Goal: Transaction & Acquisition: Book appointment/travel/reservation

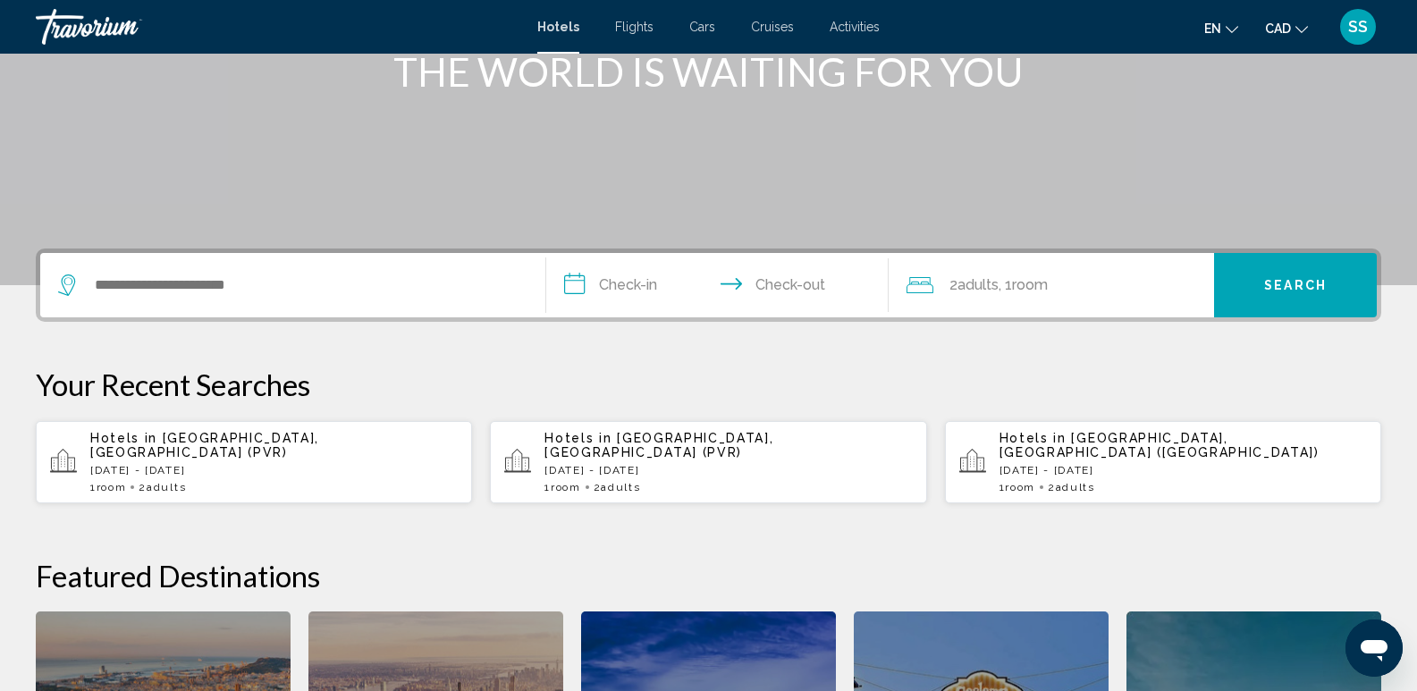
scroll to position [268, 0]
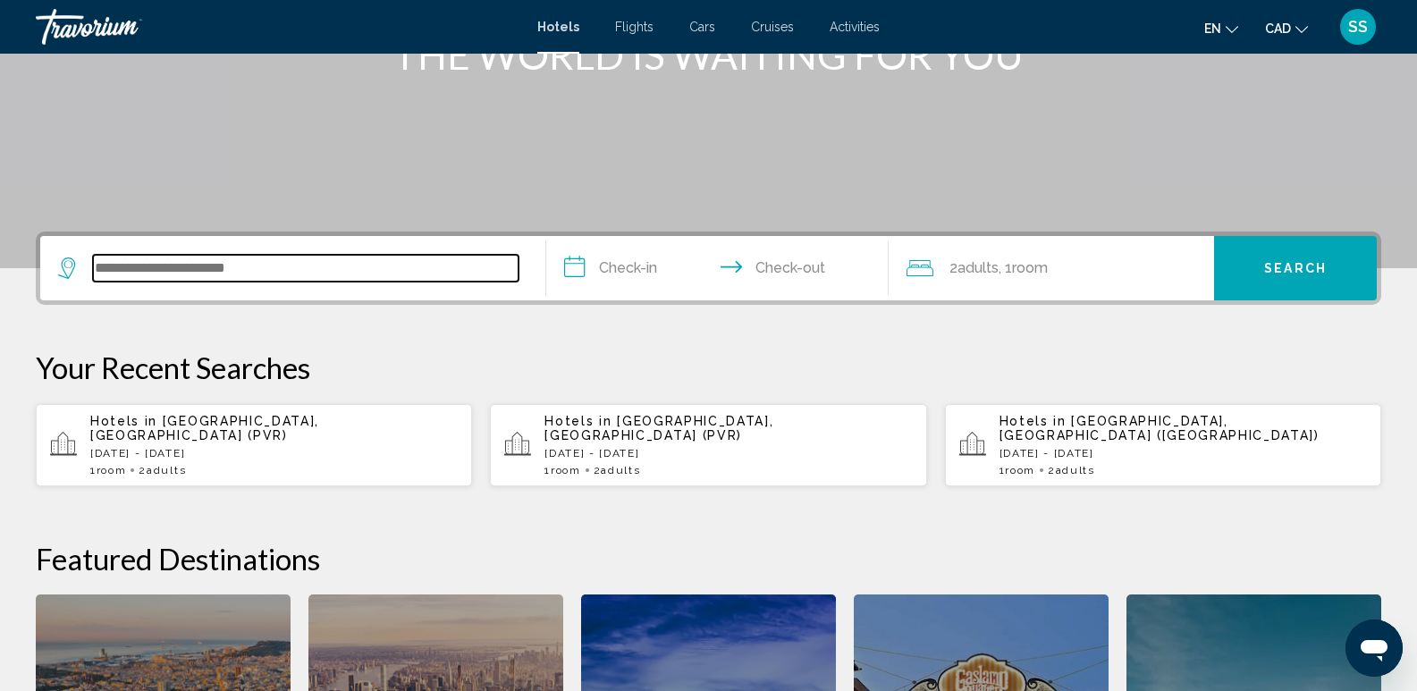
click at [153, 273] on input "Search widget" at bounding box center [306, 268] width 426 height 27
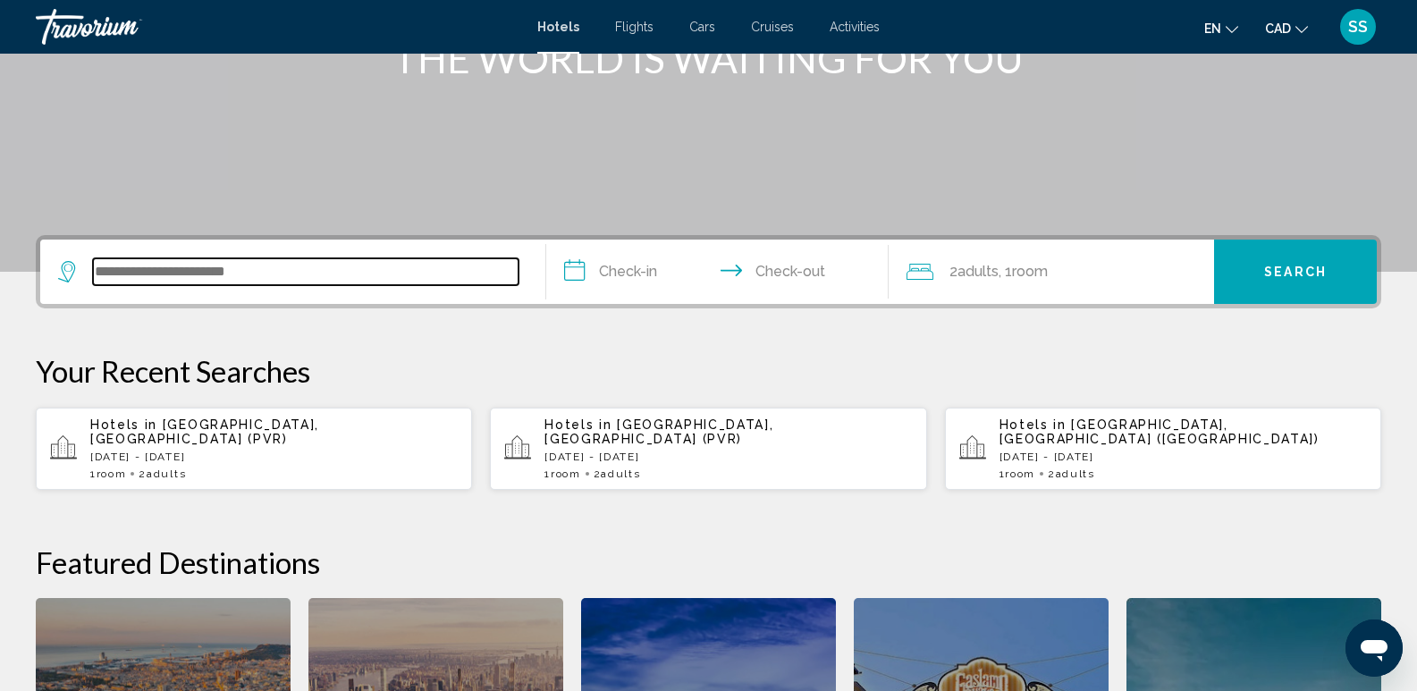
scroll to position [263, 0]
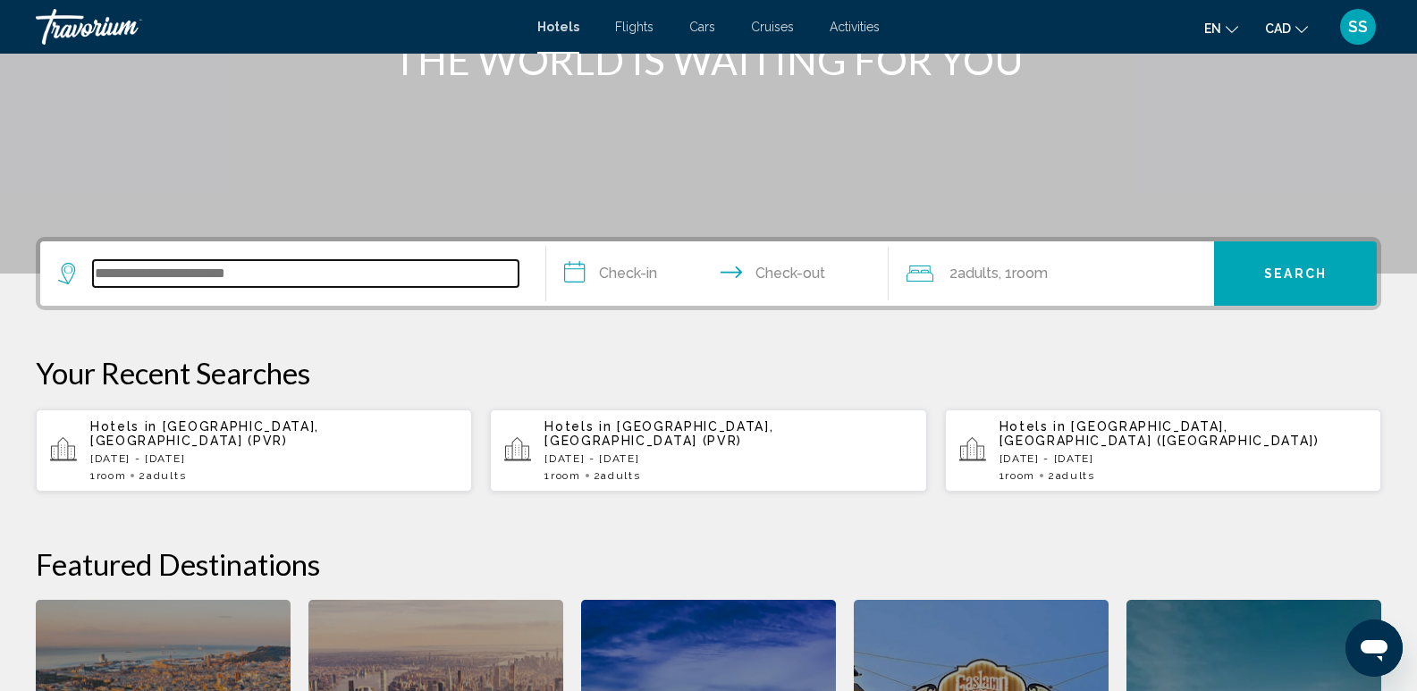
click at [249, 269] on input "Search widget" at bounding box center [306, 273] width 426 height 27
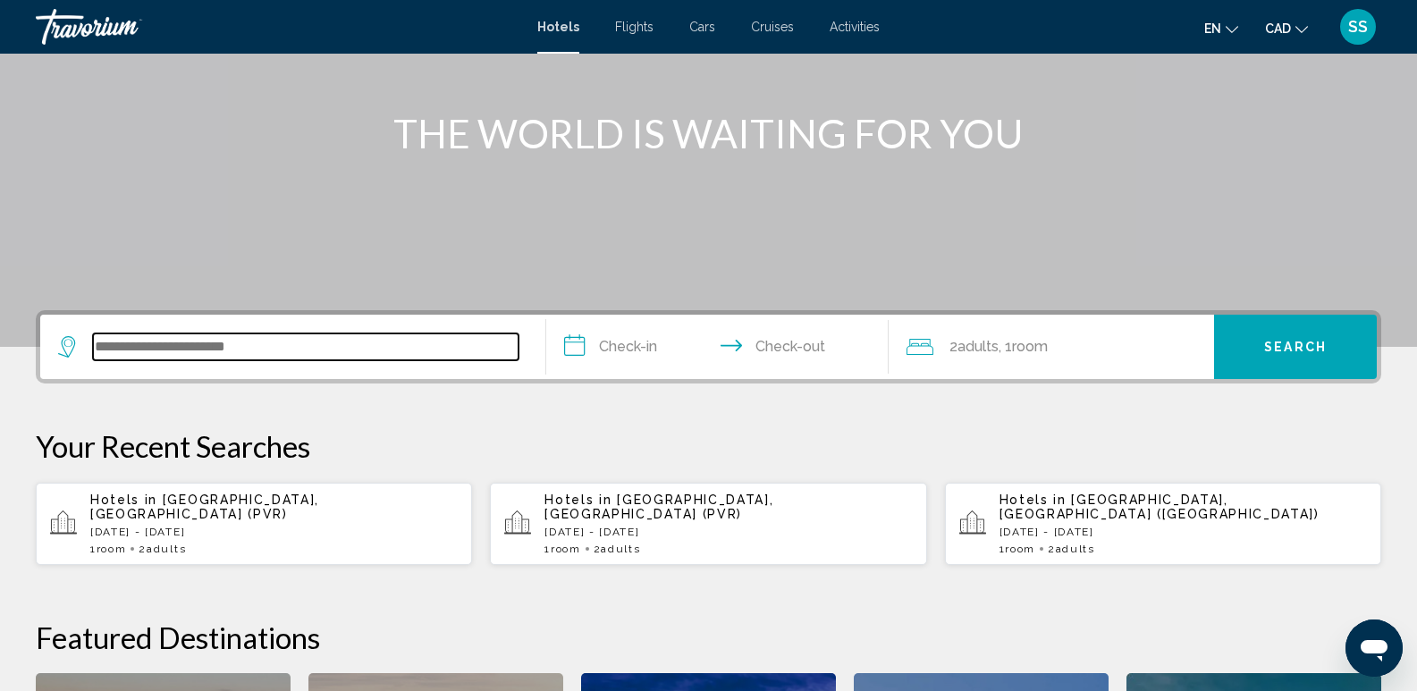
scroll to position [173, 0]
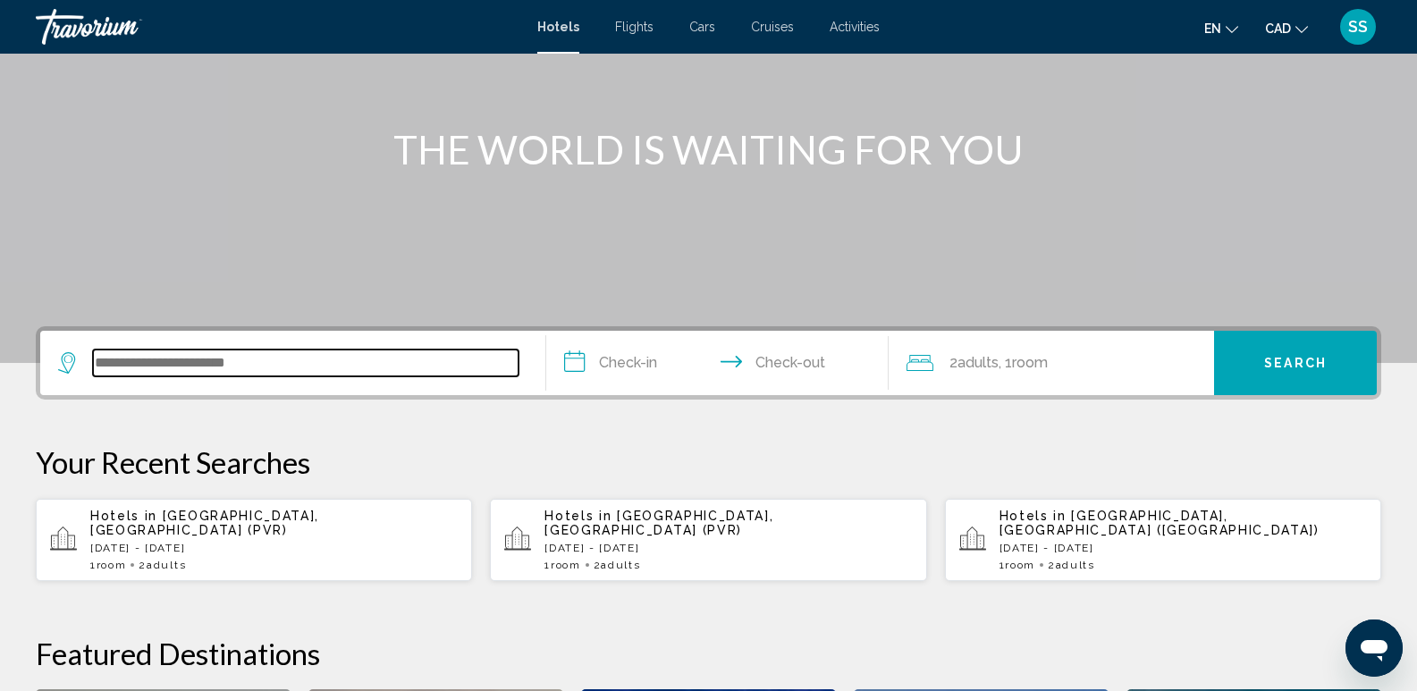
click at [214, 355] on input "Search widget" at bounding box center [306, 363] width 426 height 27
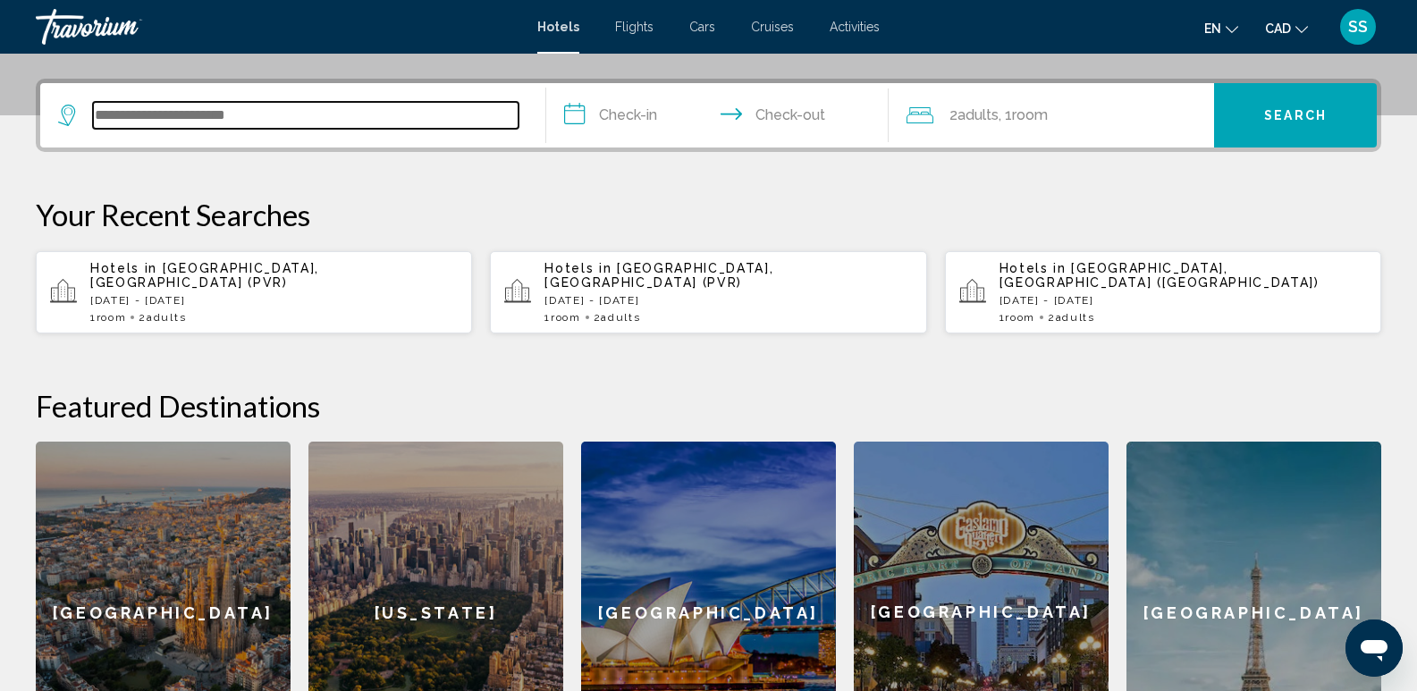
scroll to position [442, 0]
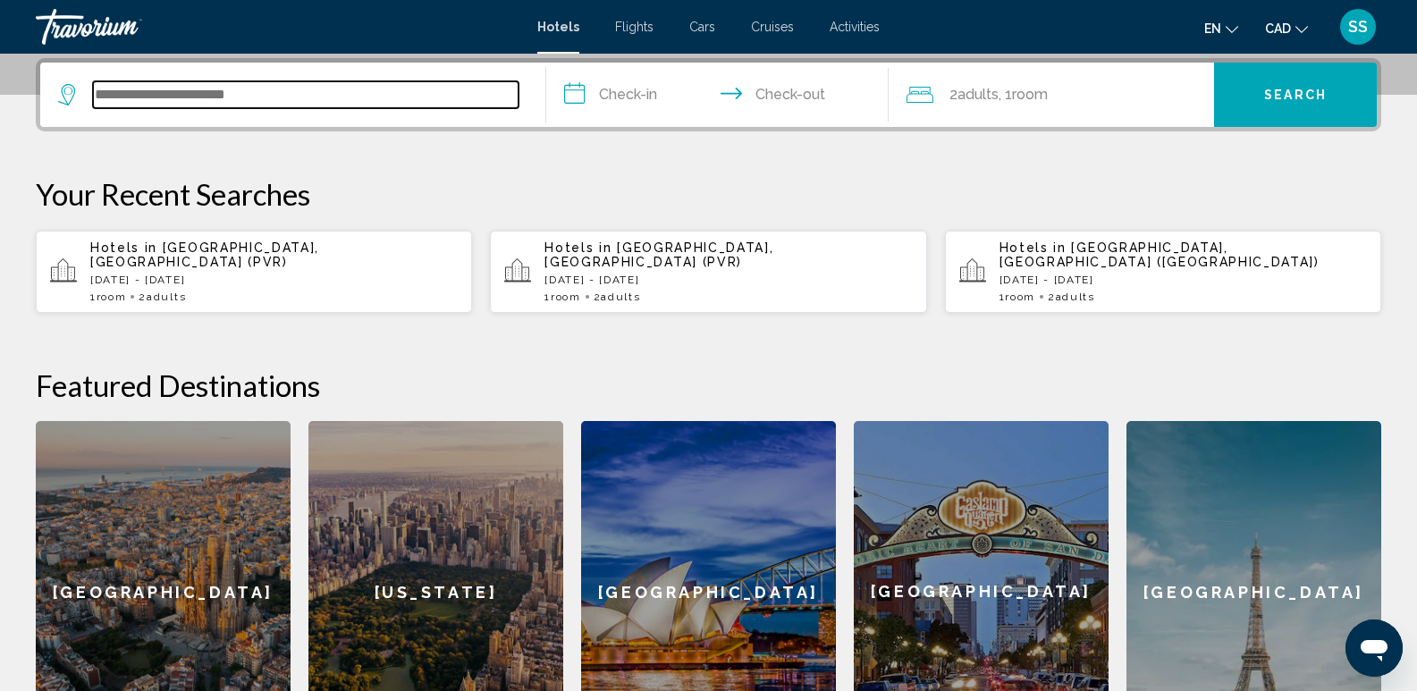
click at [208, 96] on input "Search widget" at bounding box center [306, 94] width 426 height 27
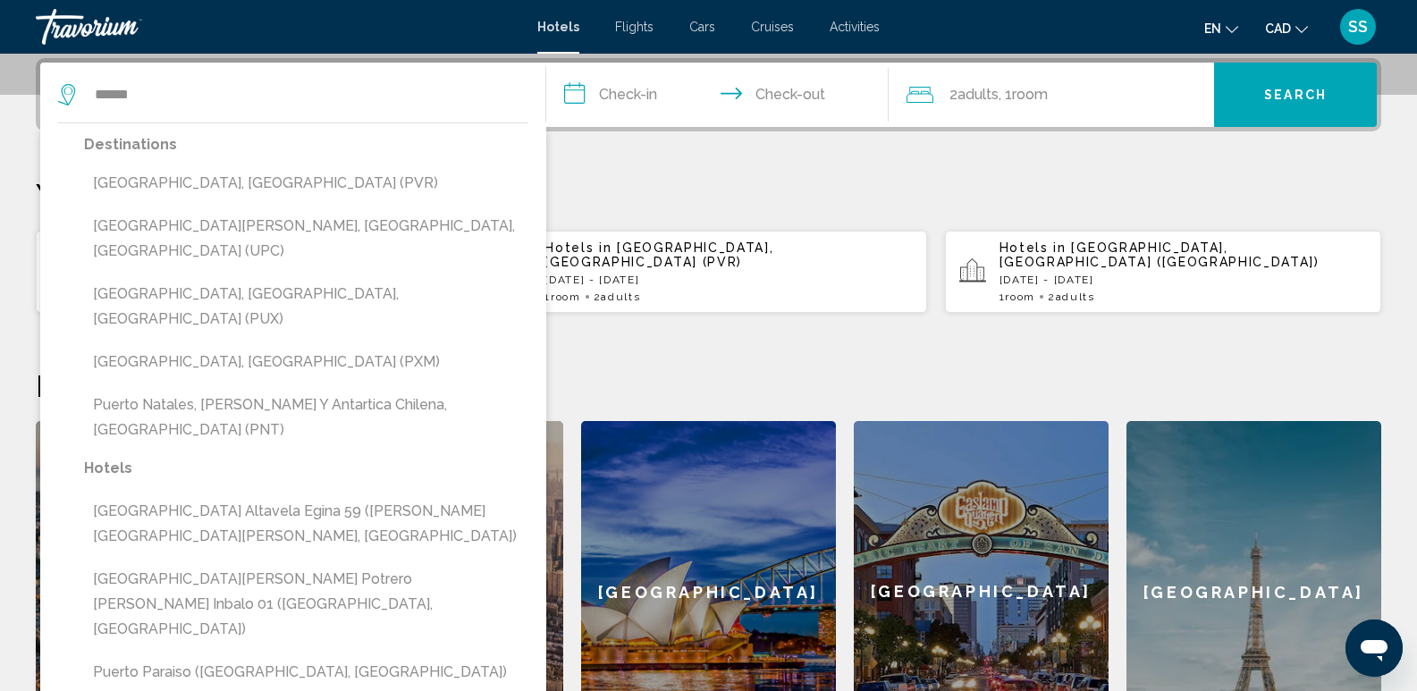
click at [205, 174] on button "[GEOGRAPHIC_DATA], [GEOGRAPHIC_DATA] (PVR)" at bounding box center [306, 183] width 444 height 34
type input "**********"
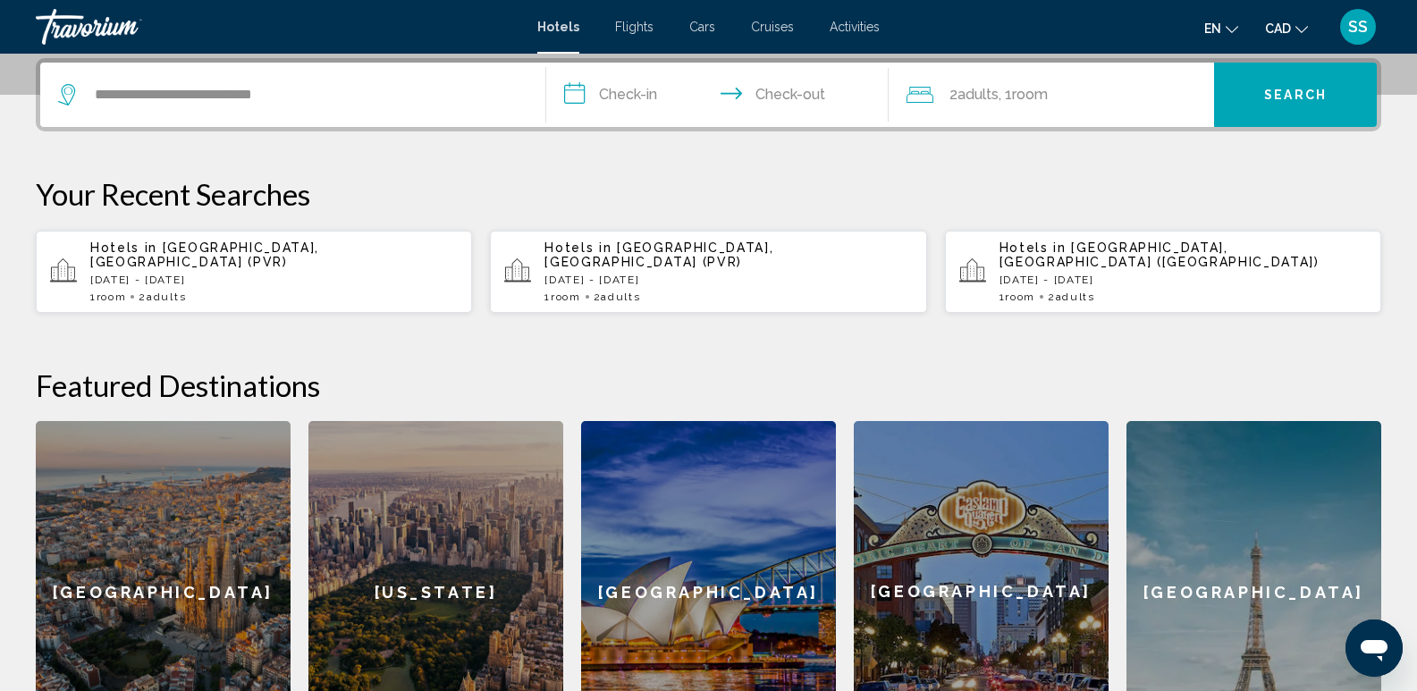
click at [636, 95] on input "**********" at bounding box center [721, 98] width 351 height 70
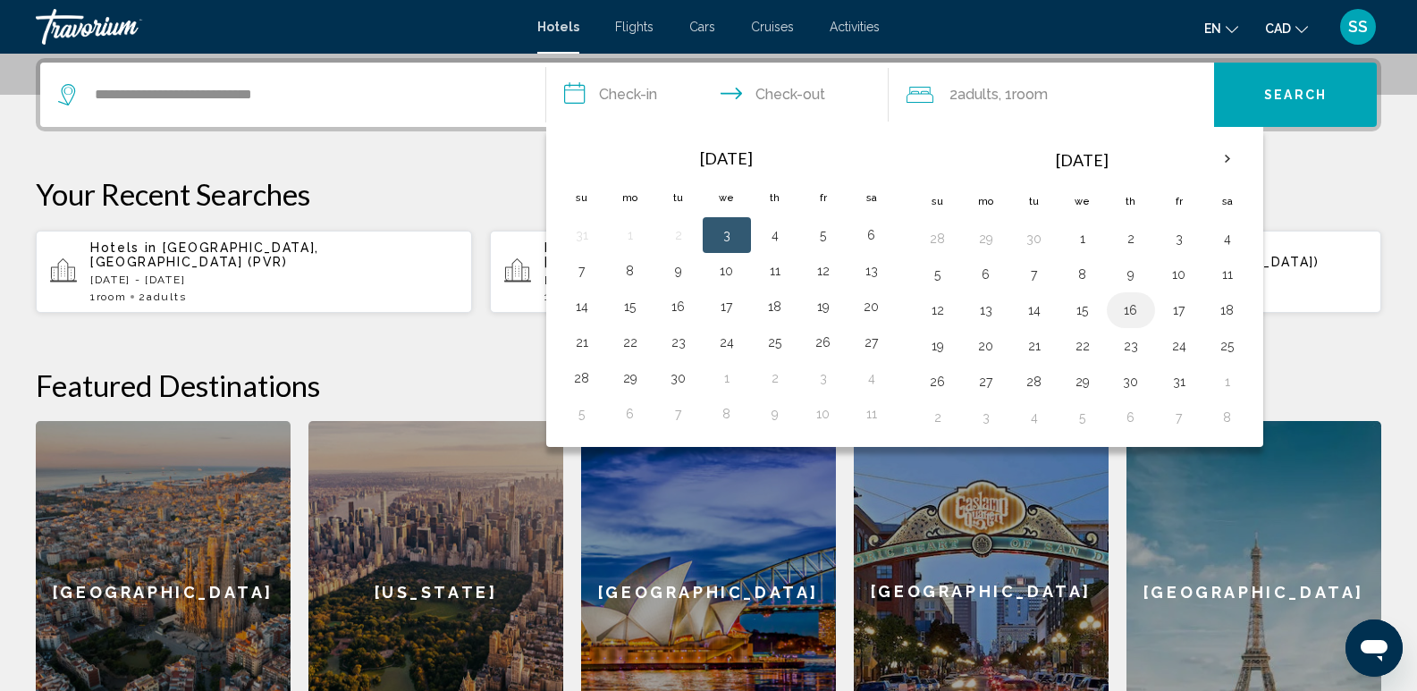
click at [1129, 313] on button "16" at bounding box center [1131, 310] width 29 height 25
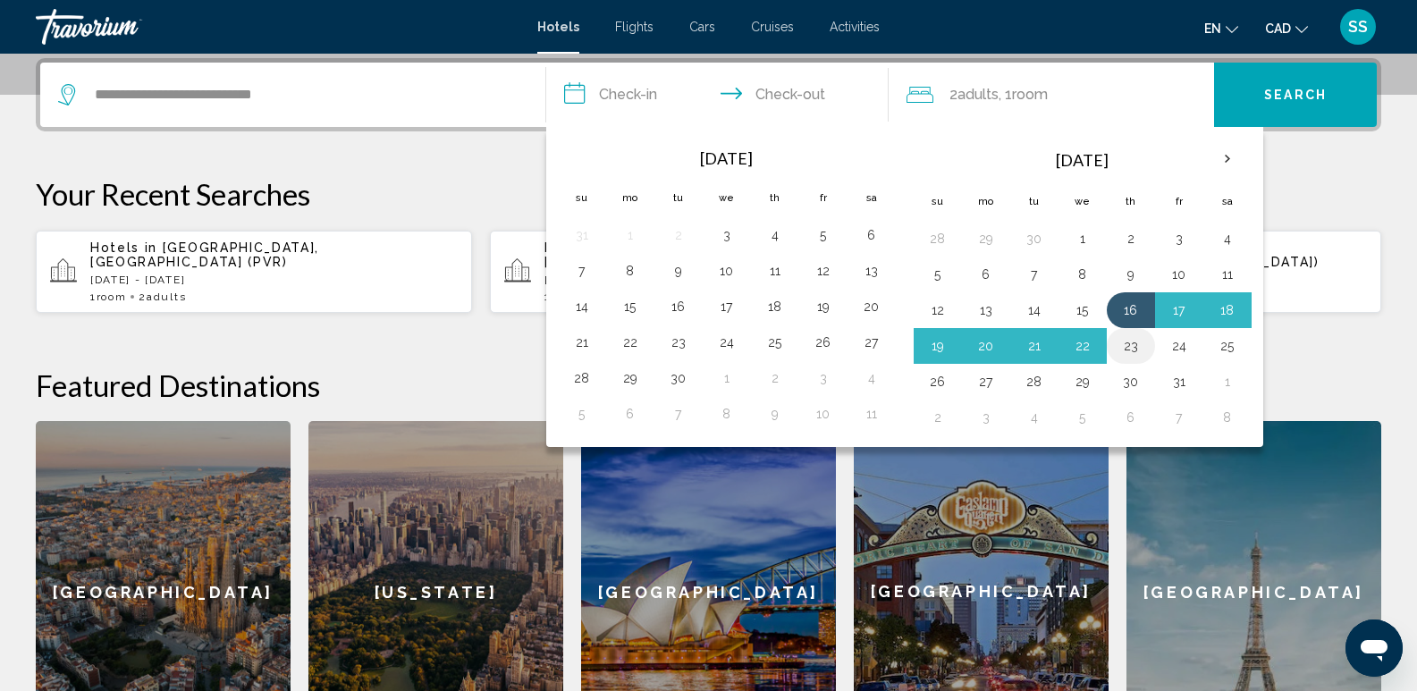
click at [1126, 347] on button "23" at bounding box center [1131, 346] width 29 height 25
type input "**********"
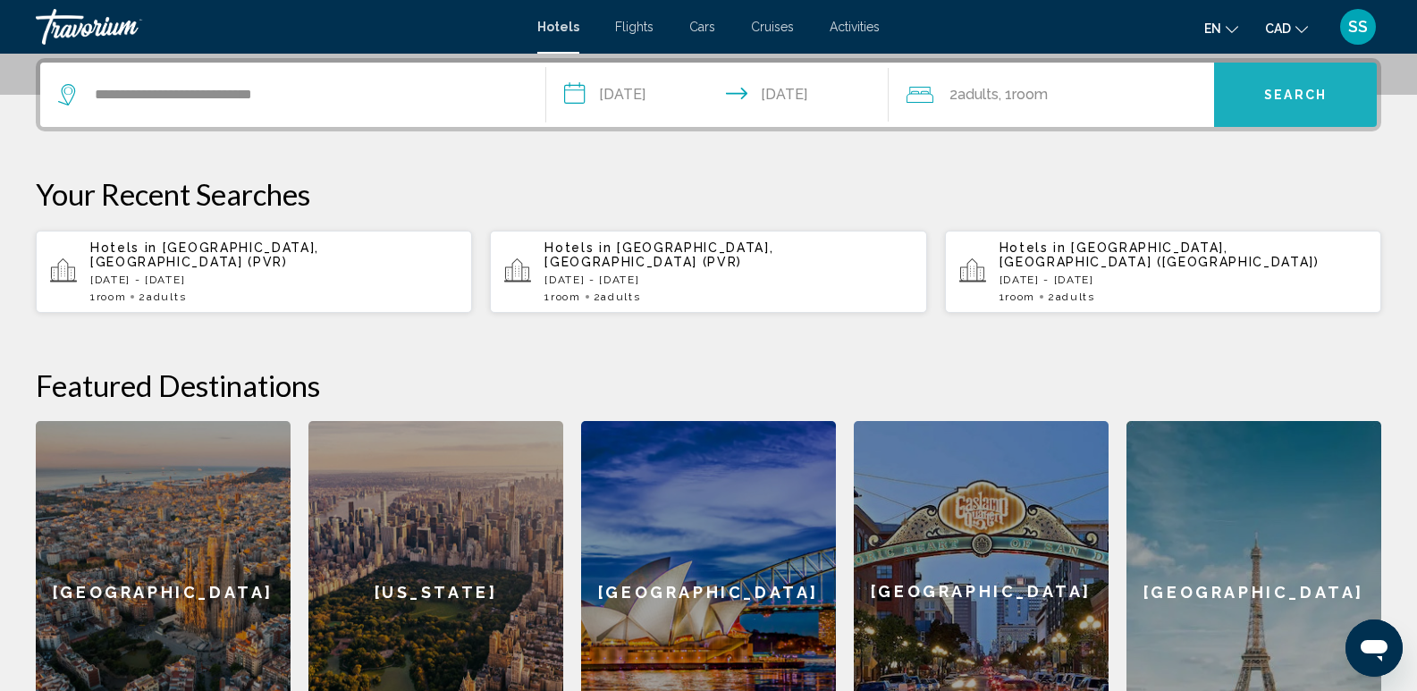
click at [1233, 90] on button "Search" at bounding box center [1295, 95] width 163 height 64
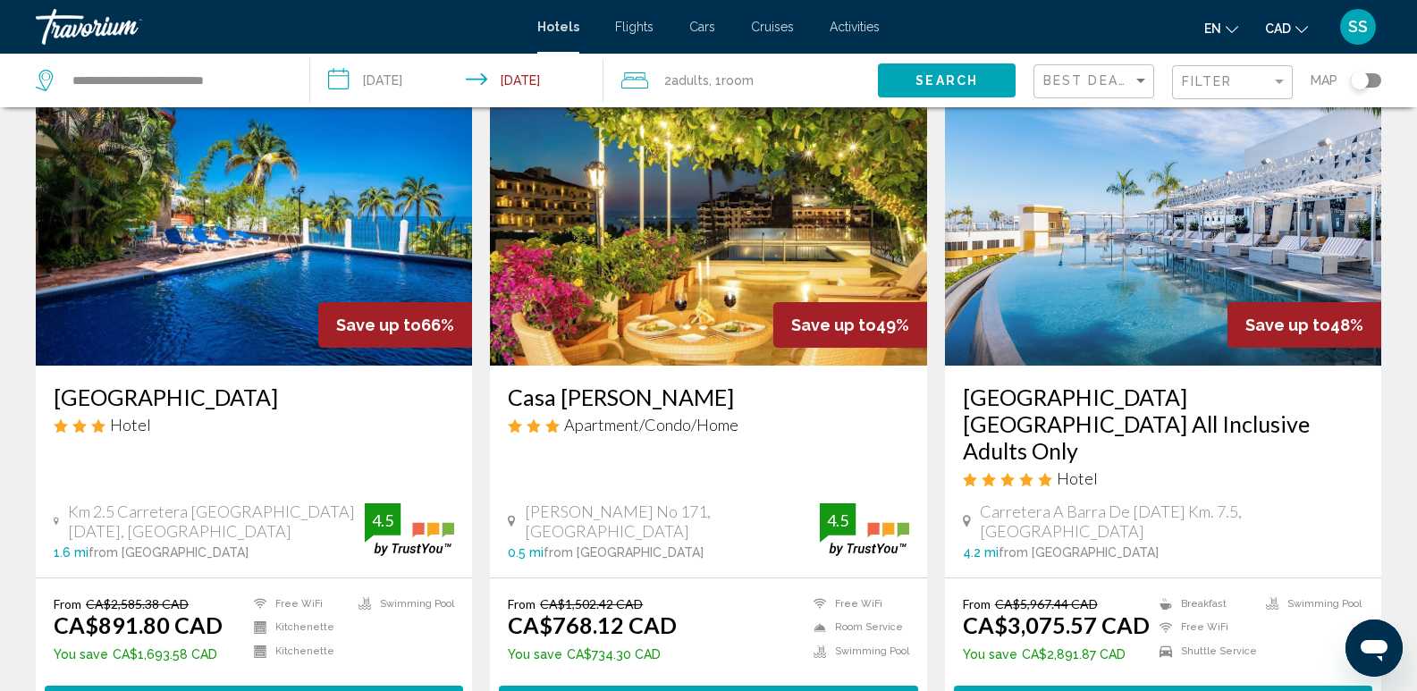
scroll to position [89, 0]
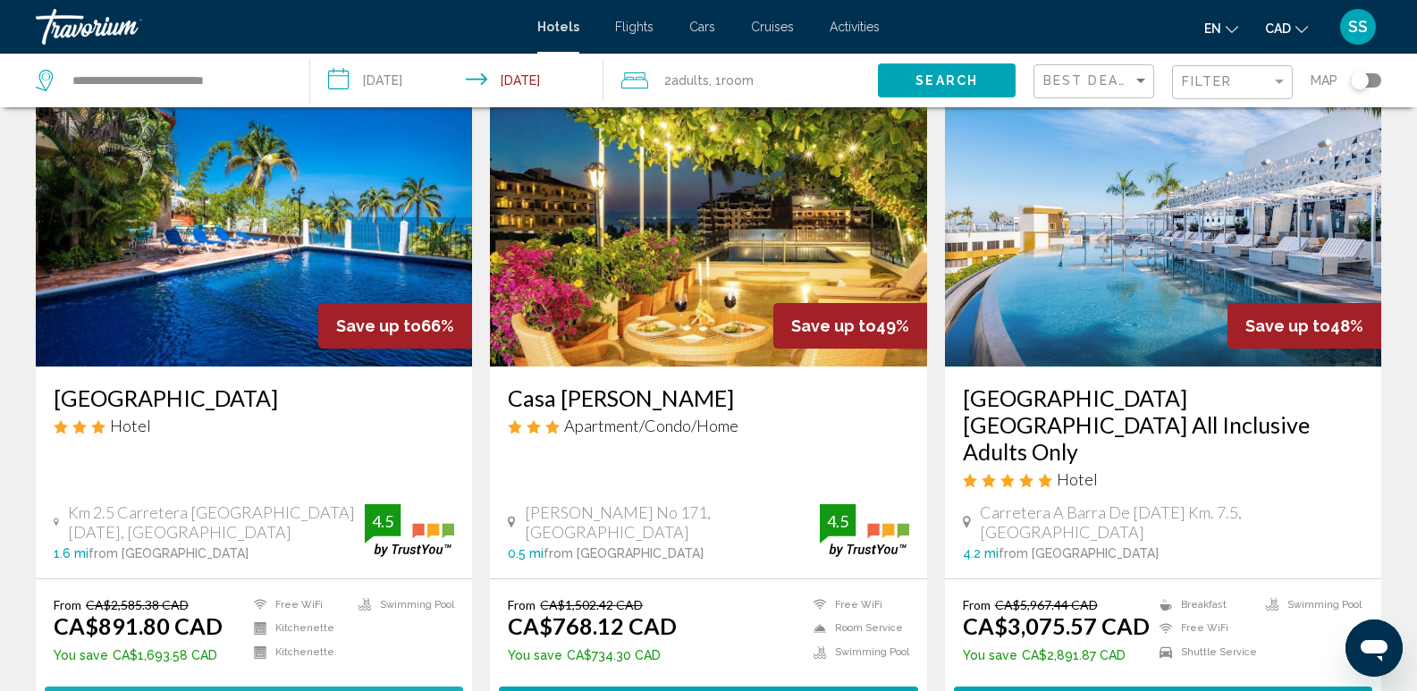
click at [264, 690] on span "Select Room" at bounding box center [254, 704] width 110 height 14
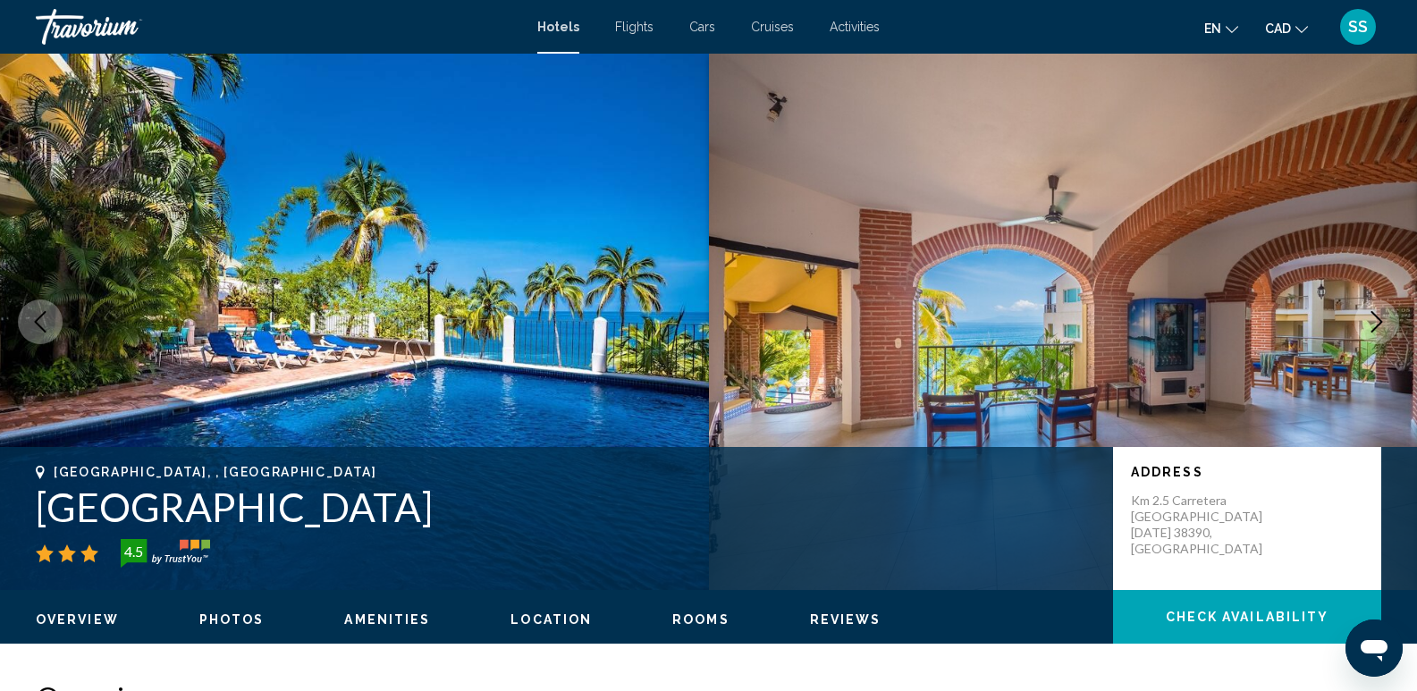
click at [1370, 320] on icon "Next image" at bounding box center [1376, 321] width 21 height 21
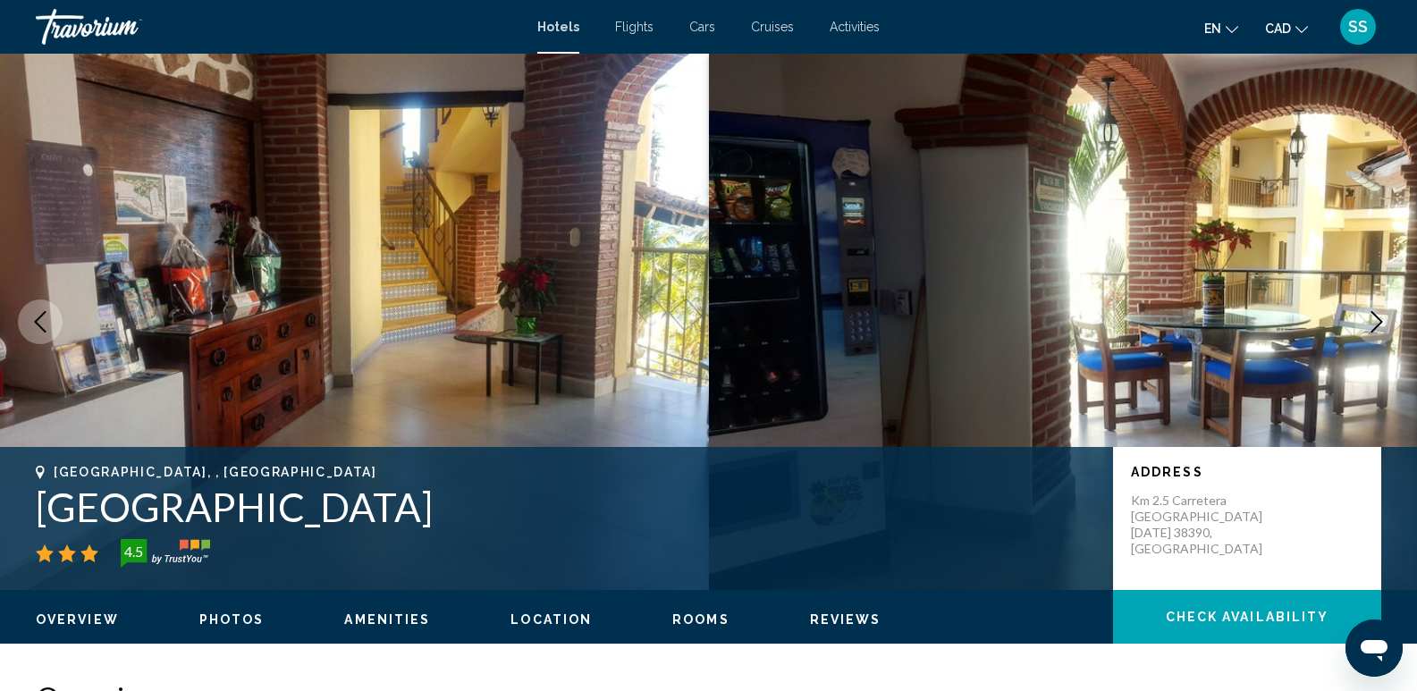
click at [1370, 320] on icon "Next image" at bounding box center [1376, 321] width 21 height 21
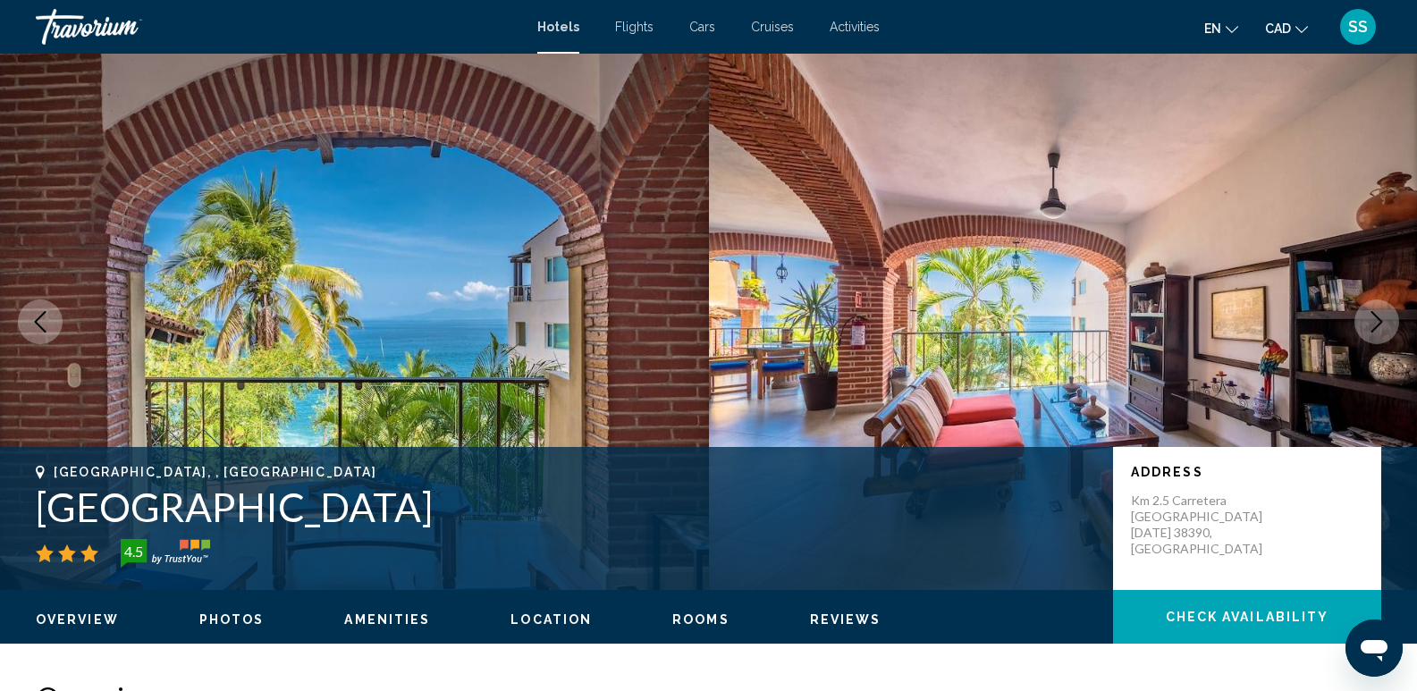
click at [1370, 320] on icon "Next image" at bounding box center [1376, 321] width 21 height 21
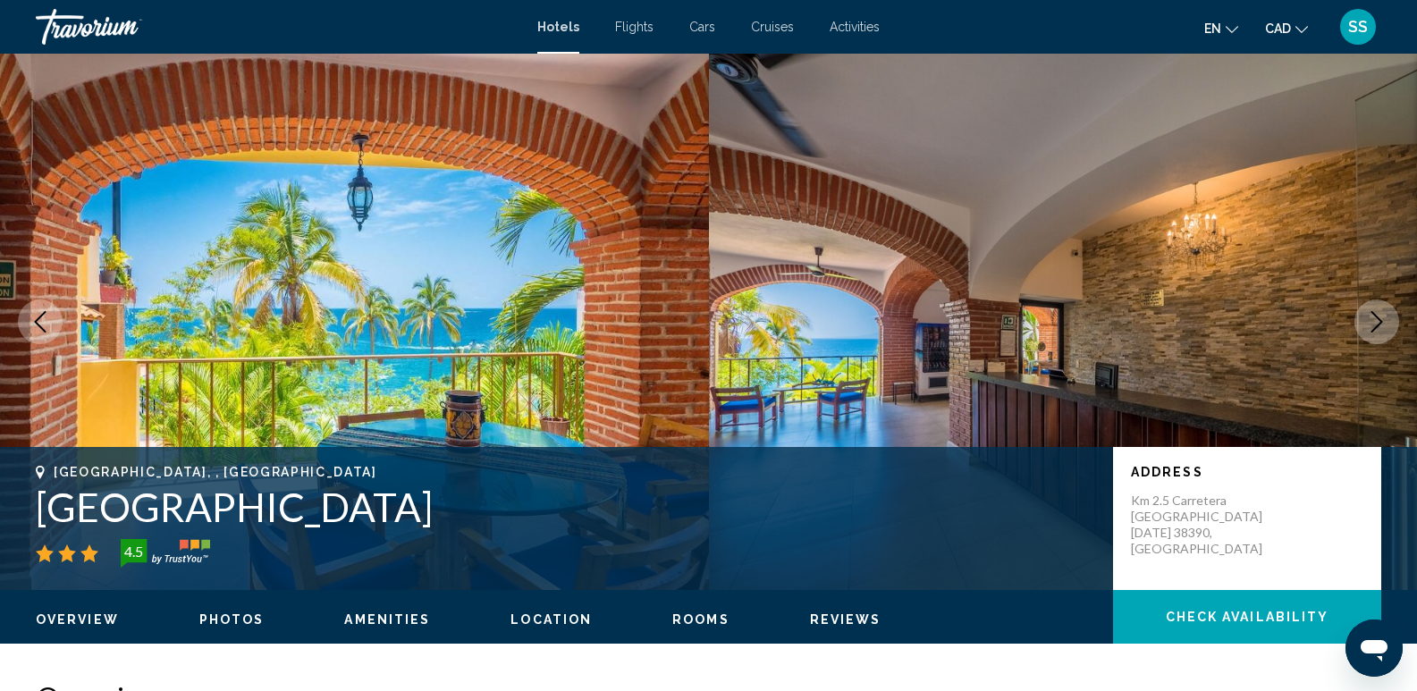
click at [1370, 320] on icon "Next image" at bounding box center [1376, 321] width 21 height 21
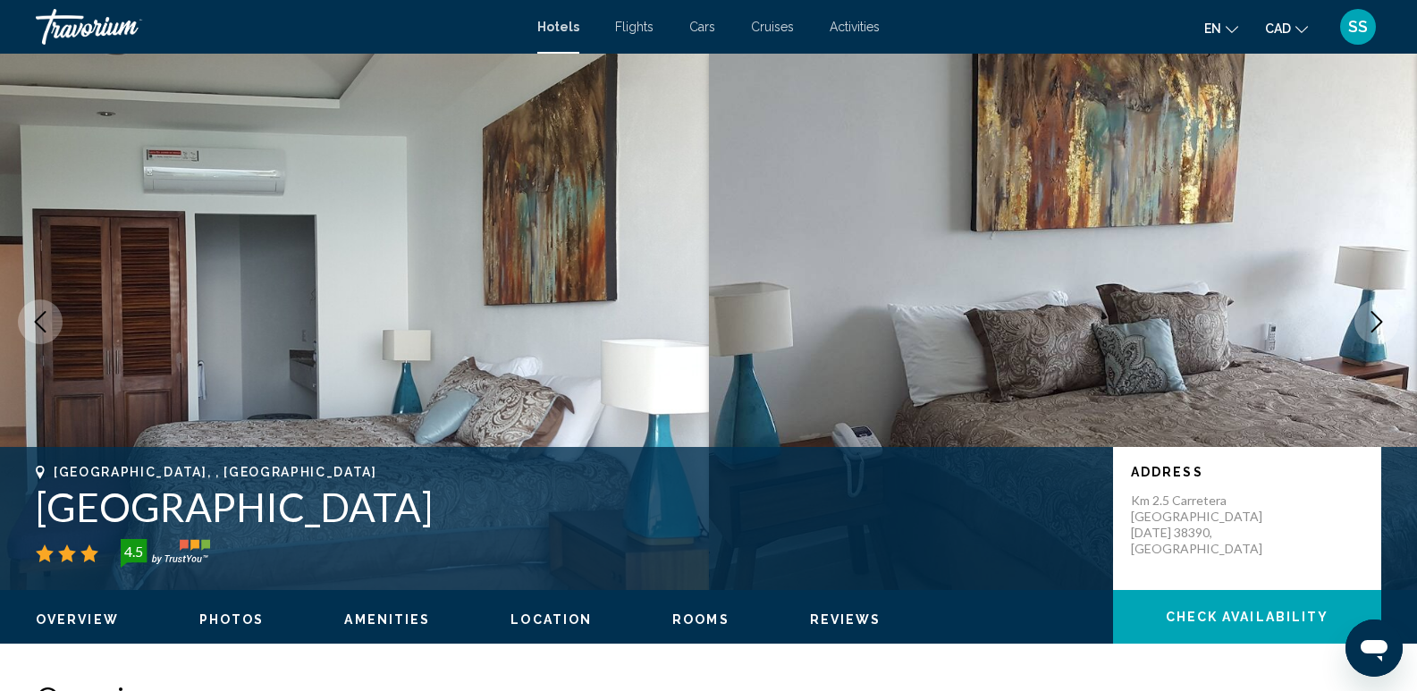
click at [1370, 320] on icon "Next image" at bounding box center [1376, 321] width 21 height 21
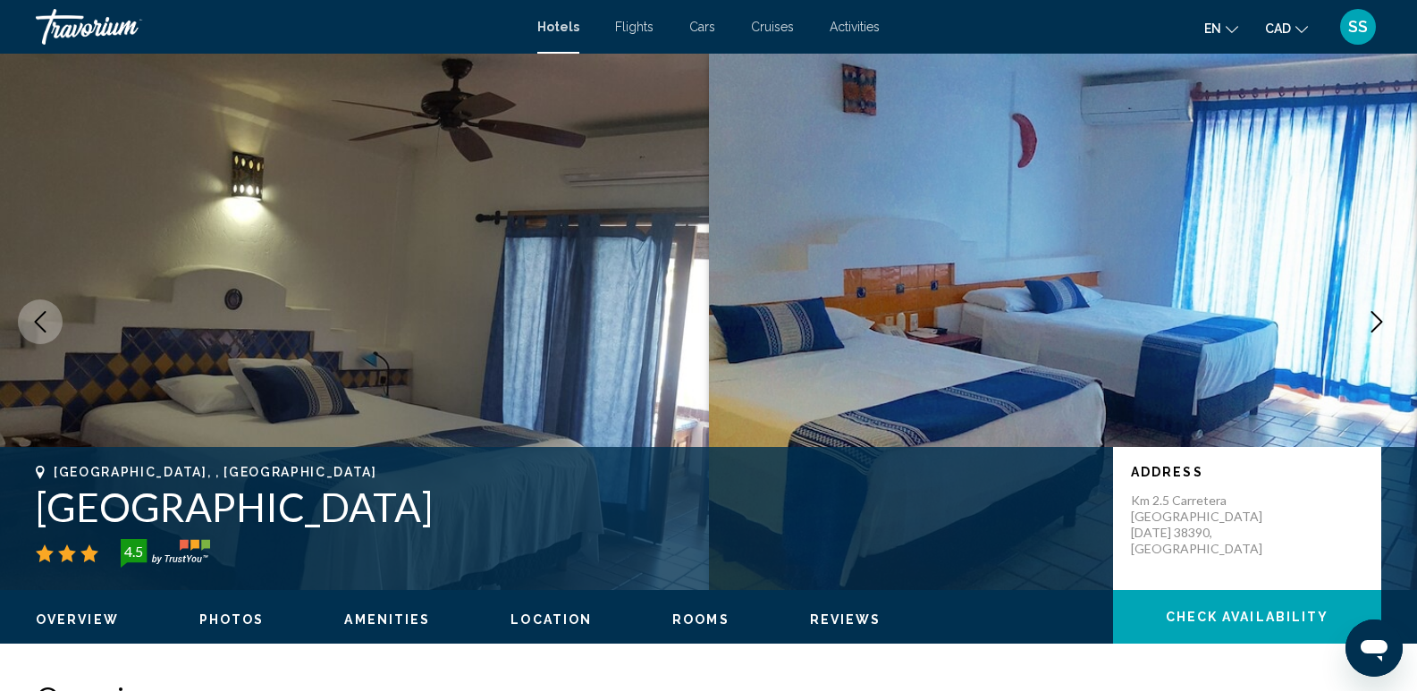
click at [1371, 320] on icon "Next image" at bounding box center [1376, 321] width 21 height 21
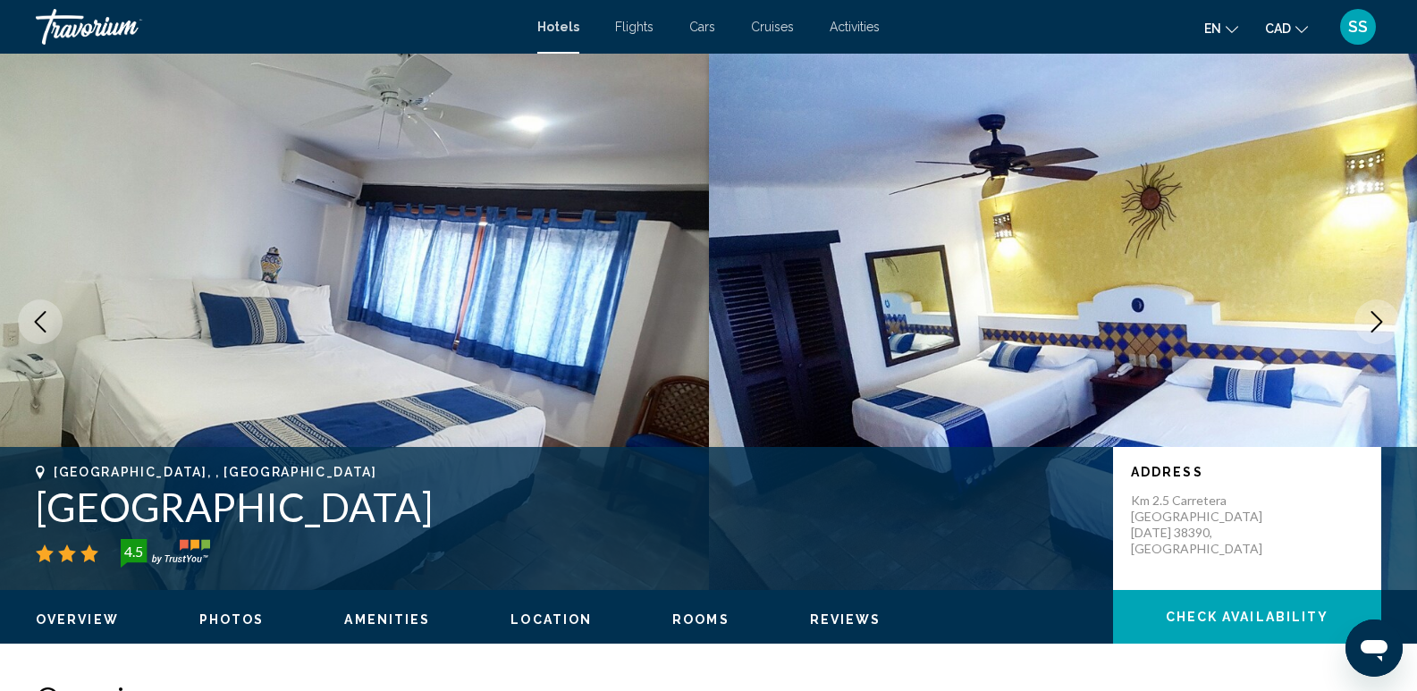
click at [1371, 320] on icon "Next image" at bounding box center [1376, 321] width 21 height 21
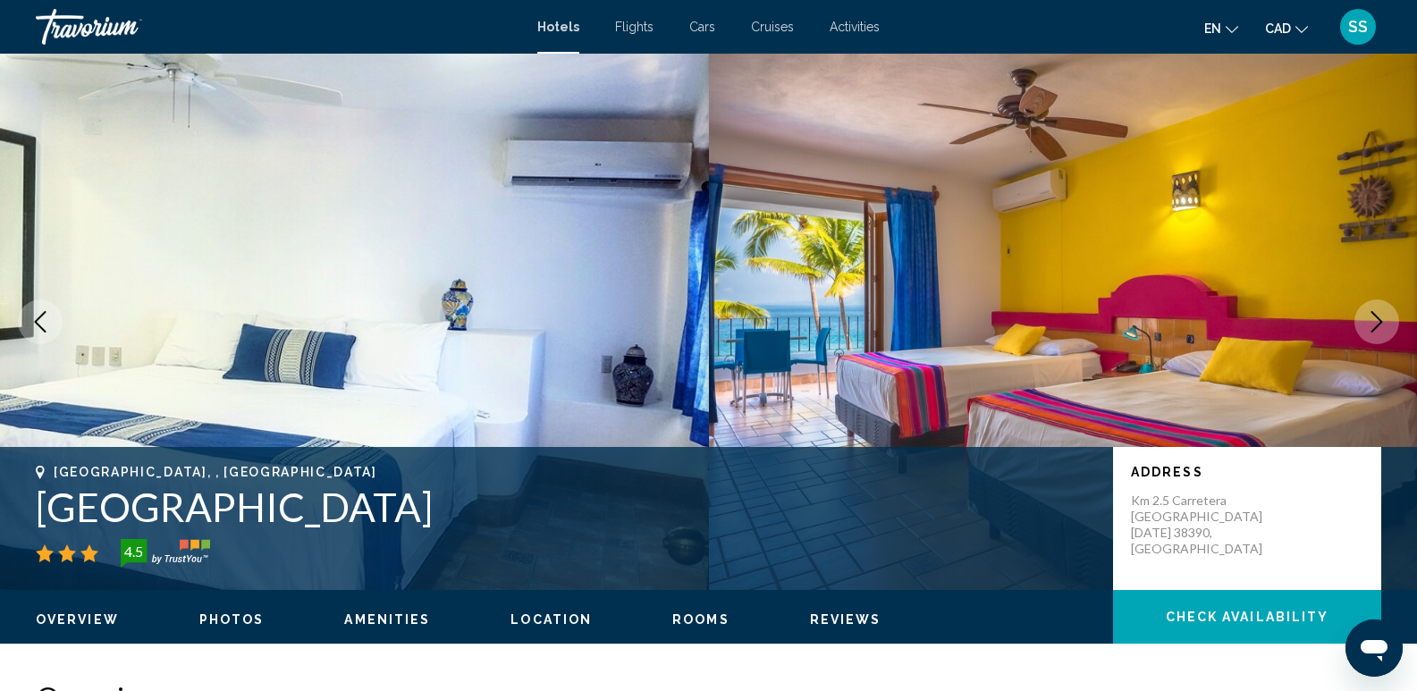
click at [1371, 320] on icon "Next image" at bounding box center [1376, 321] width 21 height 21
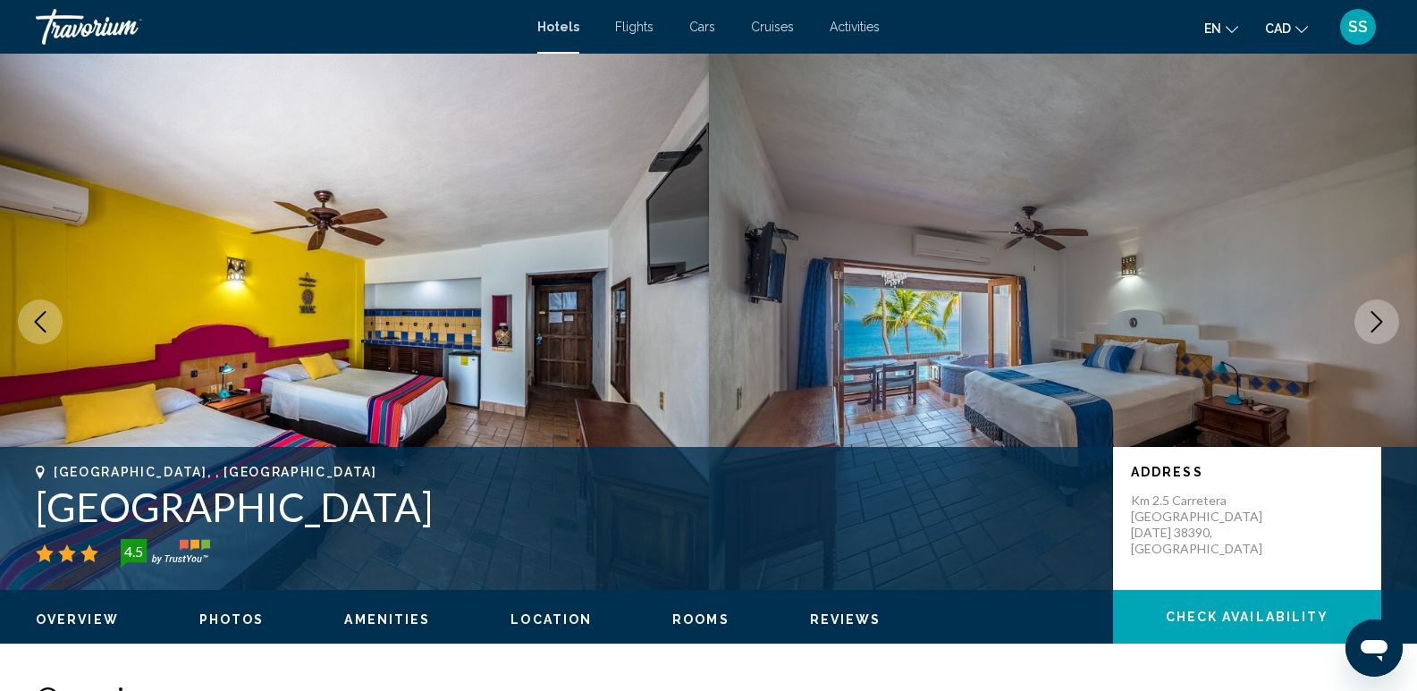
click at [1371, 320] on icon "Next image" at bounding box center [1376, 321] width 21 height 21
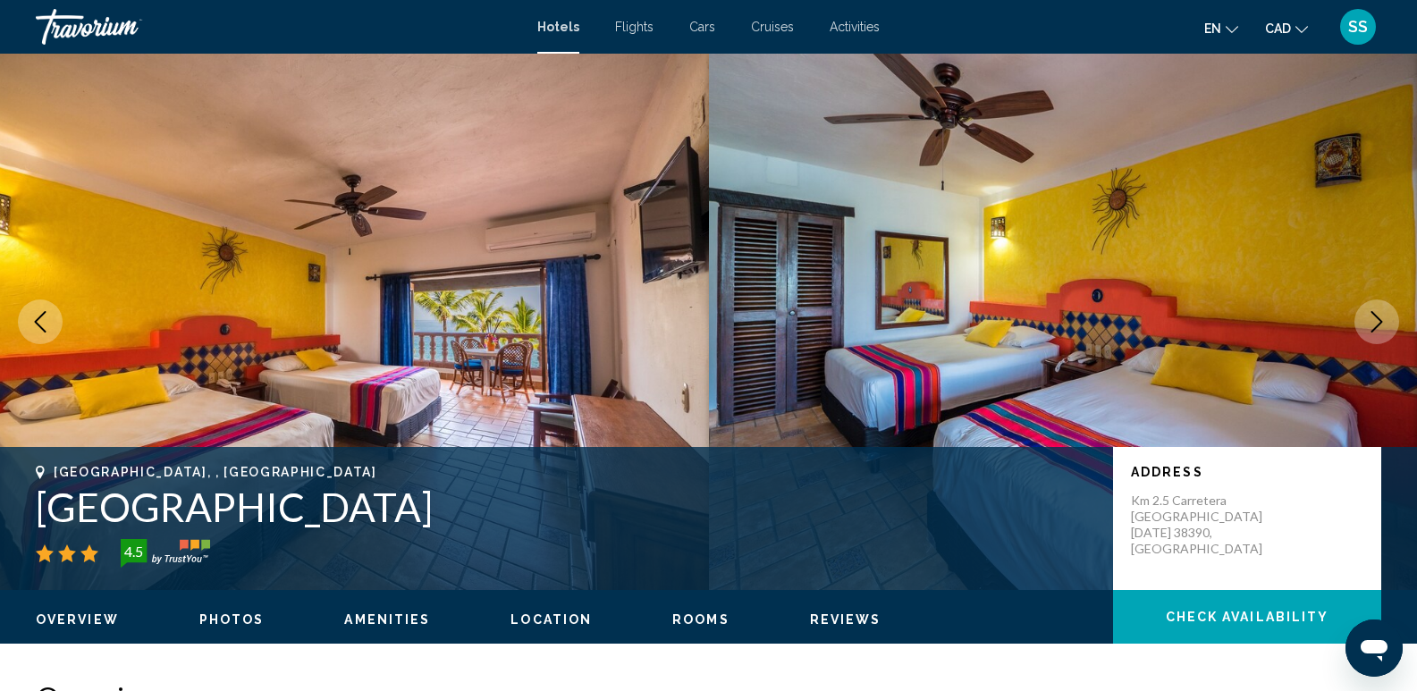
click at [1372, 320] on icon "Next image" at bounding box center [1376, 321] width 21 height 21
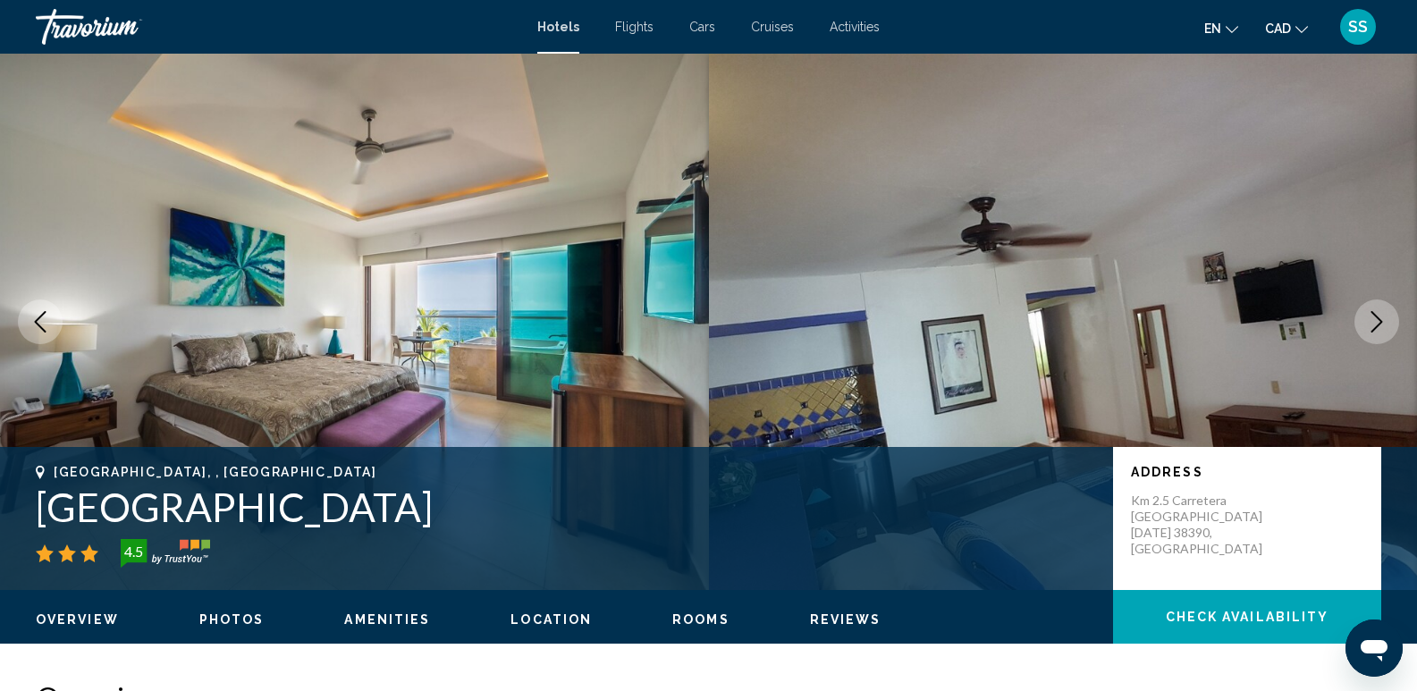
click at [1371, 320] on icon "Next image" at bounding box center [1376, 321] width 21 height 21
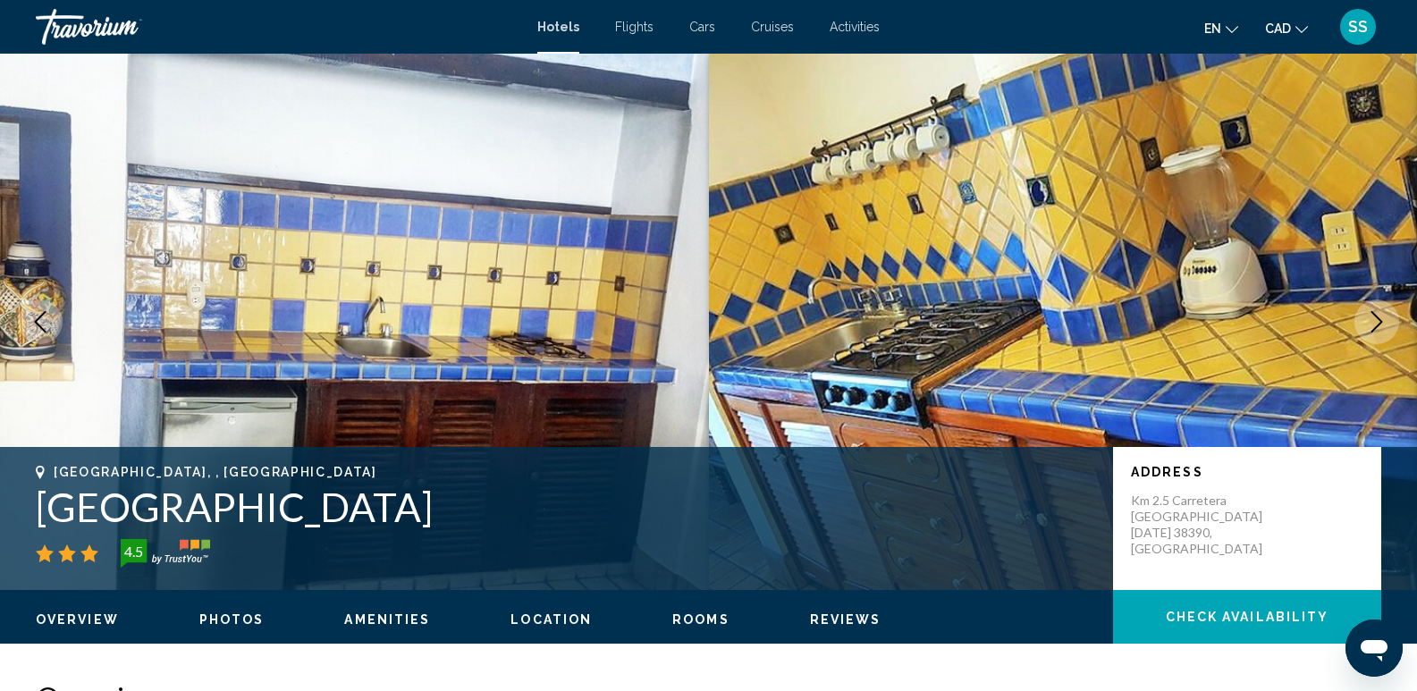
click at [1371, 320] on icon "Next image" at bounding box center [1376, 321] width 21 height 21
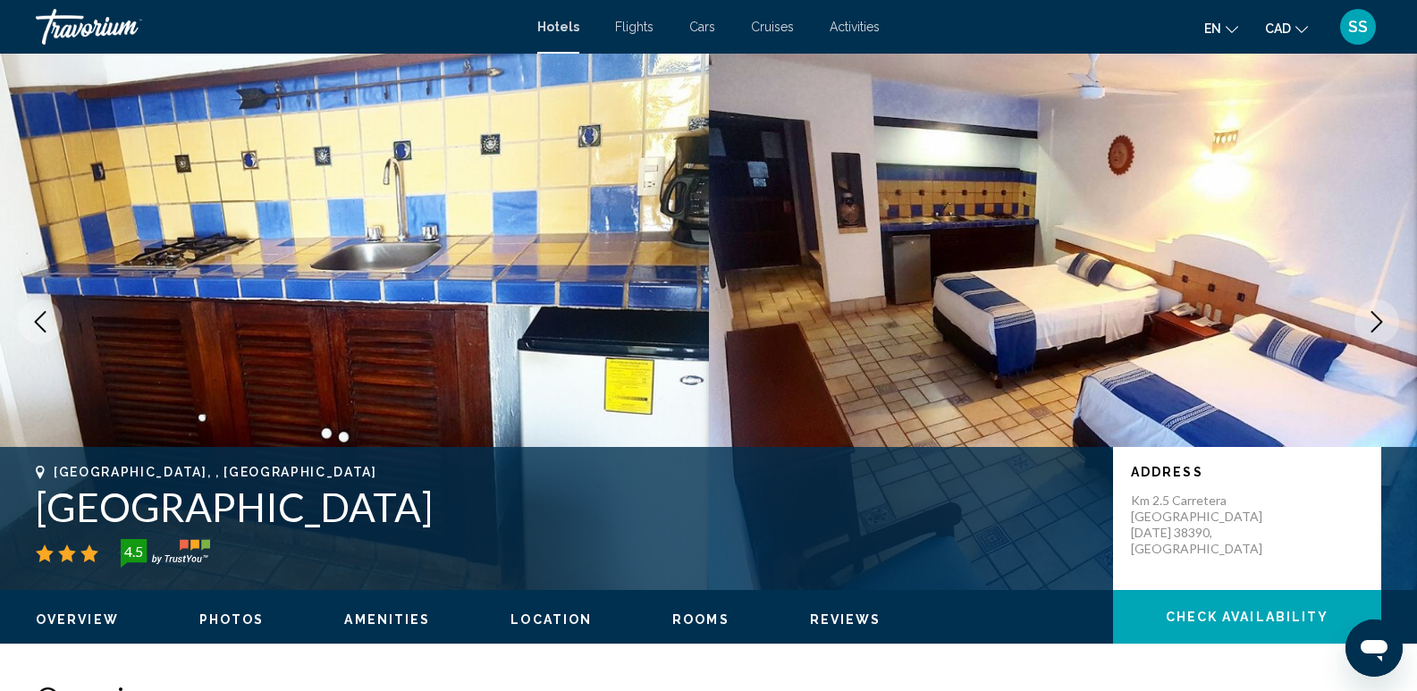
click at [1371, 320] on icon "Next image" at bounding box center [1376, 321] width 21 height 21
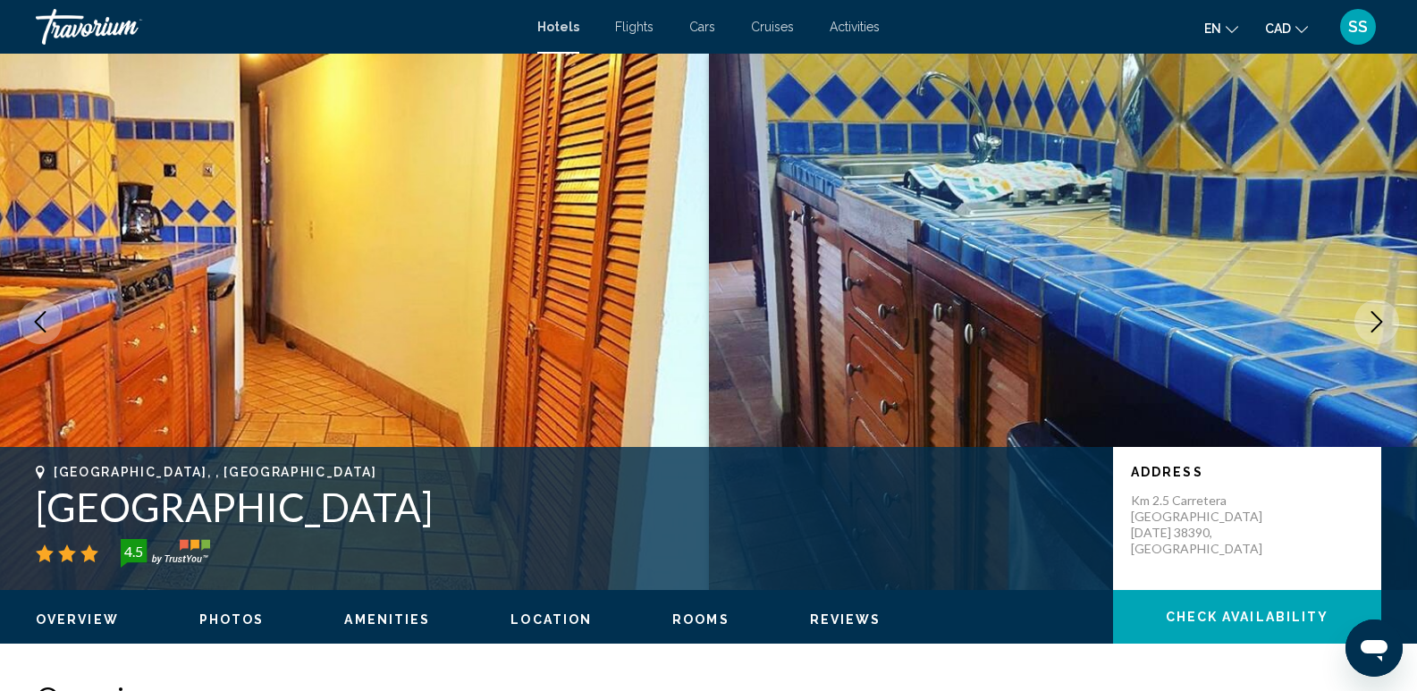
click at [1371, 320] on icon "Next image" at bounding box center [1376, 321] width 21 height 21
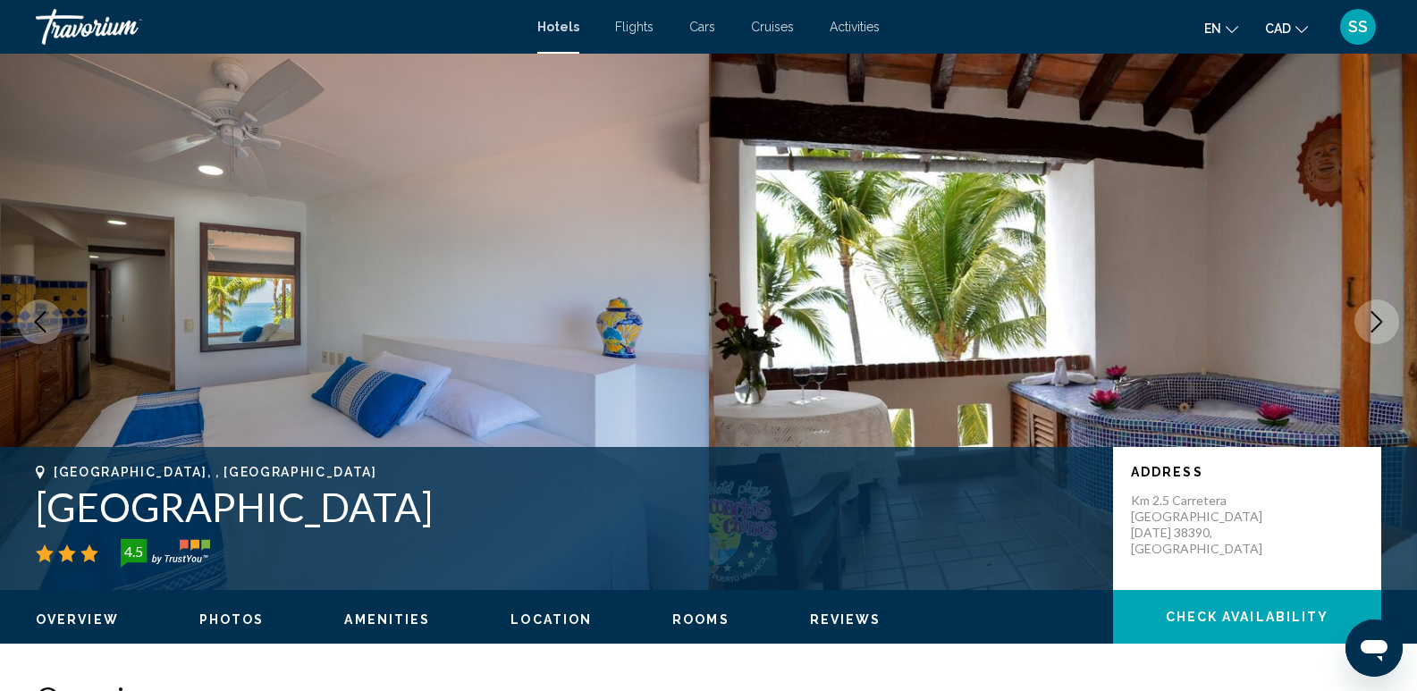
click at [1371, 320] on icon "Next image" at bounding box center [1376, 321] width 21 height 21
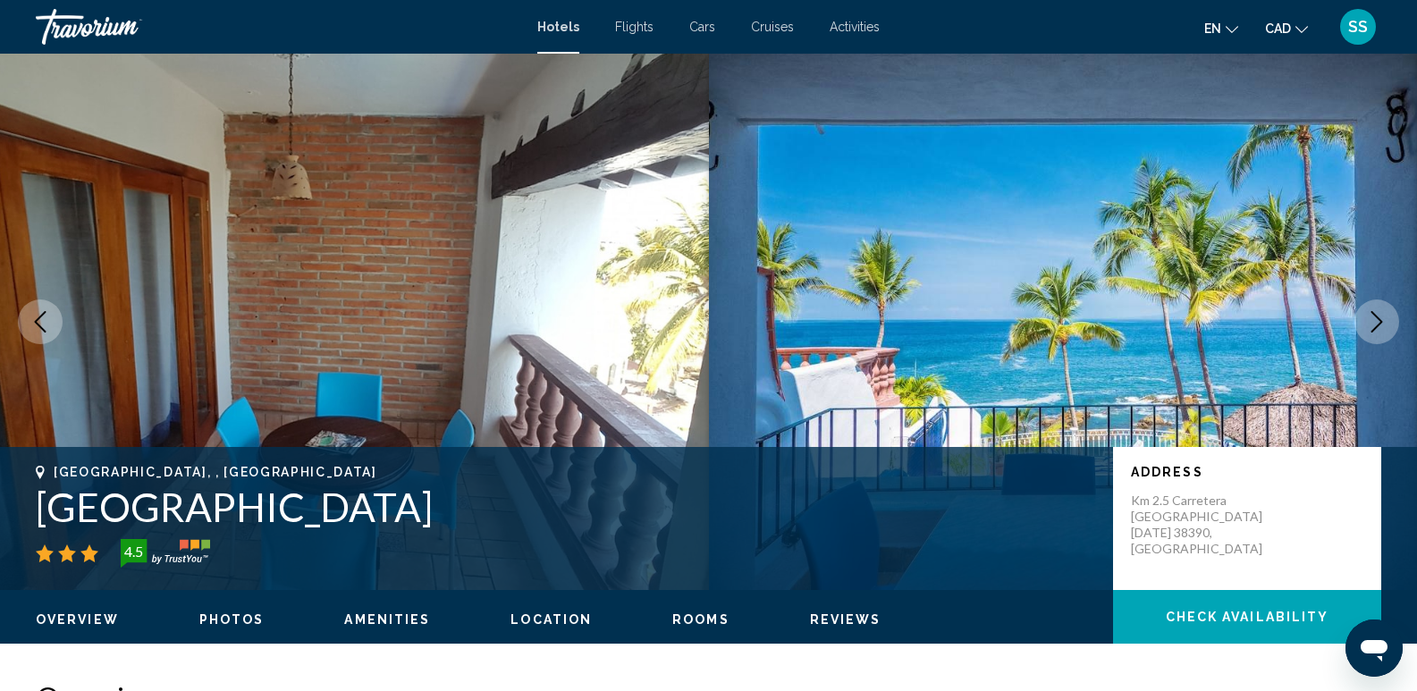
click at [1371, 320] on icon "Next image" at bounding box center [1376, 321] width 21 height 21
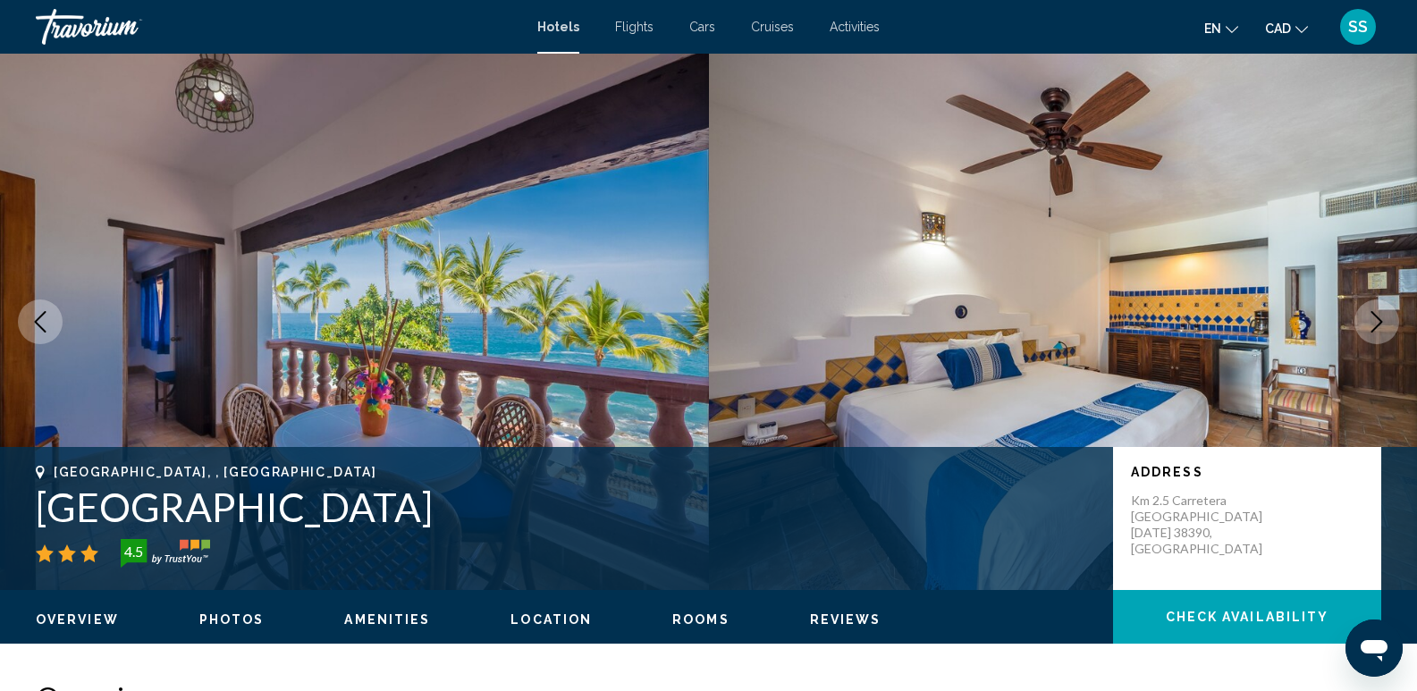
click at [1372, 320] on icon "Next image" at bounding box center [1376, 321] width 21 height 21
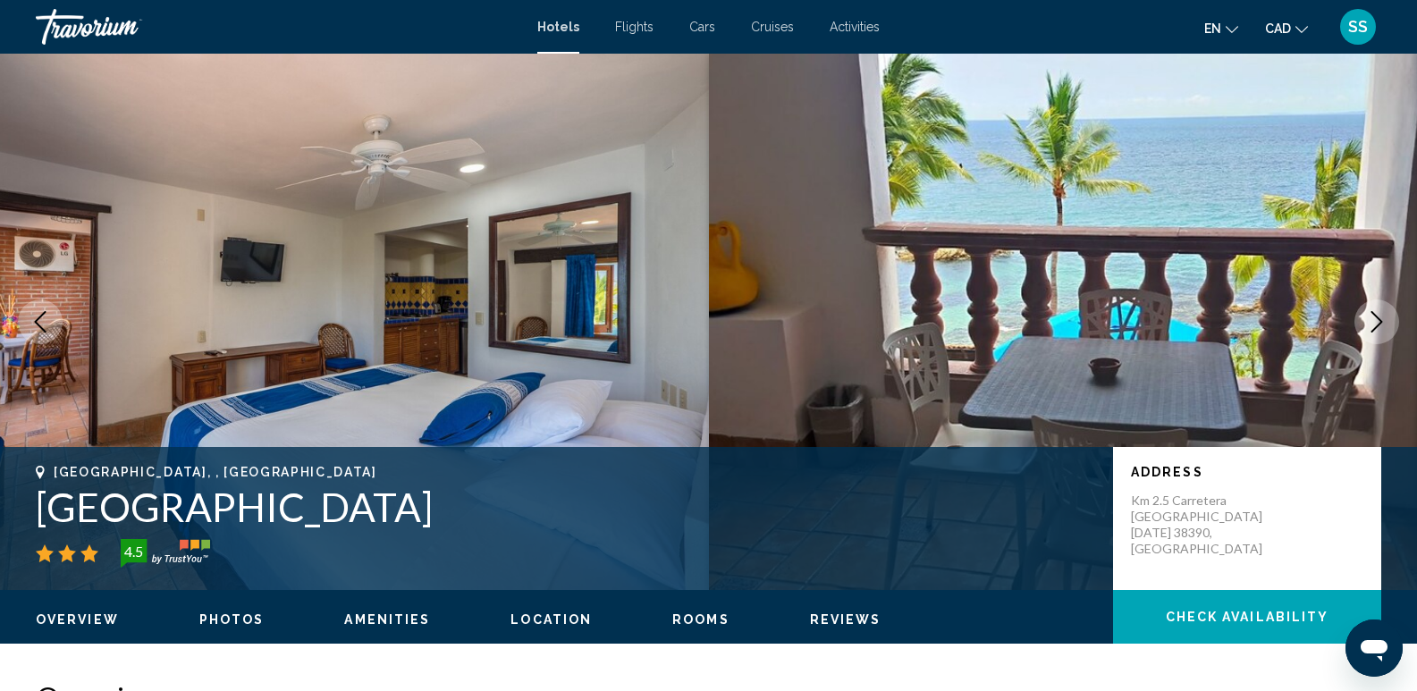
click at [1372, 320] on icon "Next image" at bounding box center [1376, 321] width 21 height 21
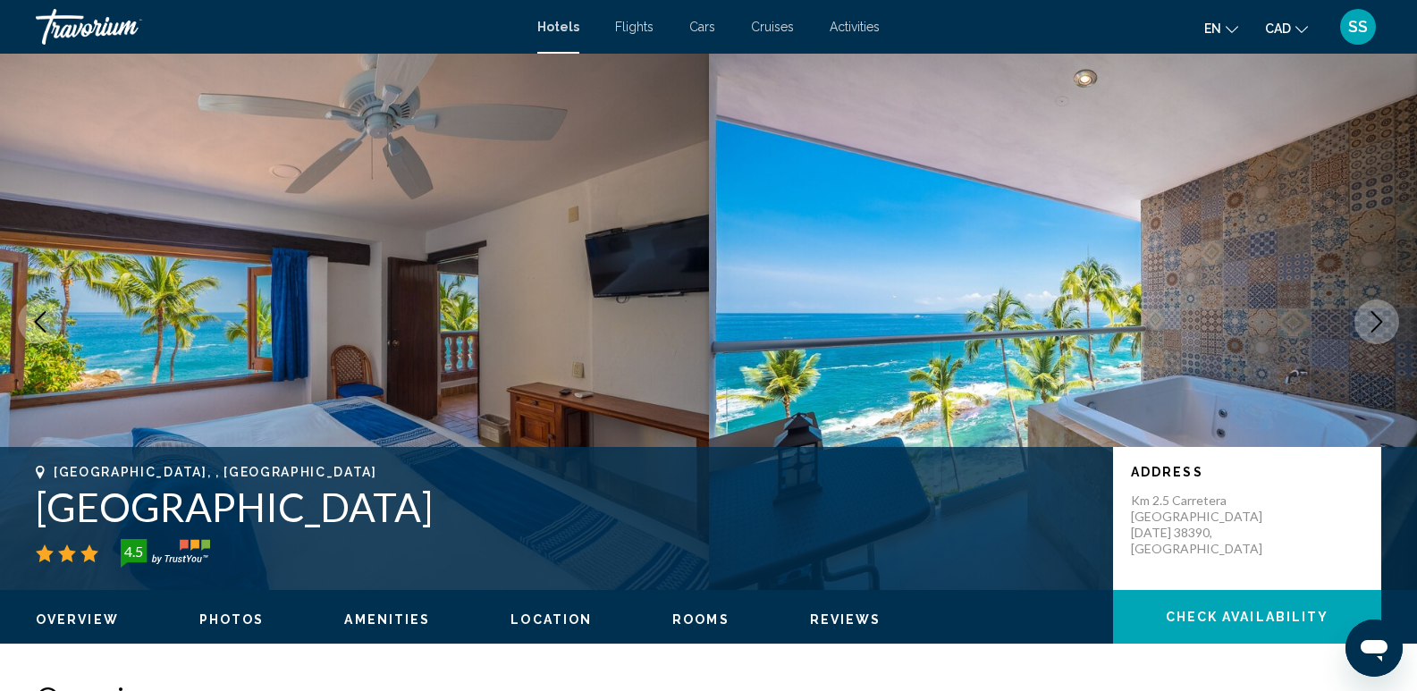
click at [1372, 320] on icon "Next image" at bounding box center [1376, 321] width 21 height 21
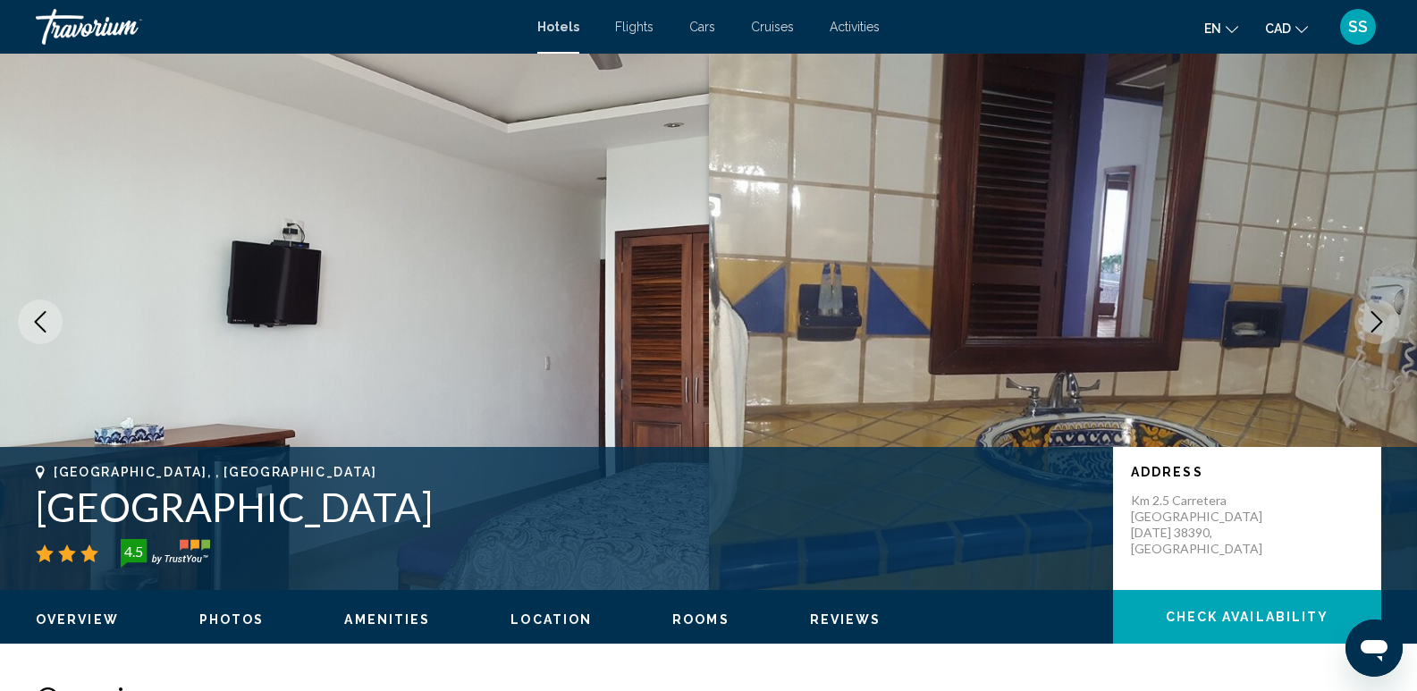
click at [1371, 320] on icon "Next image" at bounding box center [1376, 321] width 21 height 21
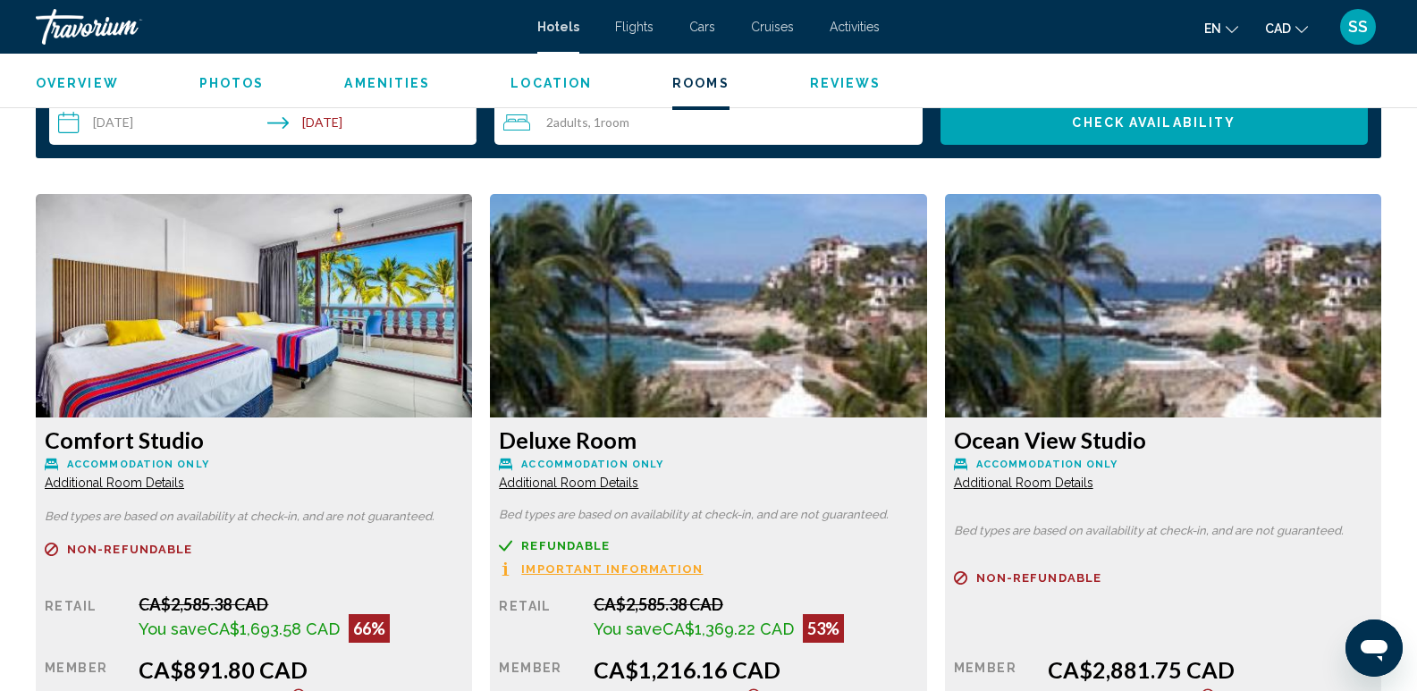
scroll to position [2235, 0]
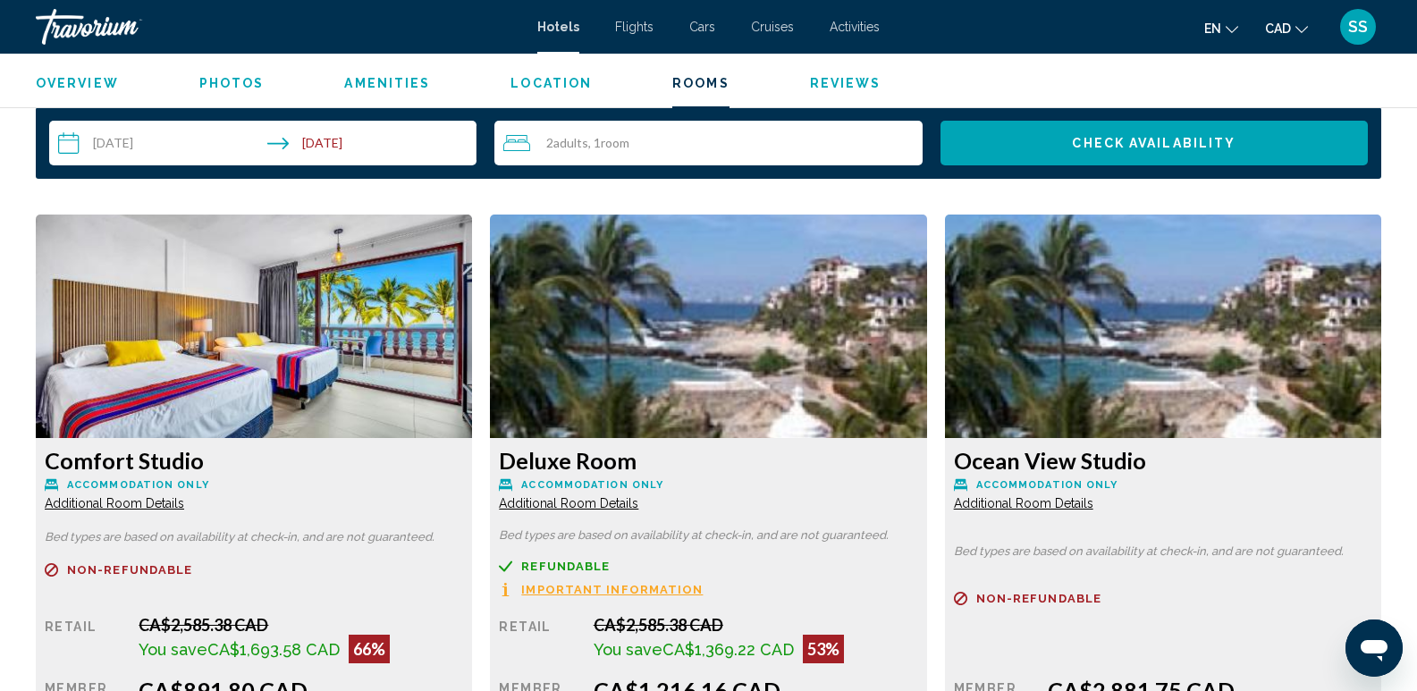
click at [472, 353] on img "Main content" at bounding box center [254, 327] width 436 height 224
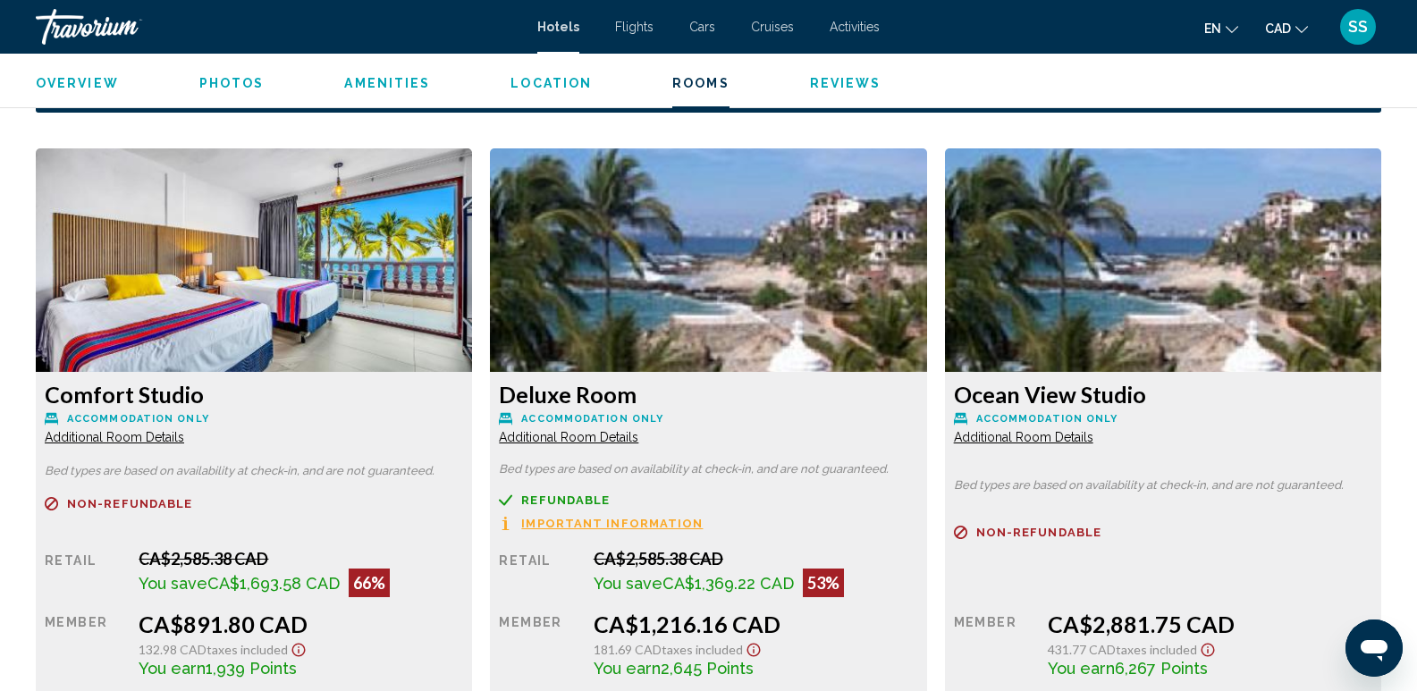
scroll to position [2414, 0]
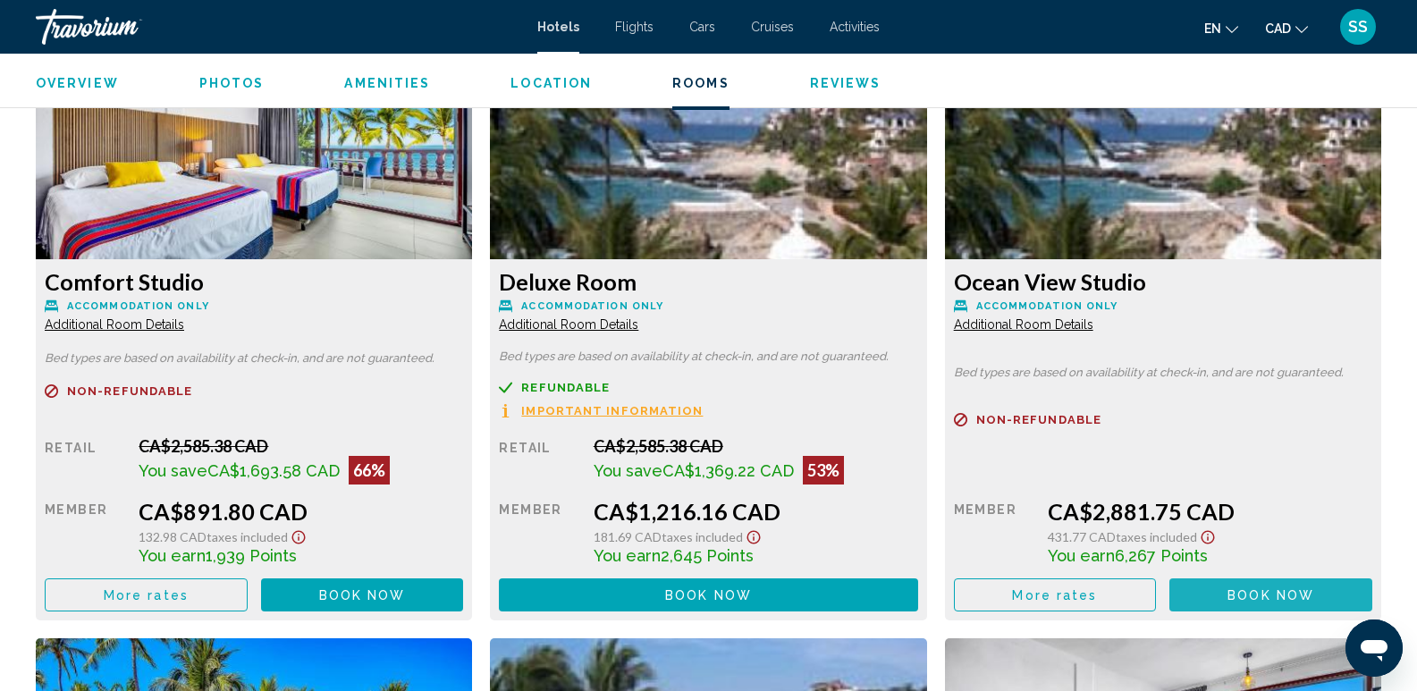
click at [1238, 589] on span "Book now" at bounding box center [1271, 595] width 87 height 14
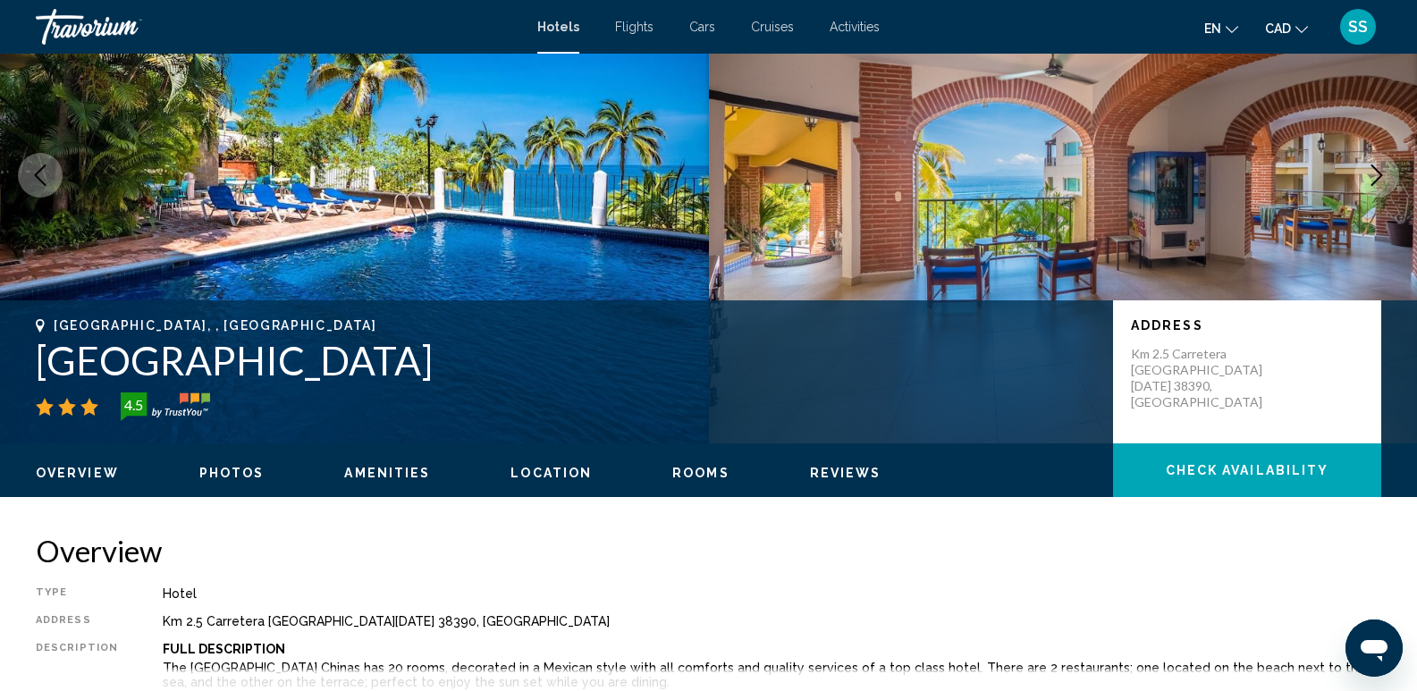
scroll to position [179, 0]
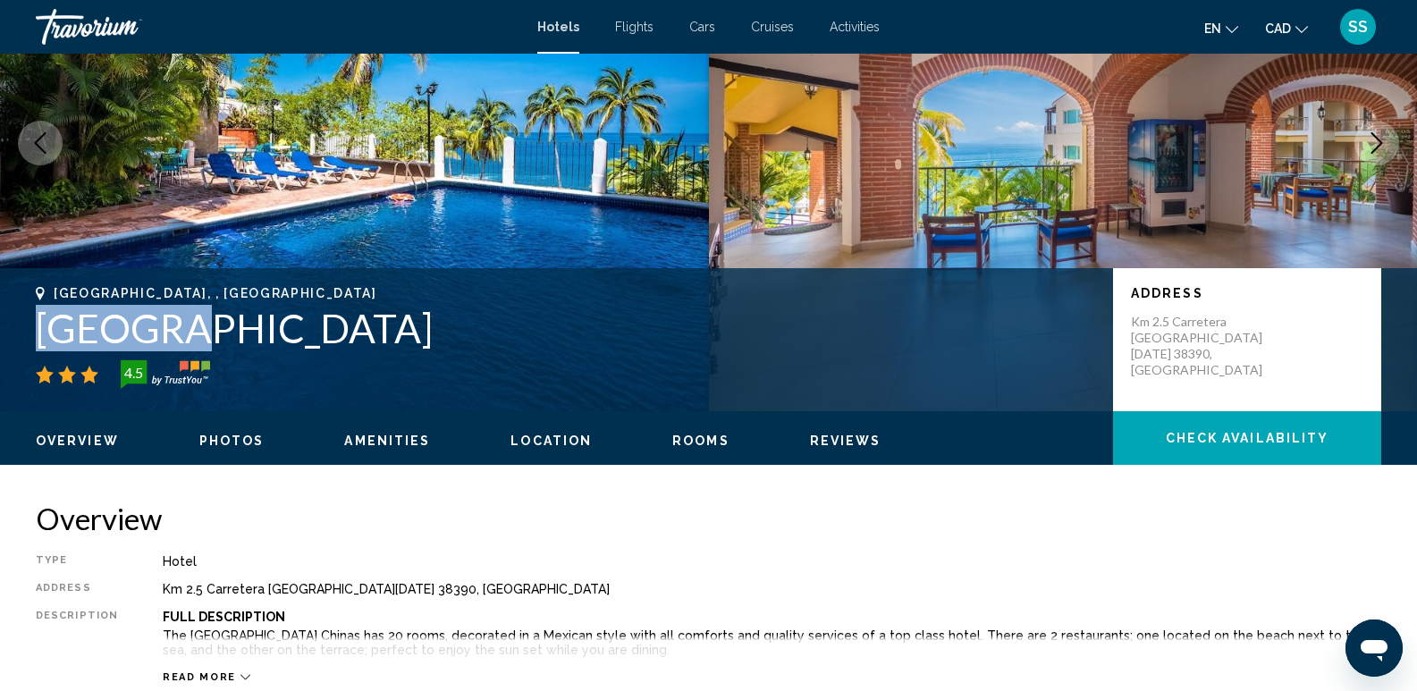
drag, startPoint x: 36, startPoint y: 325, endPoint x: 189, endPoint y: 327, distance: 152.9
click at [189, 327] on div "[GEOGRAPHIC_DATA], , [GEOGRAPHIC_DATA] [GEOGRAPHIC_DATA] 4.5 Address Km 2.5 [GE…" at bounding box center [708, 339] width 1417 height 107
copy h1 "Marboka"
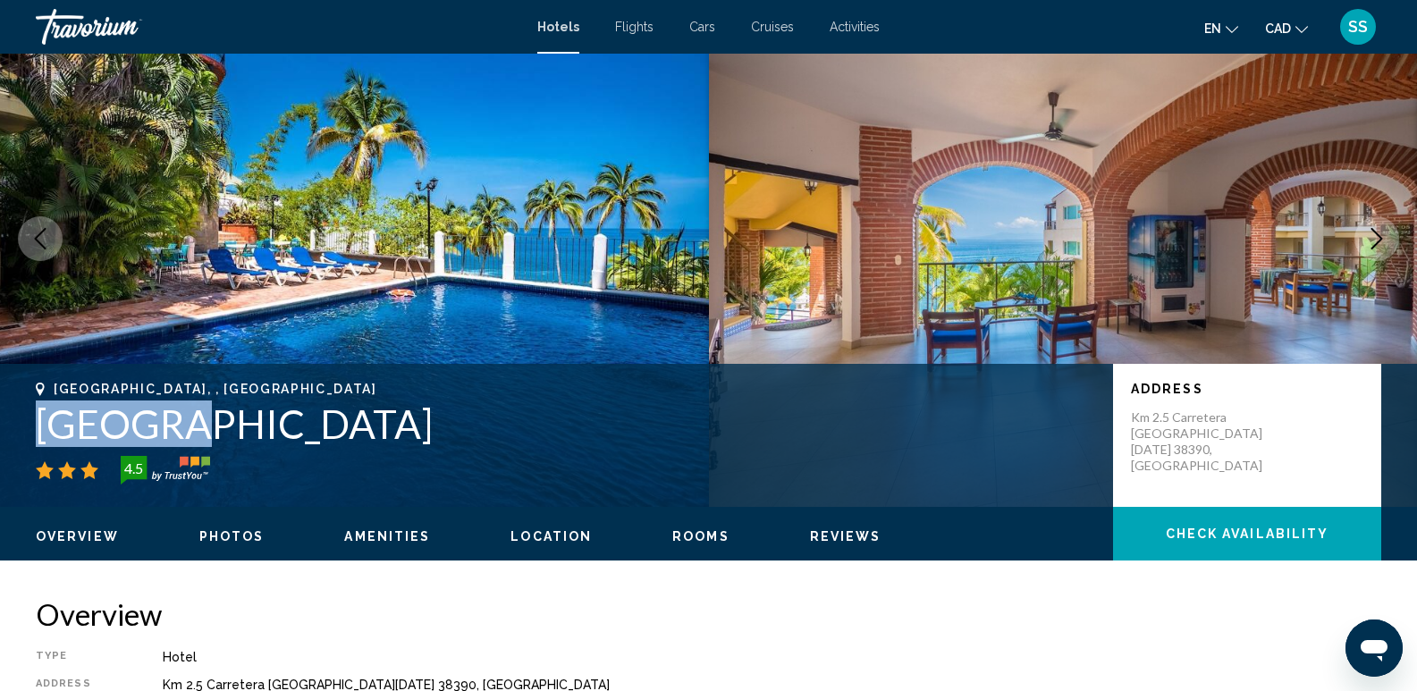
scroll to position [0, 0]
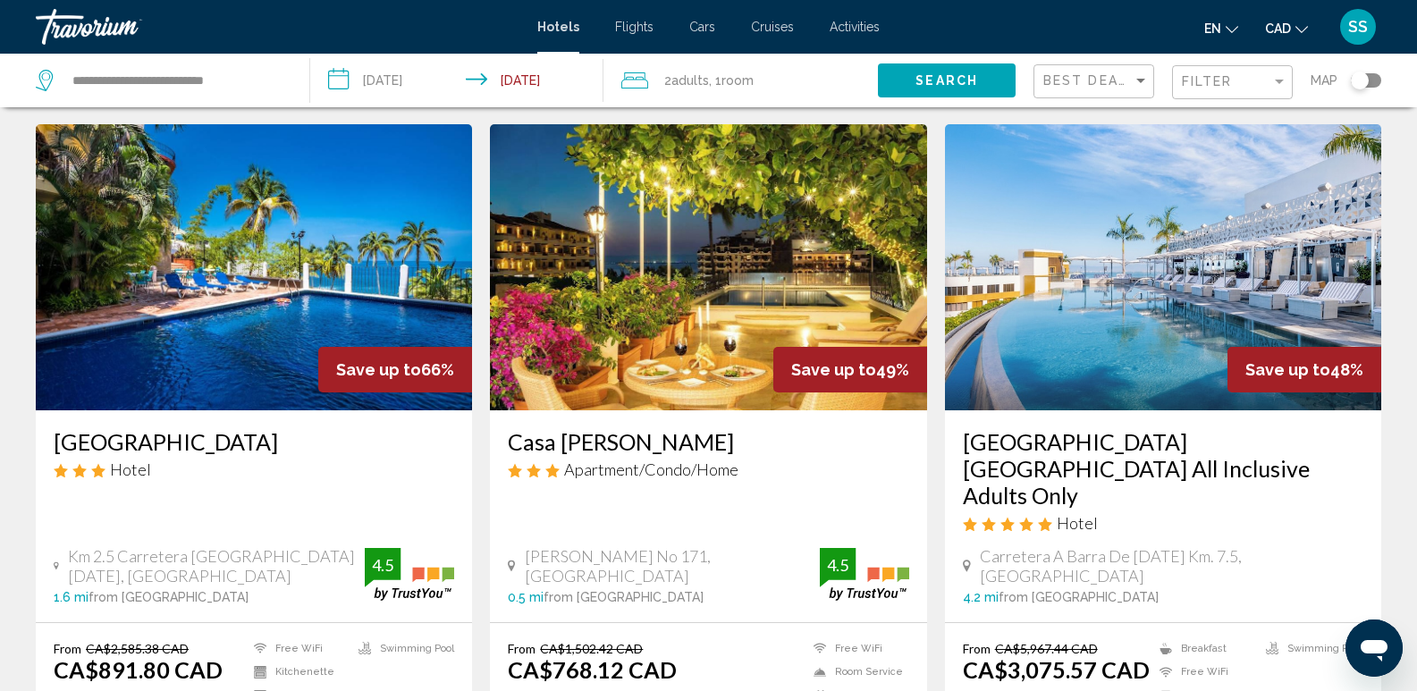
scroll to position [89, 0]
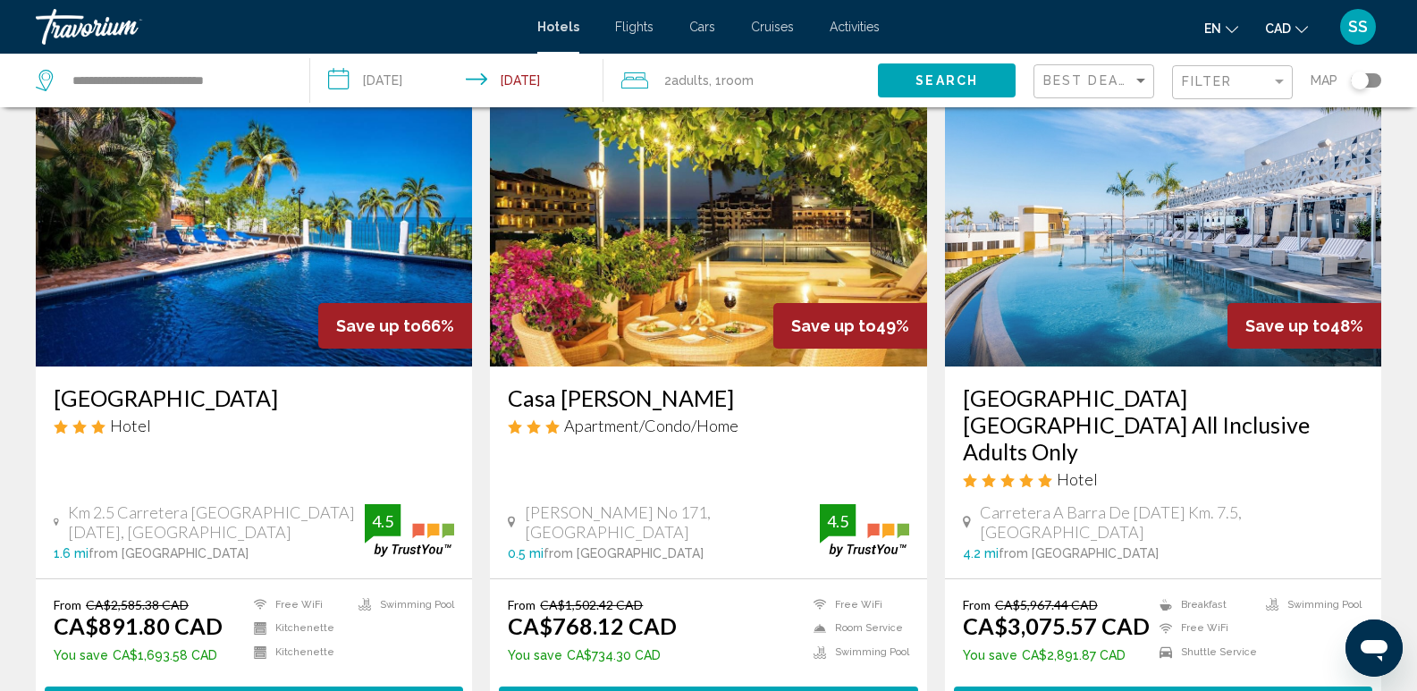
click at [414, 86] on input "**********" at bounding box center [460, 83] width 300 height 59
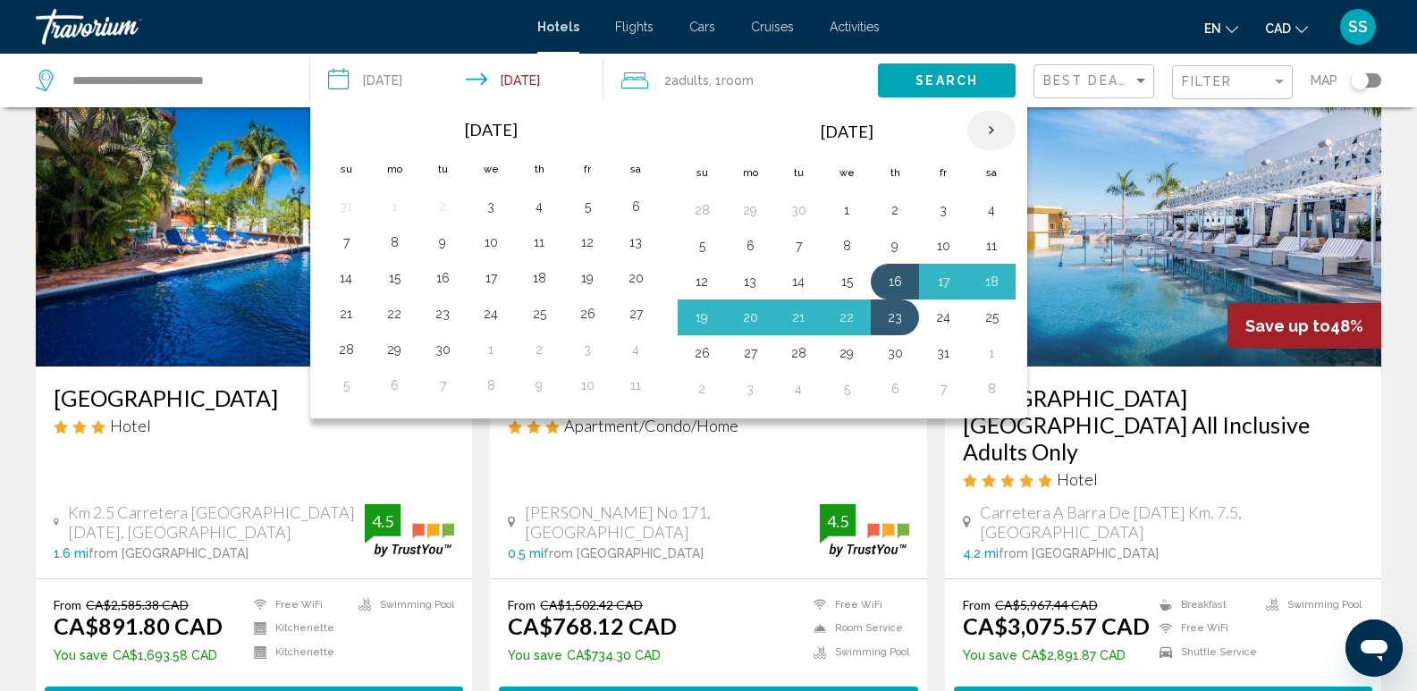
click at [991, 127] on th "Next month" at bounding box center [991, 130] width 48 height 39
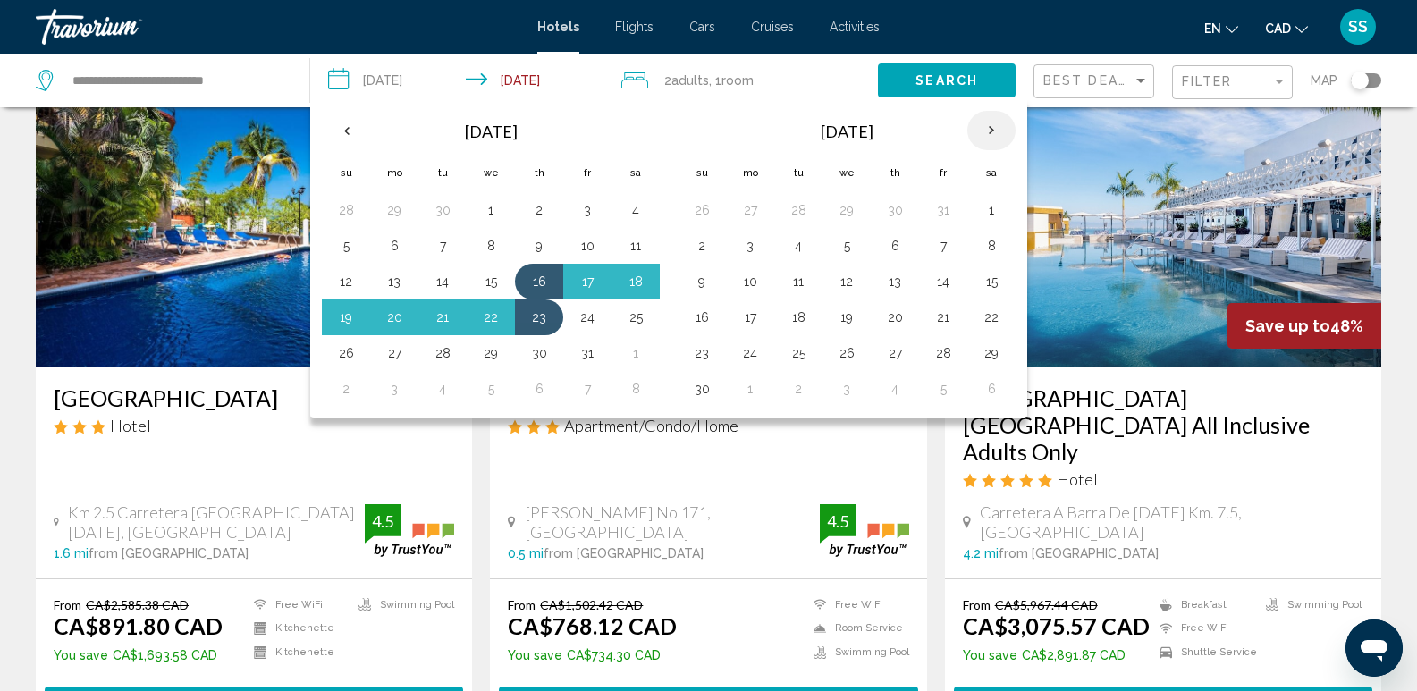
click at [991, 127] on th "Next month" at bounding box center [991, 130] width 48 height 39
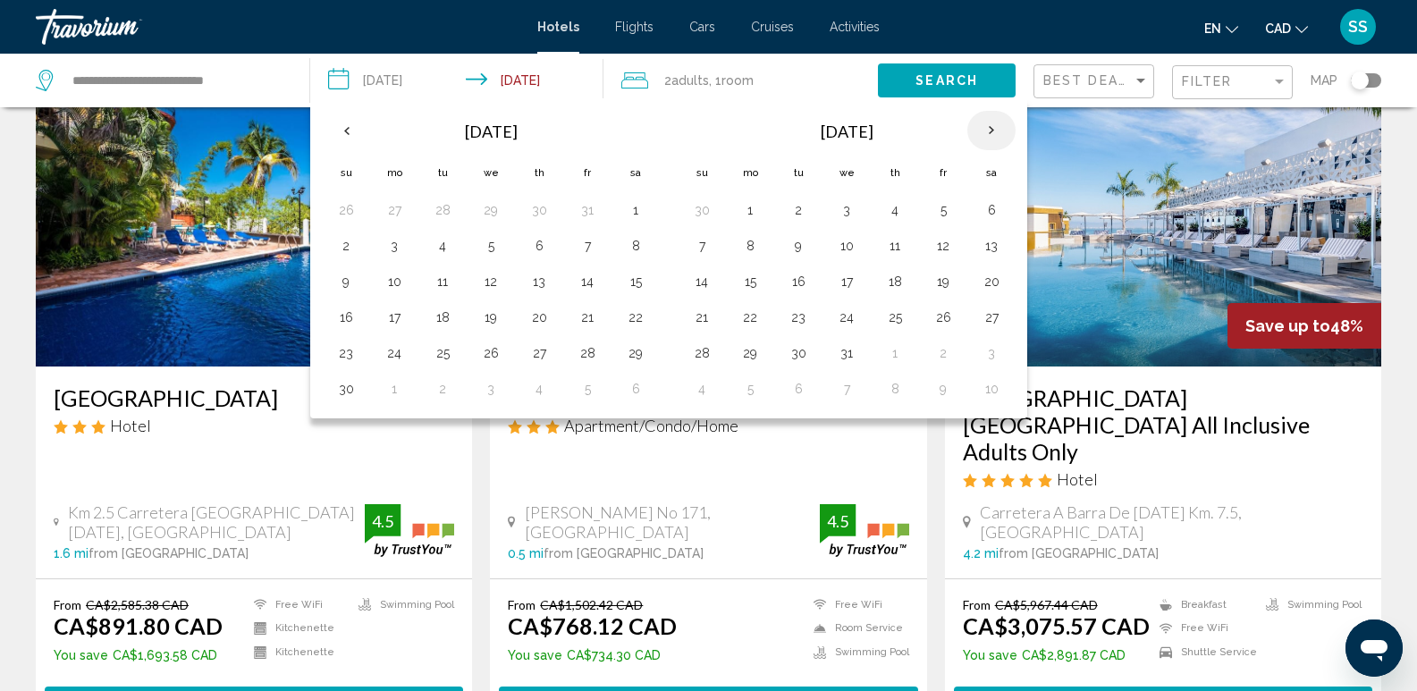
click at [983, 128] on th "Next month" at bounding box center [991, 130] width 48 height 39
click at [849, 318] on button "21" at bounding box center [846, 317] width 29 height 25
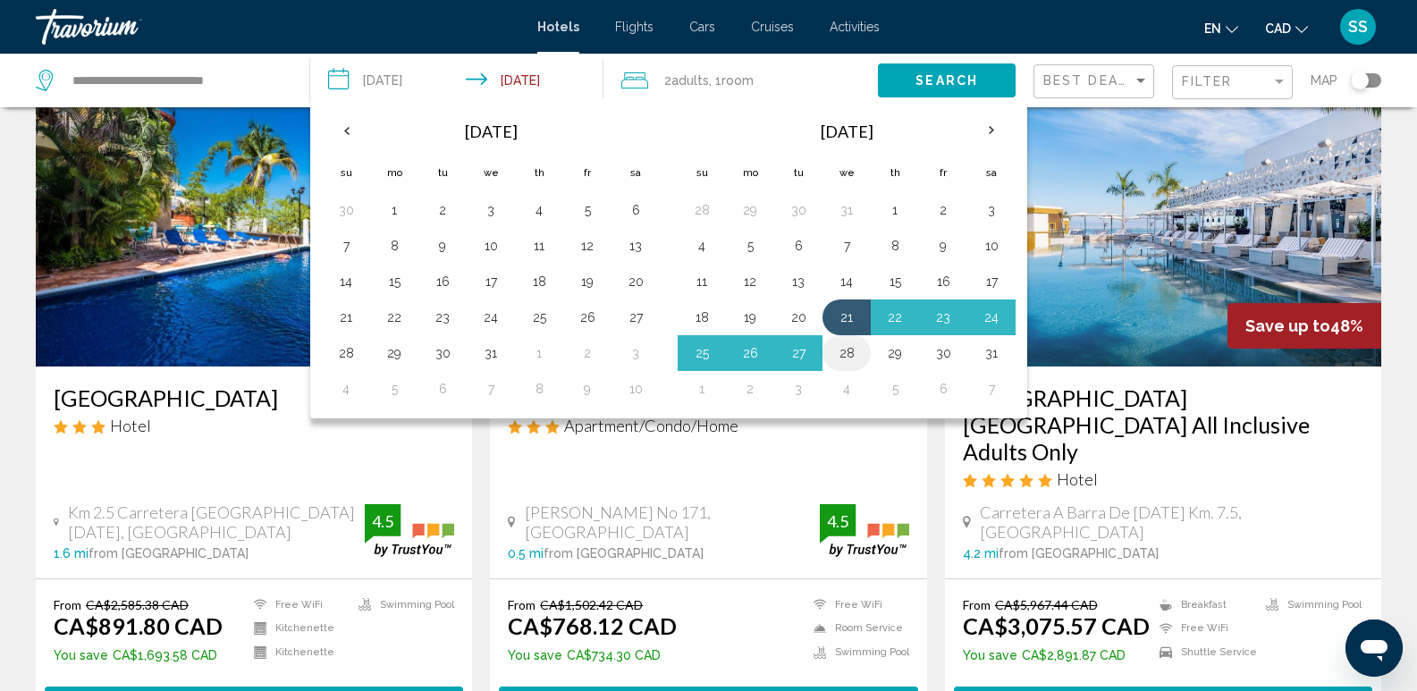
click at [847, 352] on button "28" at bounding box center [846, 353] width 29 height 25
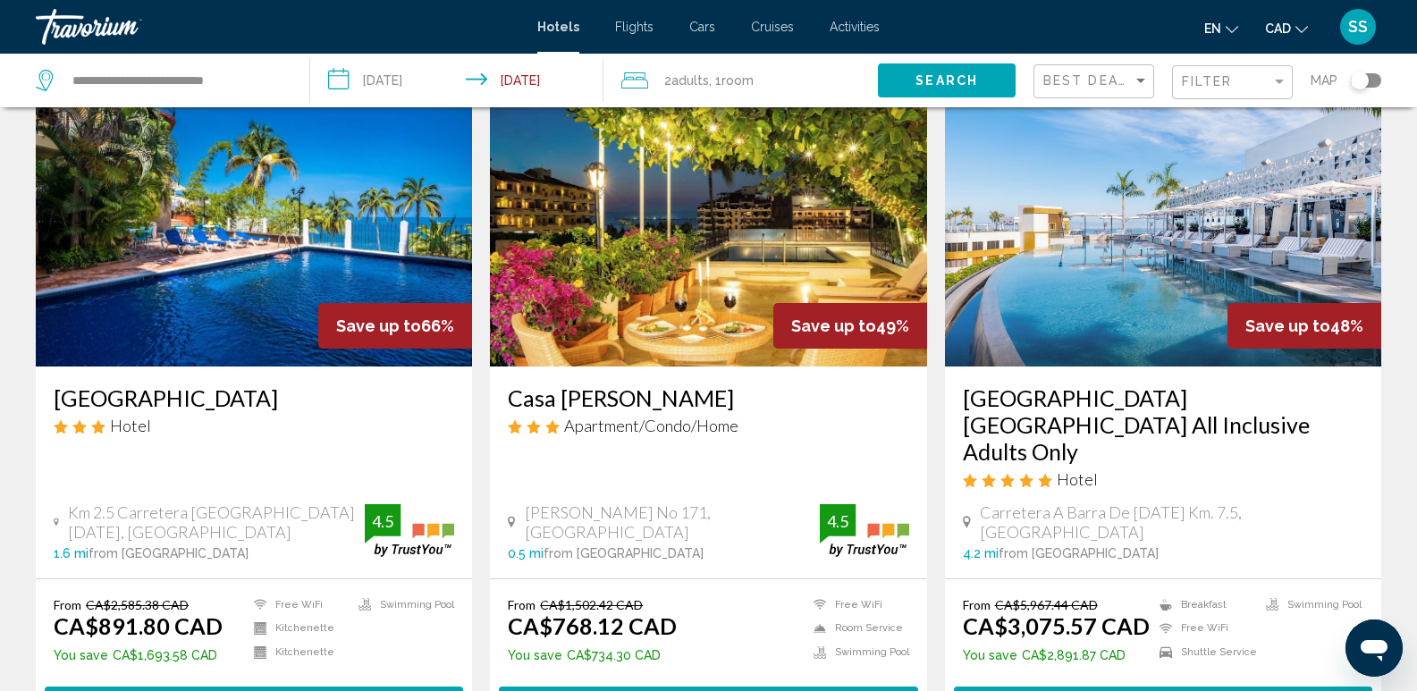
click at [955, 88] on span "Search" at bounding box center [947, 81] width 63 height 14
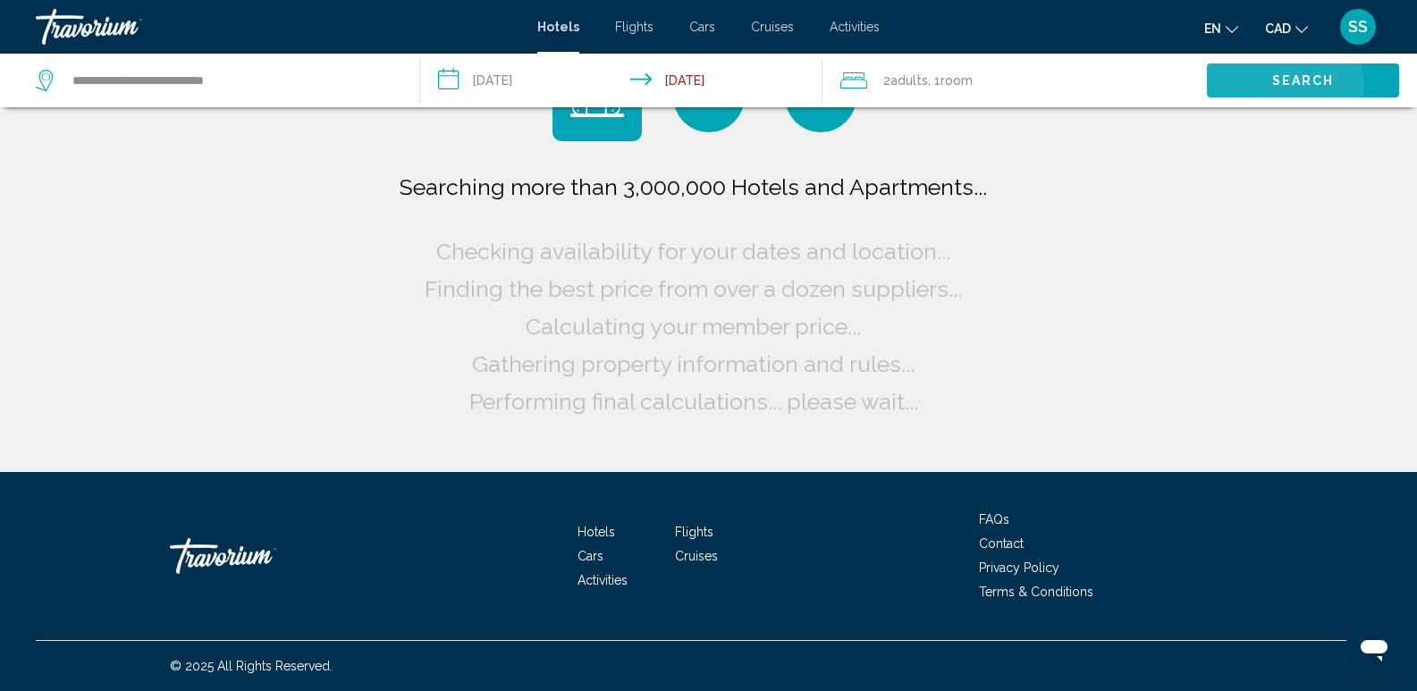
scroll to position [0, 0]
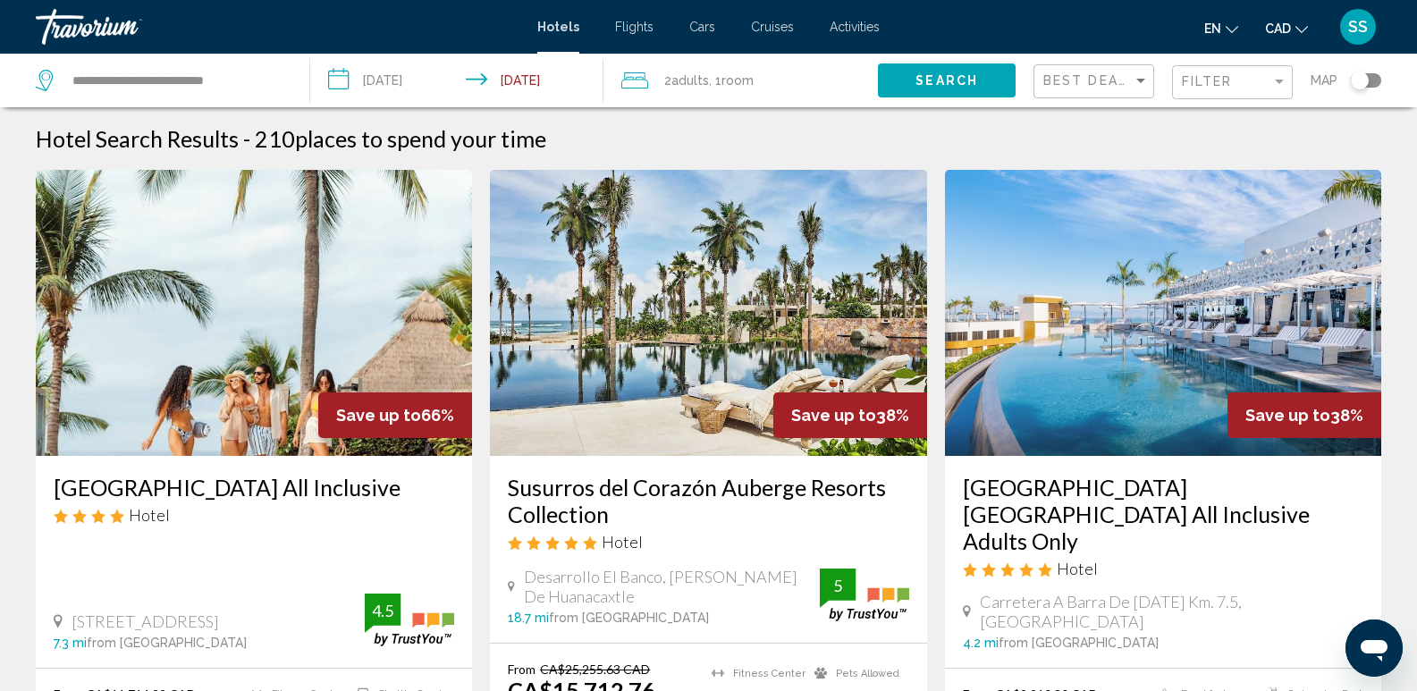
click at [399, 79] on input "**********" at bounding box center [460, 83] width 300 height 59
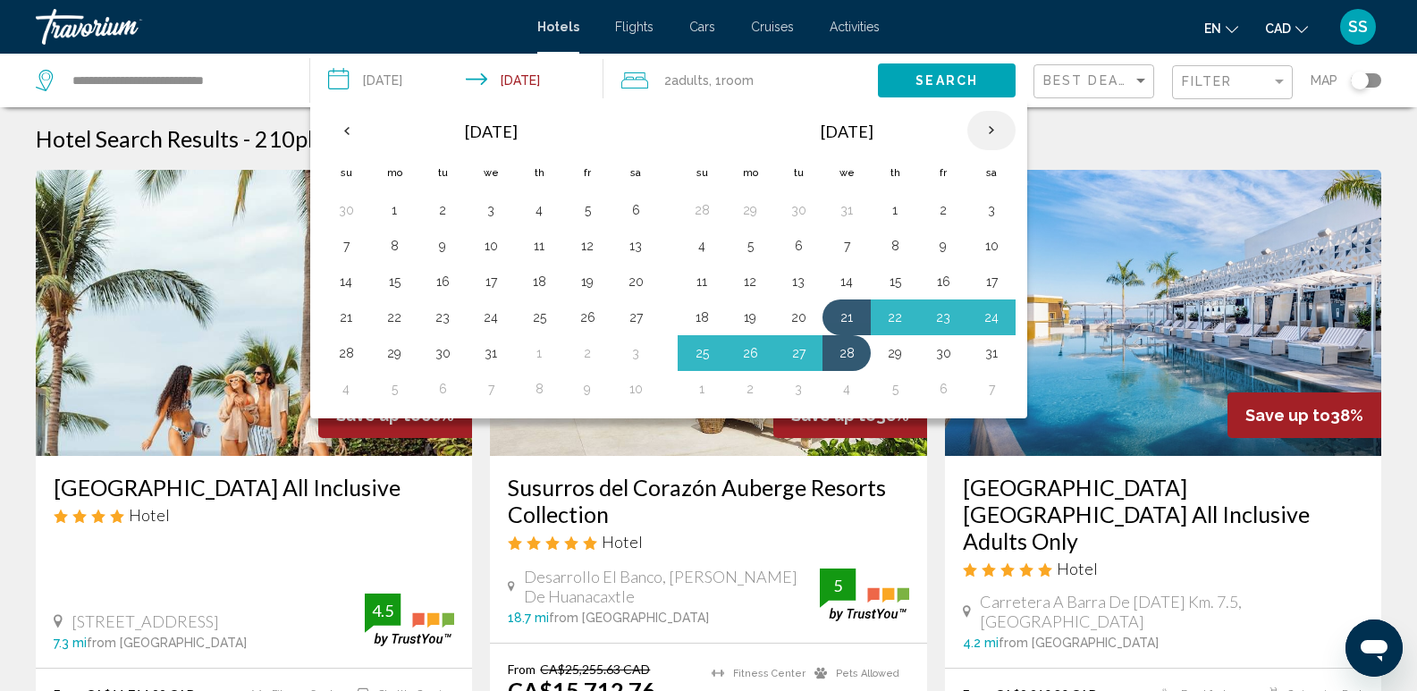
click at [991, 130] on th "Next month" at bounding box center [991, 130] width 48 height 39
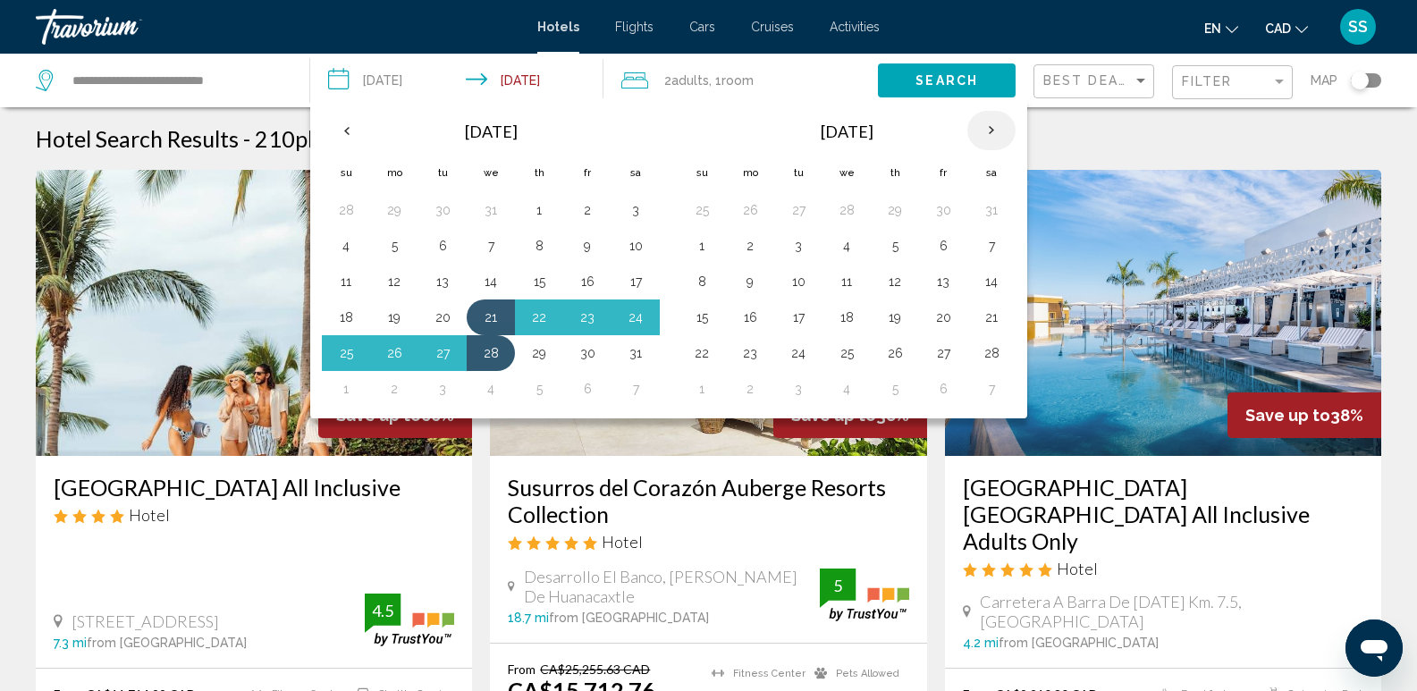
click at [992, 131] on th "Next month" at bounding box center [991, 130] width 48 height 39
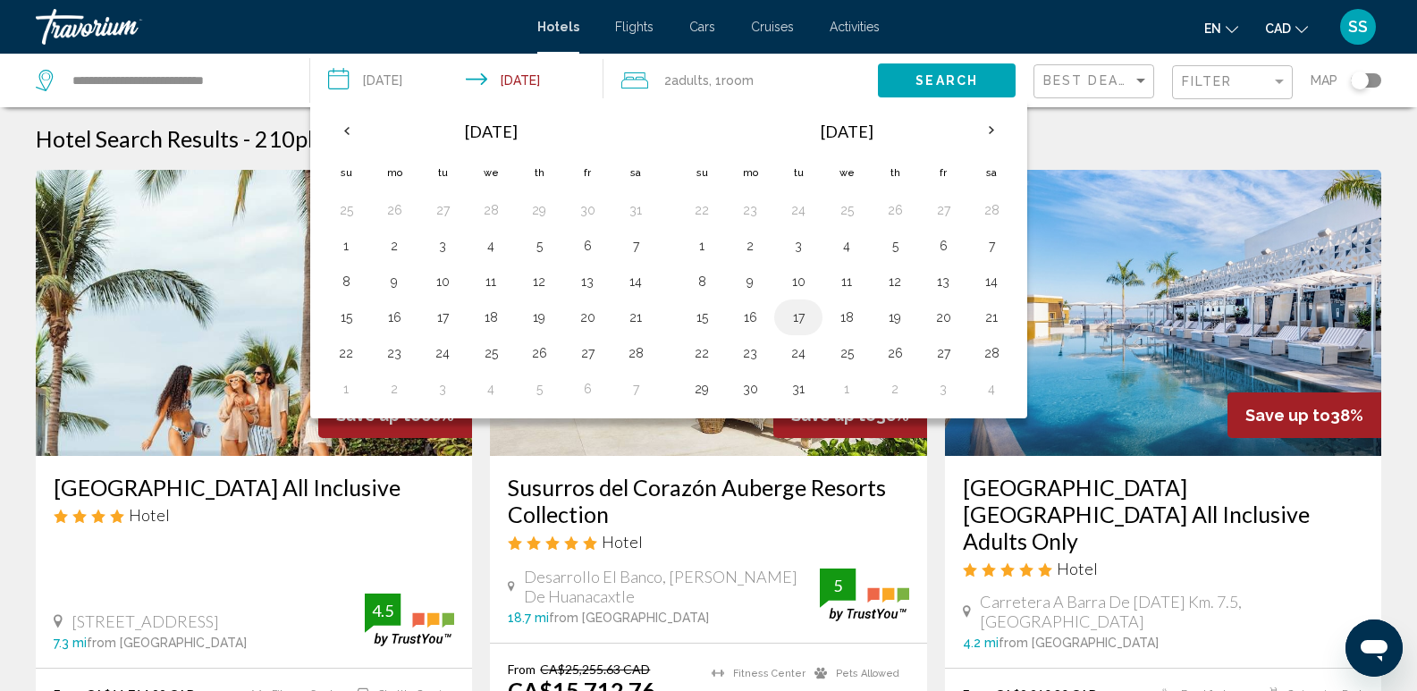
click at [794, 319] on button "17" at bounding box center [798, 317] width 29 height 25
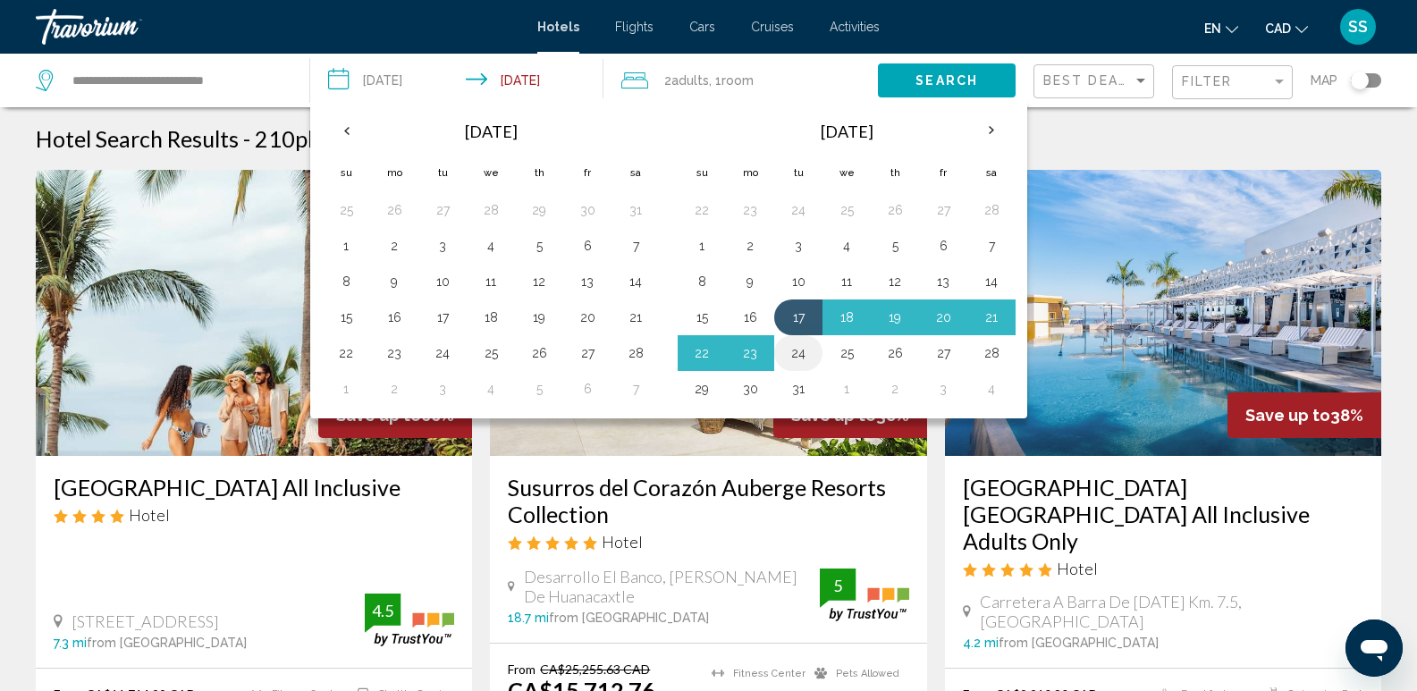
click at [798, 346] on button "24" at bounding box center [798, 353] width 29 height 25
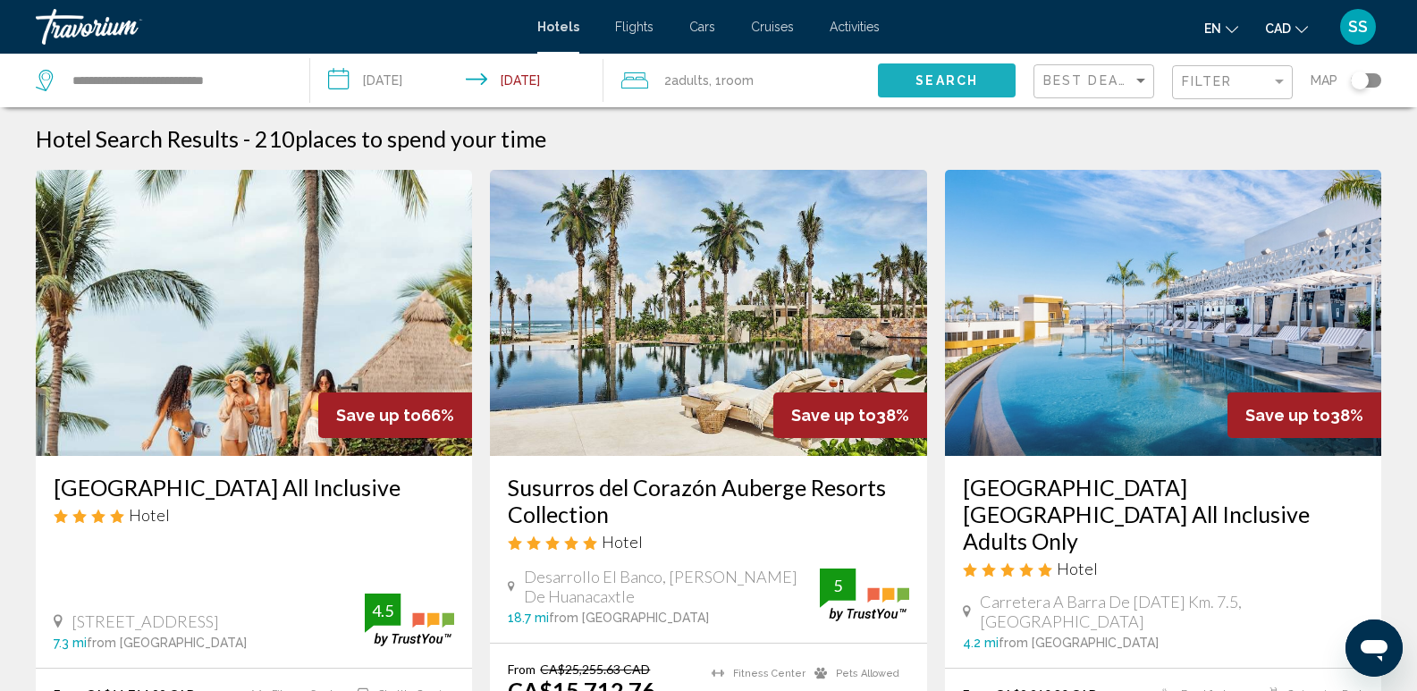
click at [957, 74] on span "Search" at bounding box center [947, 81] width 63 height 14
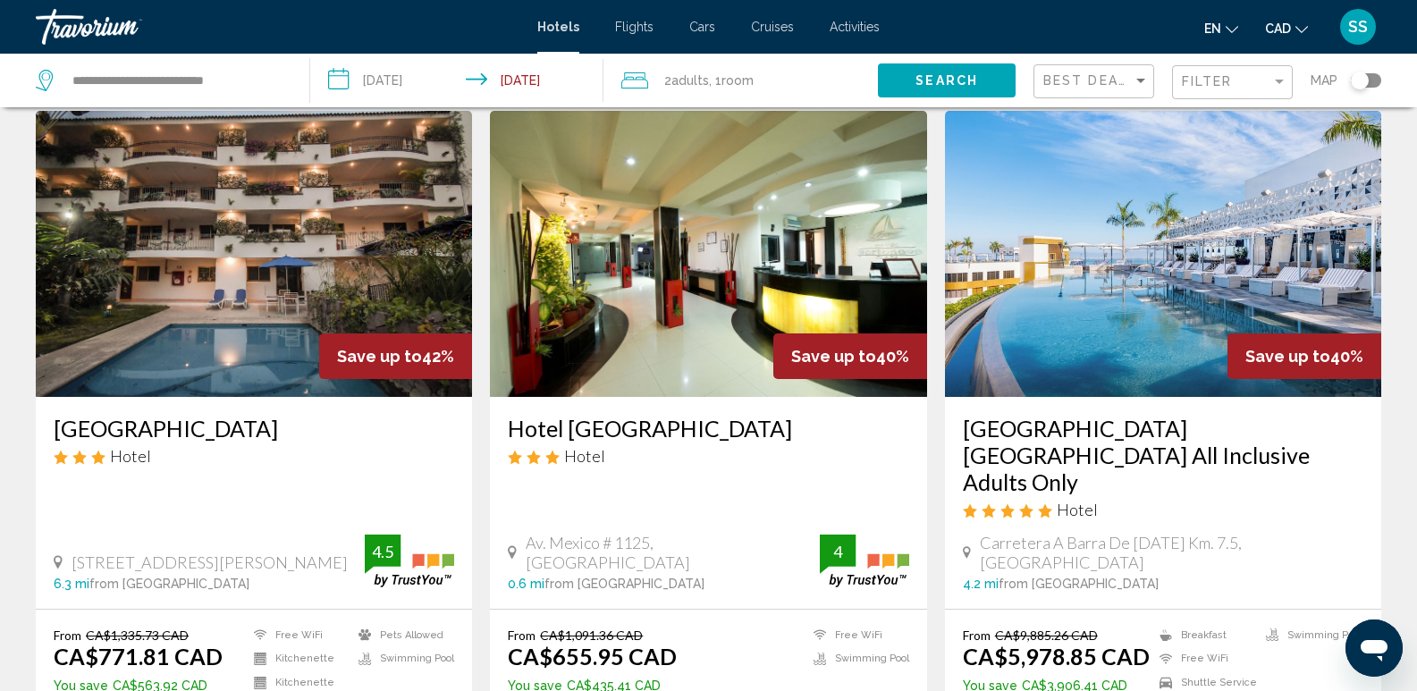
scroll to position [179, 0]
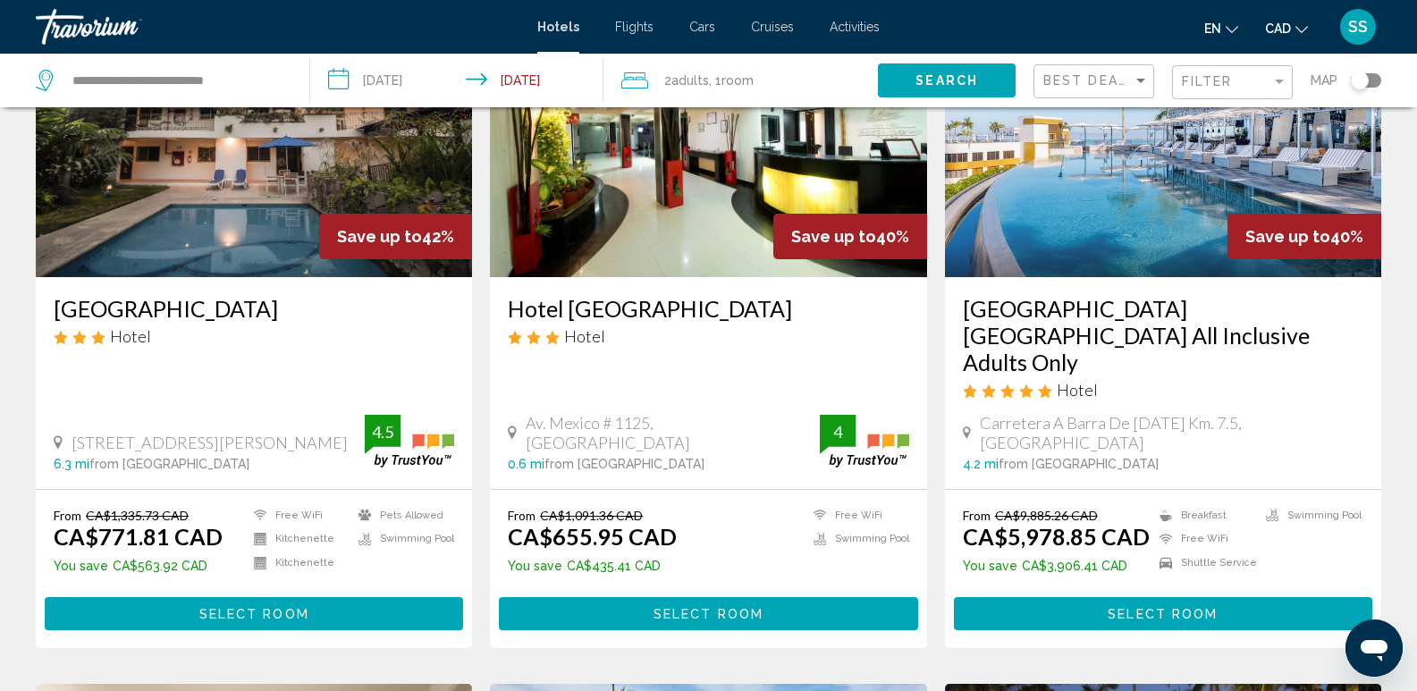
click at [429, 87] on input "**********" at bounding box center [460, 83] width 300 height 59
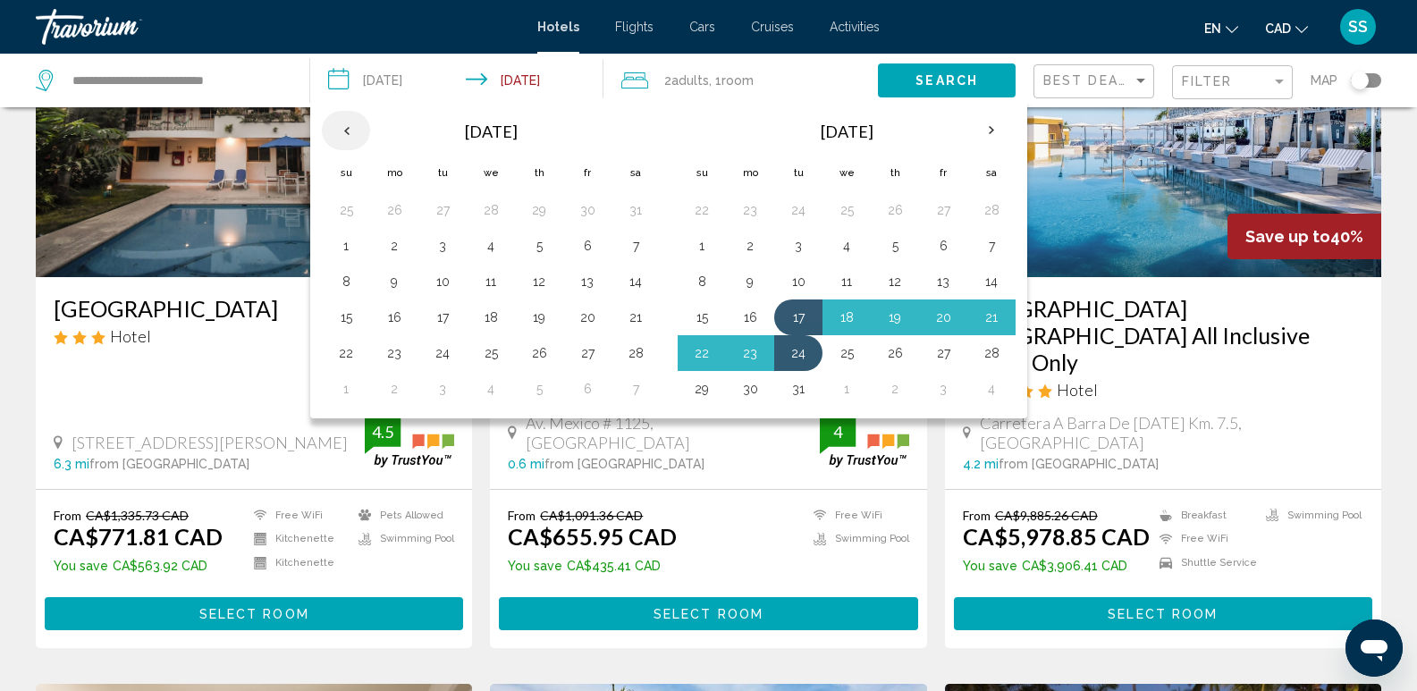
click at [353, 139] on th "Previous month" at bounding box center [346, 130] width 48 height 39
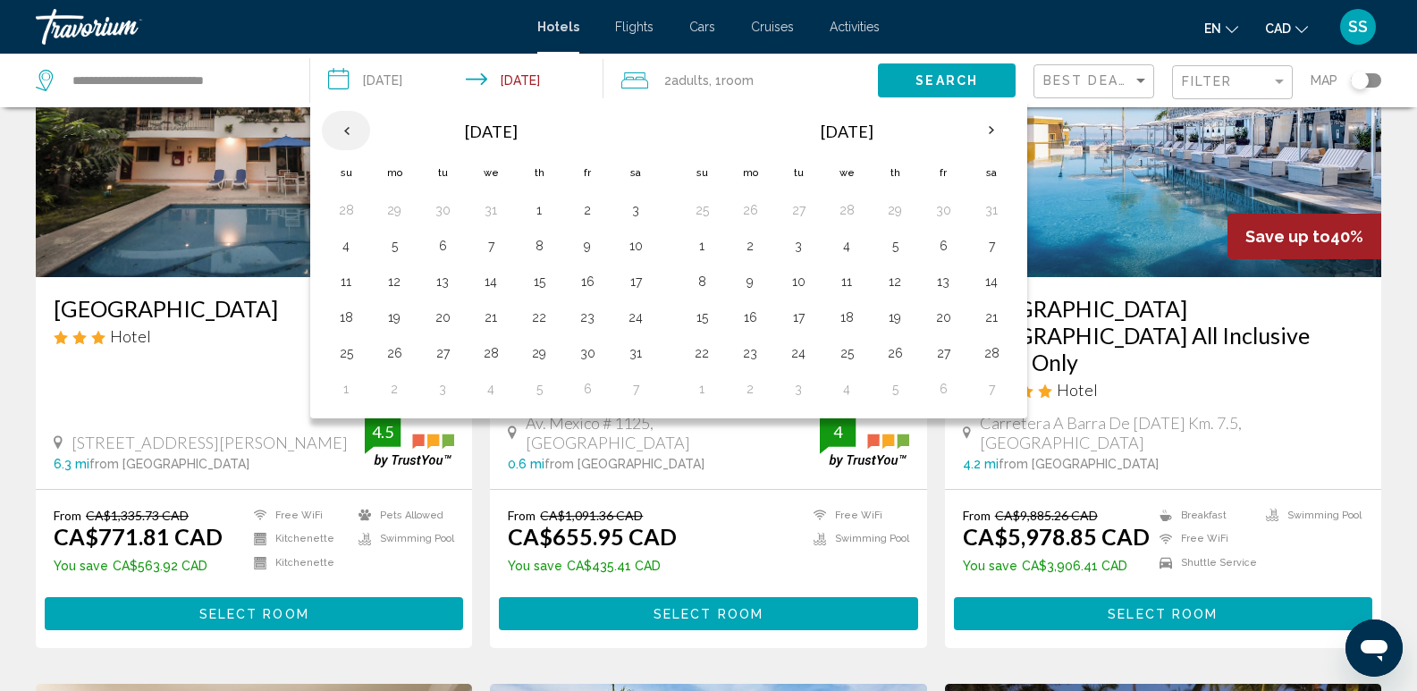
click at [353, 139] on th "Previous month" at bounding box center [346, 130] width 48 height 39
click at [978, 122] on th "Next month" at bounding box center [991, 130] width 48 height 39
click at [356, 127] on th "Previous month" at bounding box center [346, 130] width 48 height 39
click at [355, 127] on th "Previous month" at bounding box center [346, 130] width 48 height 39
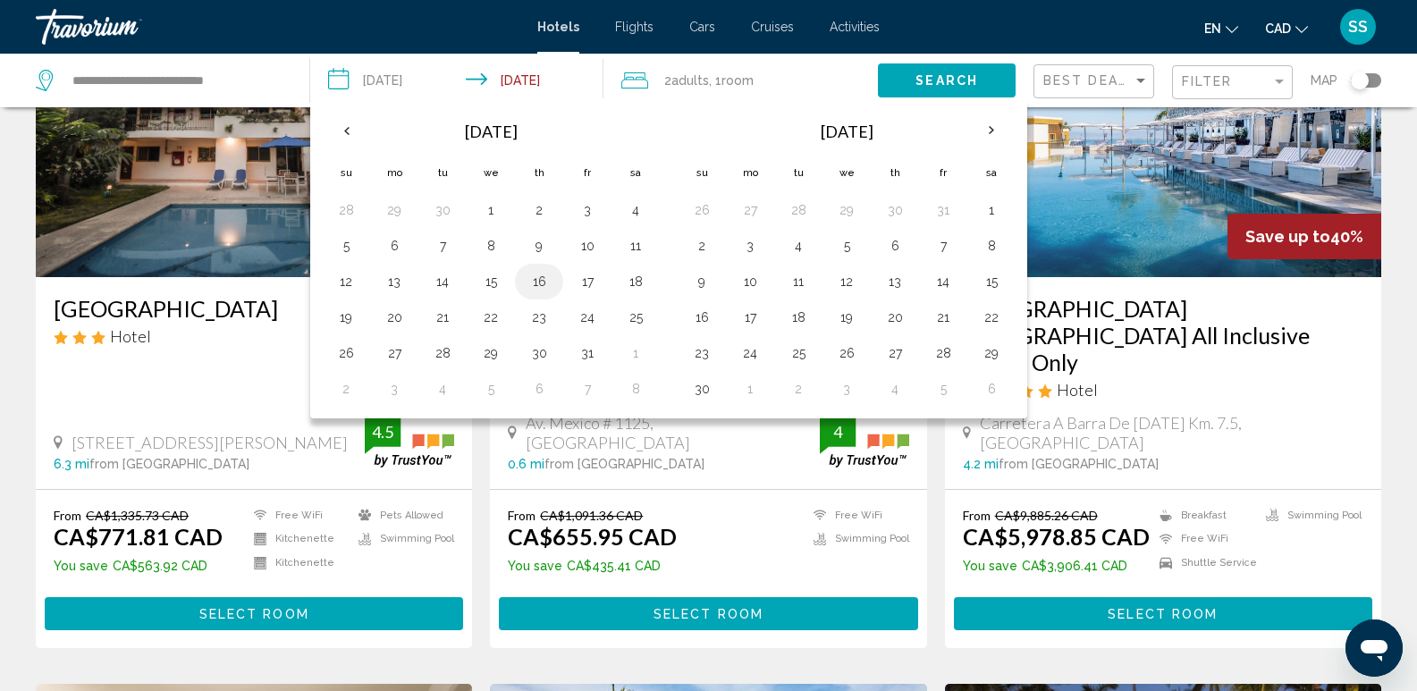
drag, startPoint x: 539, startPoint y: 275, endPoint x: 546, endPoint y: 283, distance: 11.5
click at [540, 275] on button "16" at bounding box center [539, 281] width 29 height 25
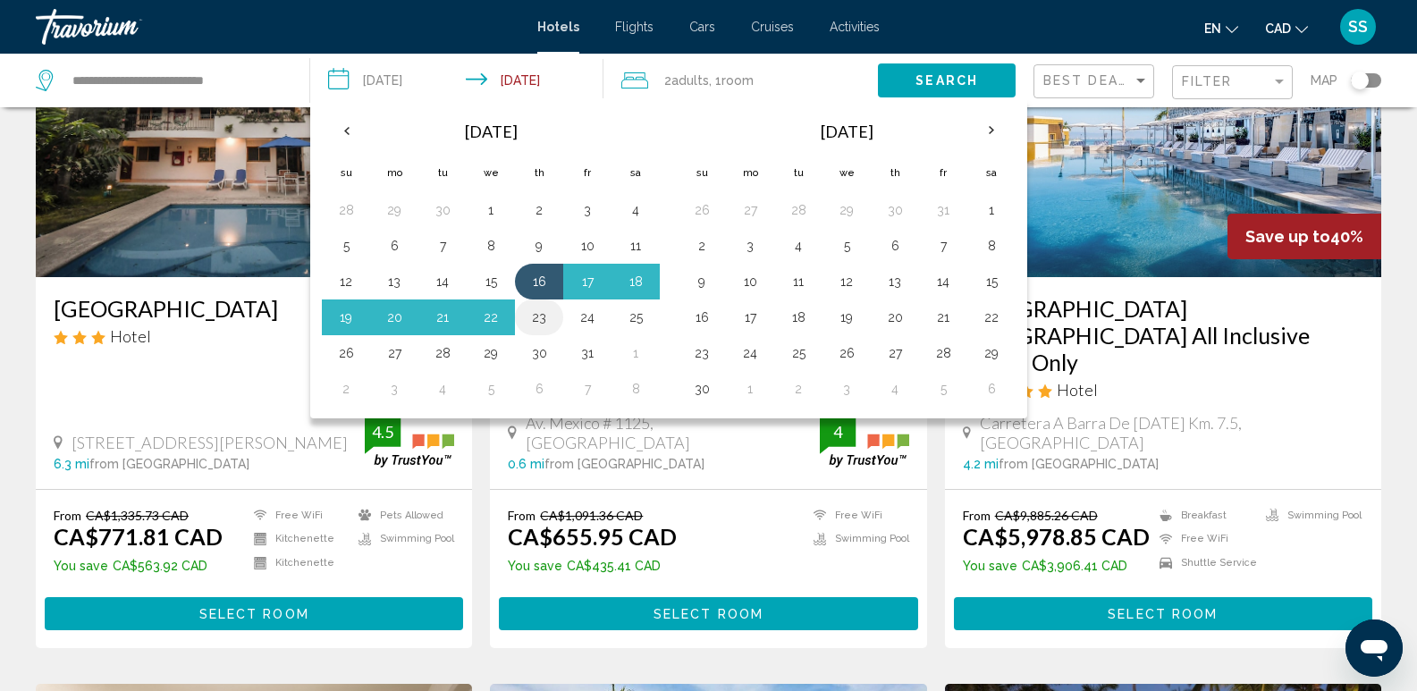
click at [538, 316] on button "23" at bounding box center [539, 317] width 29 height 25
type input "**********"
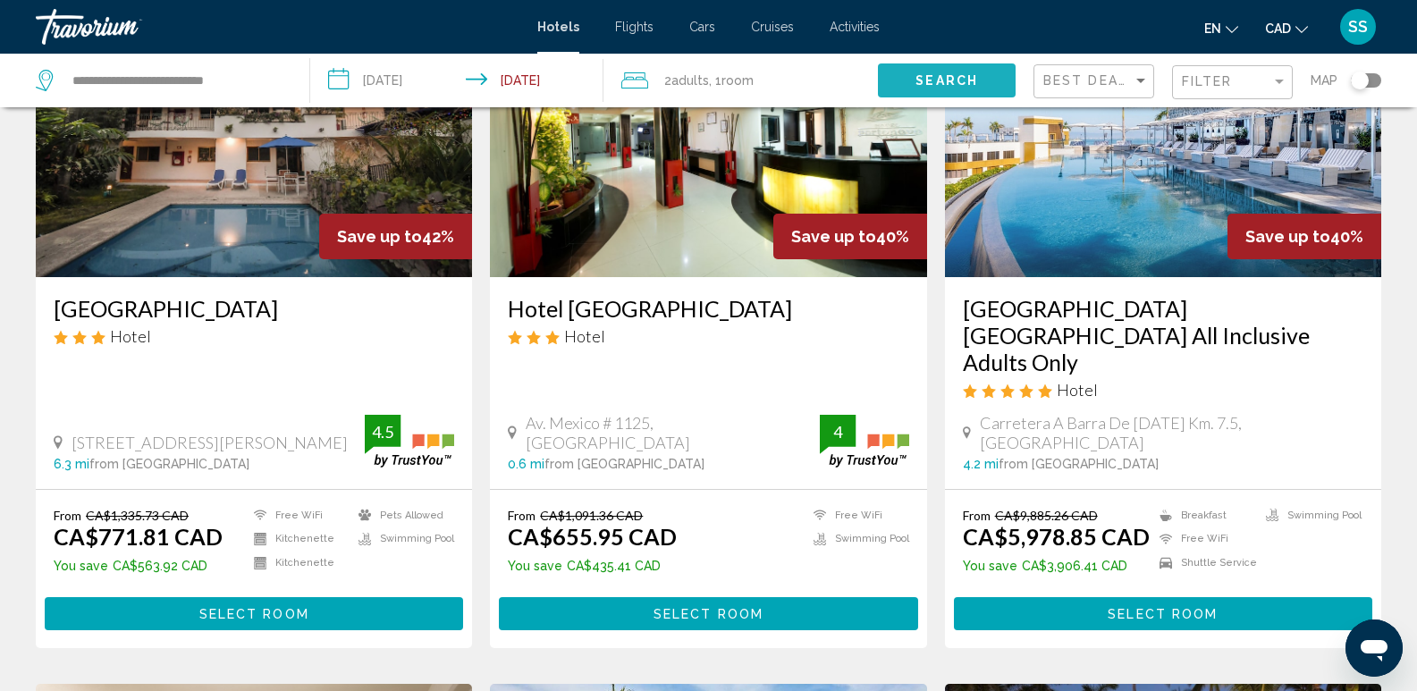
click at [950, 72] on button "Search" at bounding box center [947, 79] width 138 height 33
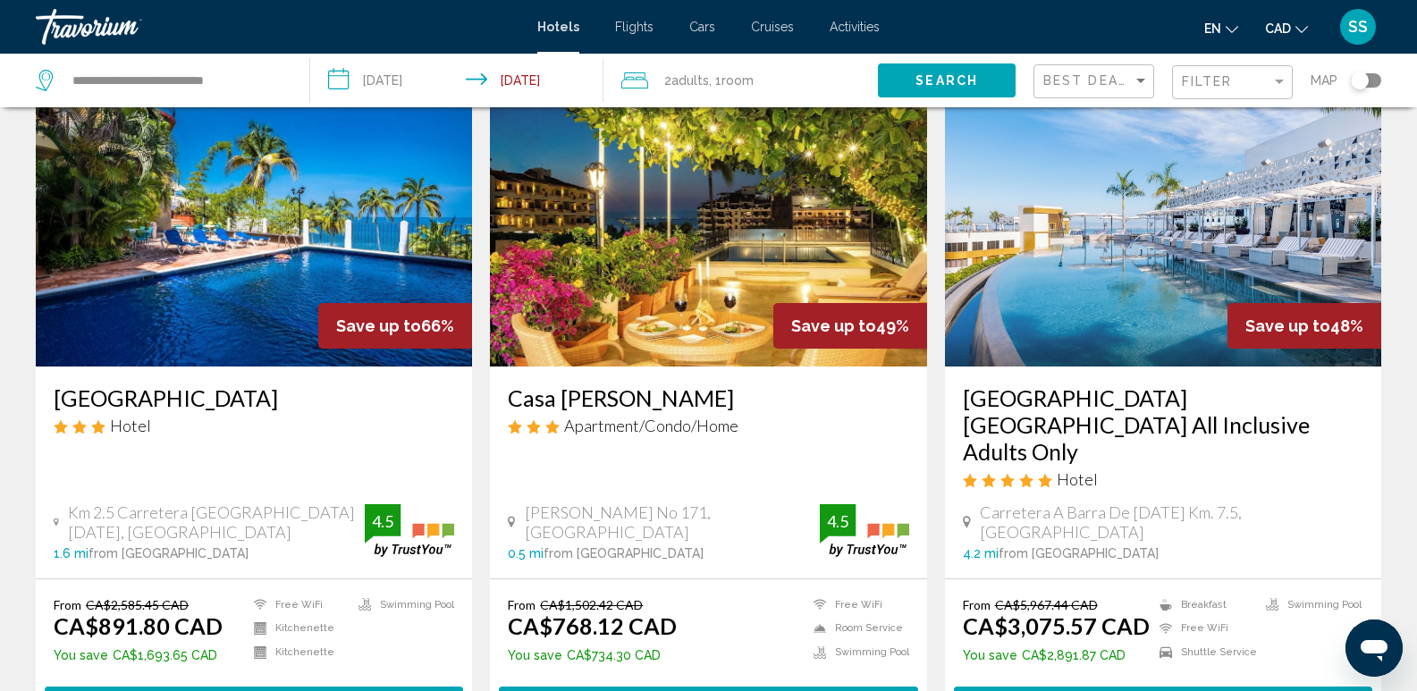
scroll to position [179, 0]
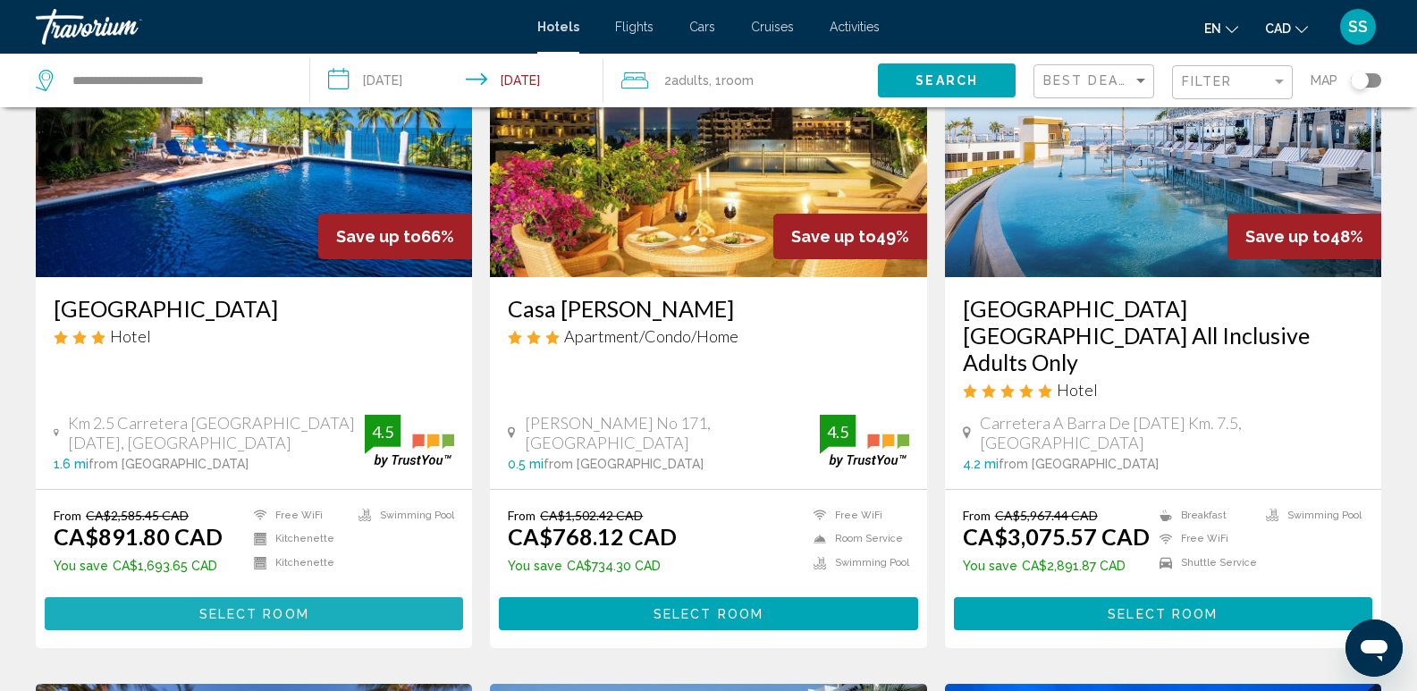
click at [255, 607] on span "Select Room" at bounding box center [254, 614] width 110 height 14
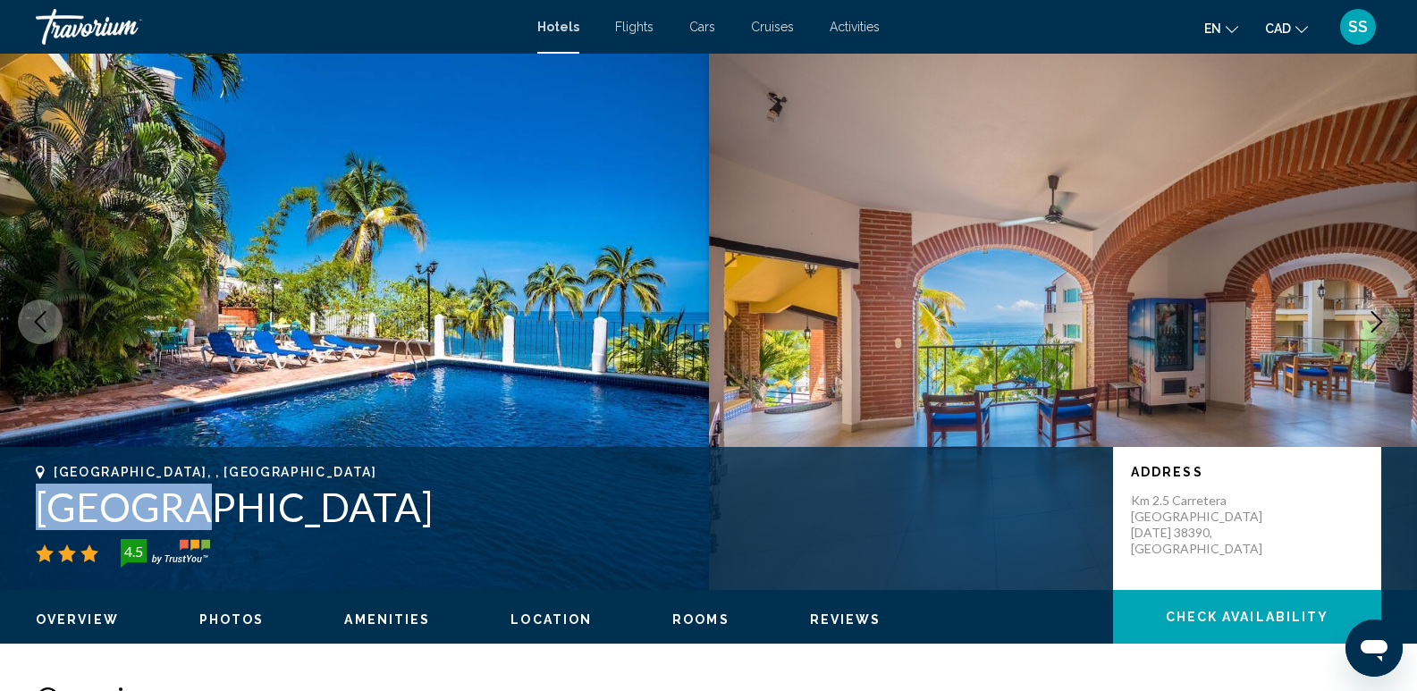
drag, startPoint x: 35, startPoint y: 516, endPoint x: 193, endPoint y: 504, distance: 158.7
click at [193, 504] on div "[GEOGRAPHIC_DATA], , [GEOGRAPHIC_DATA] [GEOGRAPHIC_DATA] 4.5 Address Km 2.5 [GE…" at bounding box center [708, 518] width 1417 height 107
copy h1 "Marboka"
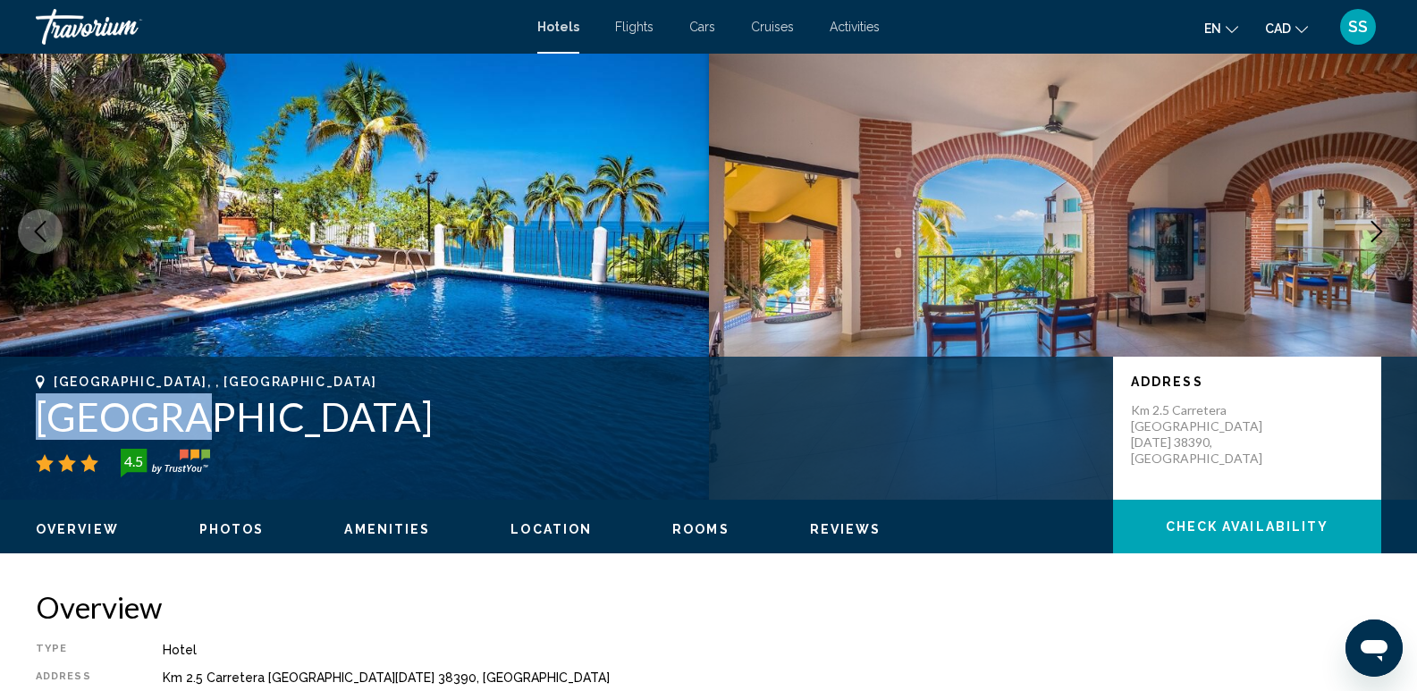
scroll to position [89, 0]
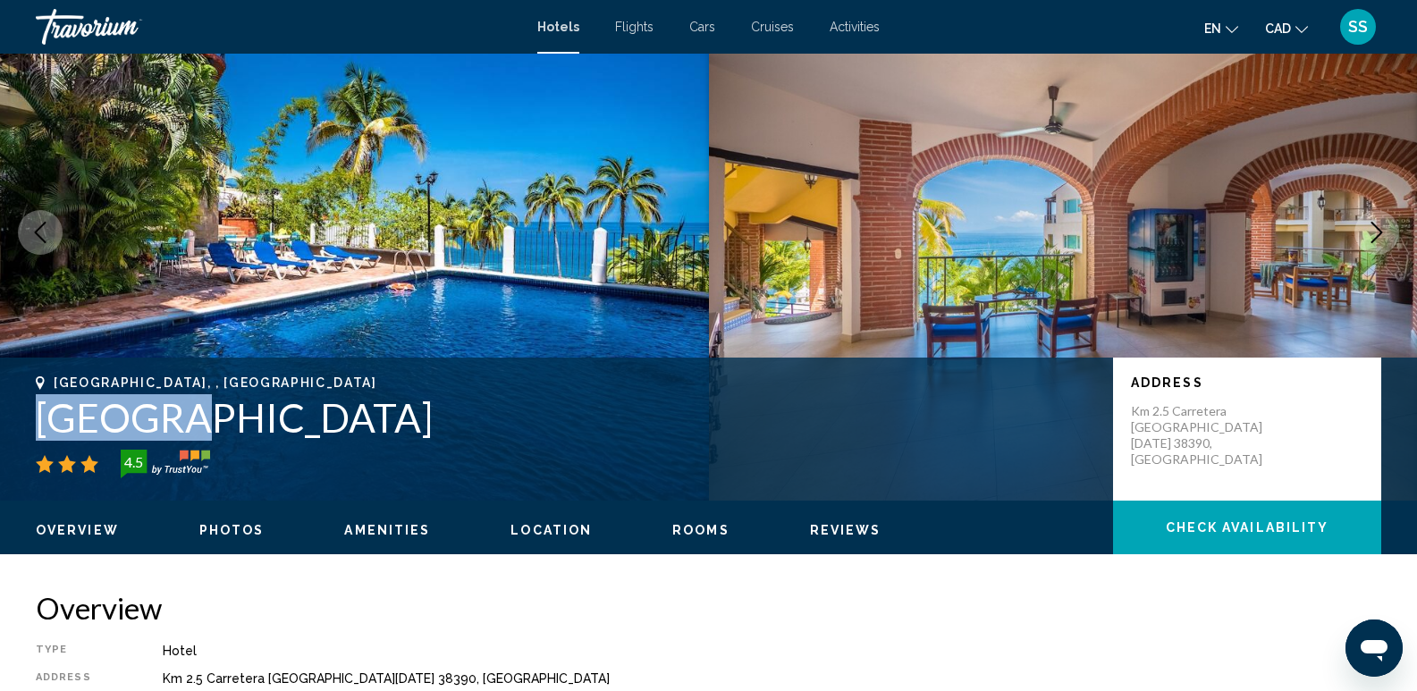
drag, startPoint x: 466, startPoint y: 427, endPoint x: 12, endPoint y: 418, distance: 454.3
click at [12, 418] on div "[GEOGRAPHIC_DATA], , [GEOGRAPHIC_DATA] [GEOGRAPHIC_DATA] 4.5 Address Km 2.5 [GE…" at bounding box center [708, 429] width 1417 height 107
copy h1 "[GEOGRAPHIC_DATA]"
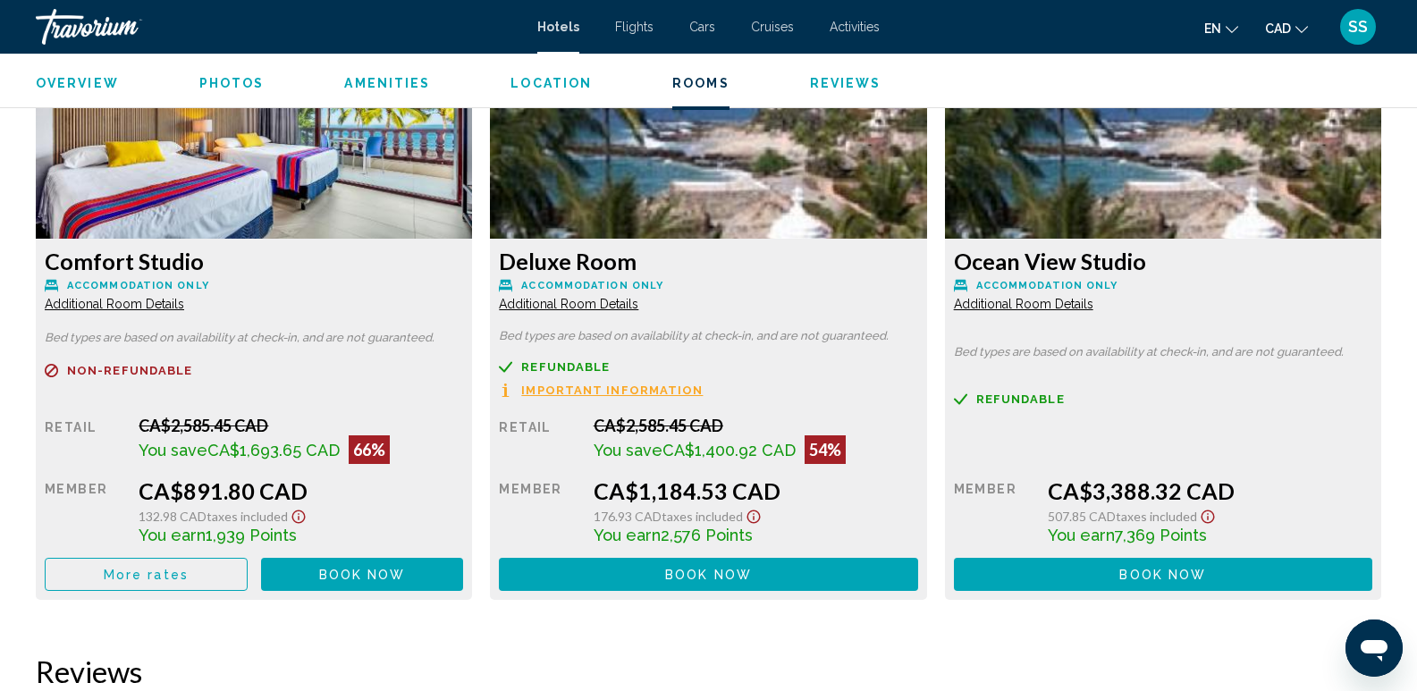
scroll to position [2414, 0]
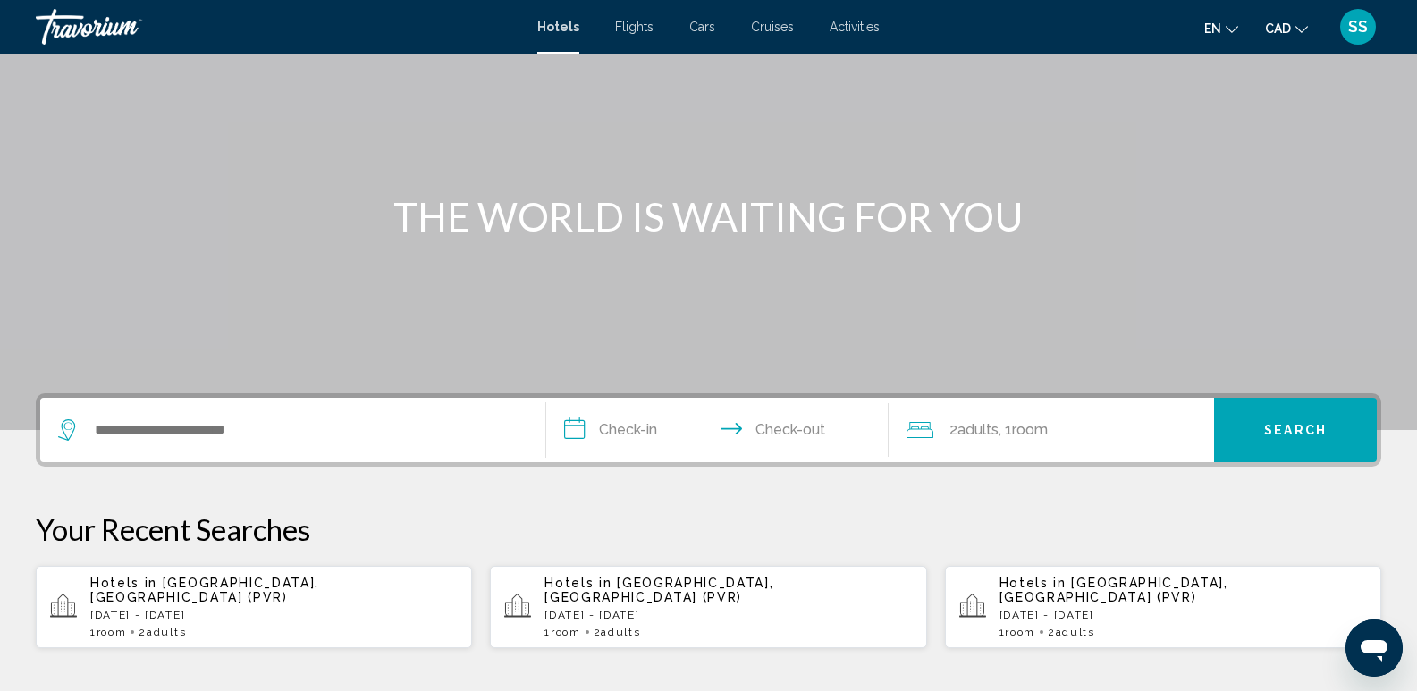
scroll to position [89, 0]
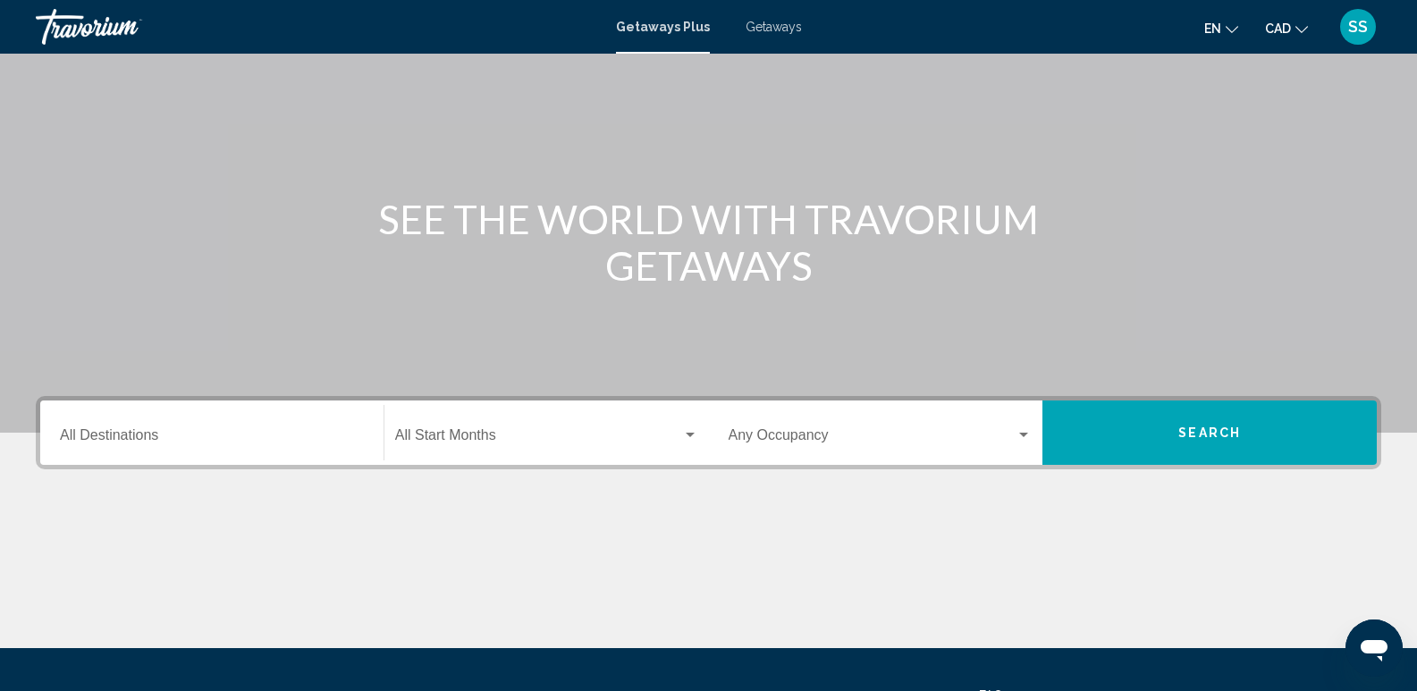
scroll to position [268, 0]
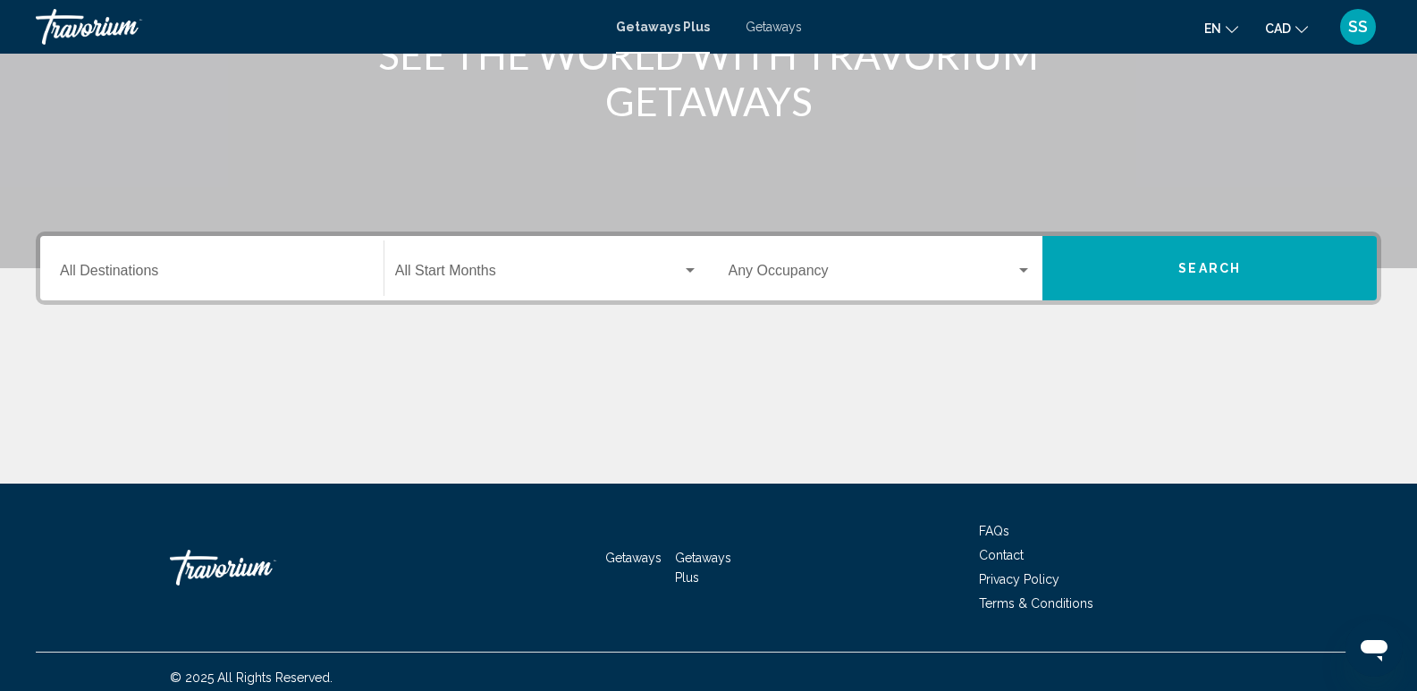
click at [176, 269] on input "Destination All Destinations" at bounding box center [212, 274] width 304 height 16
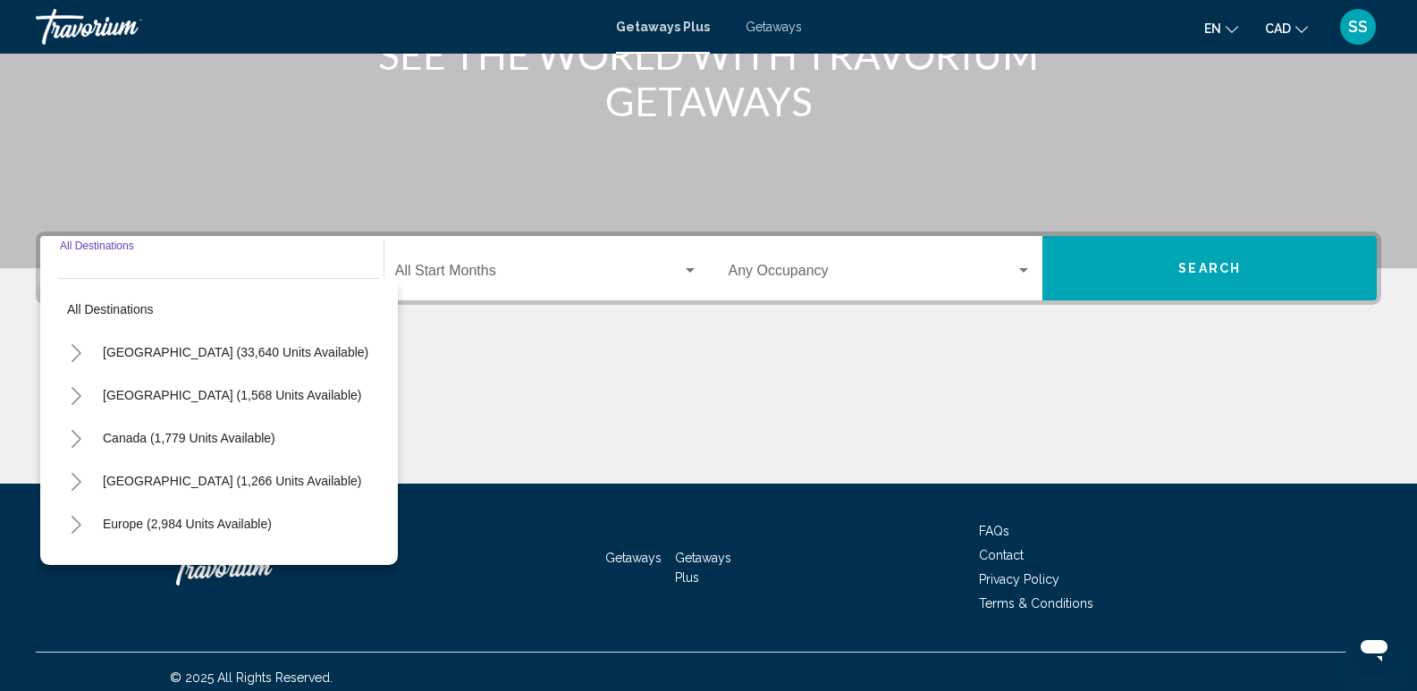
scroll to position [280, 0]
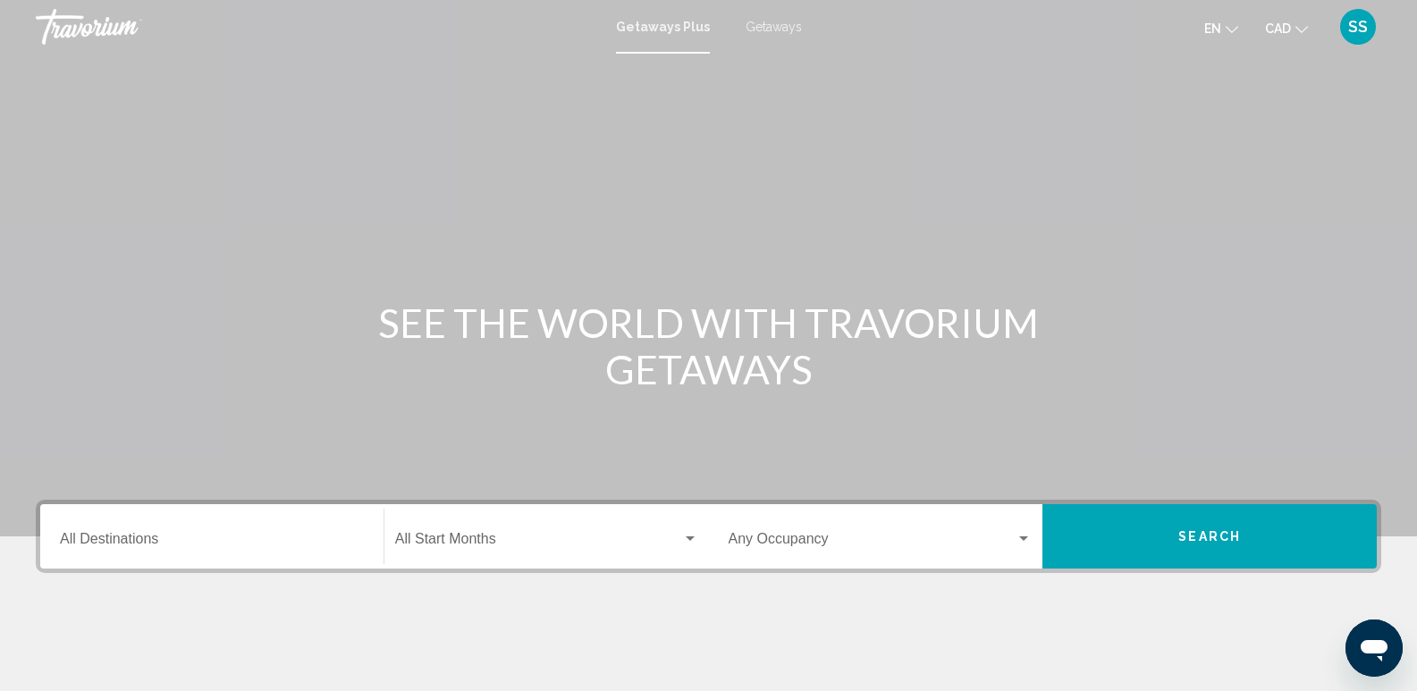
click at [207, 525] on div "Destination All Destinations" at bounding box center [212, 537] width 304 height 56
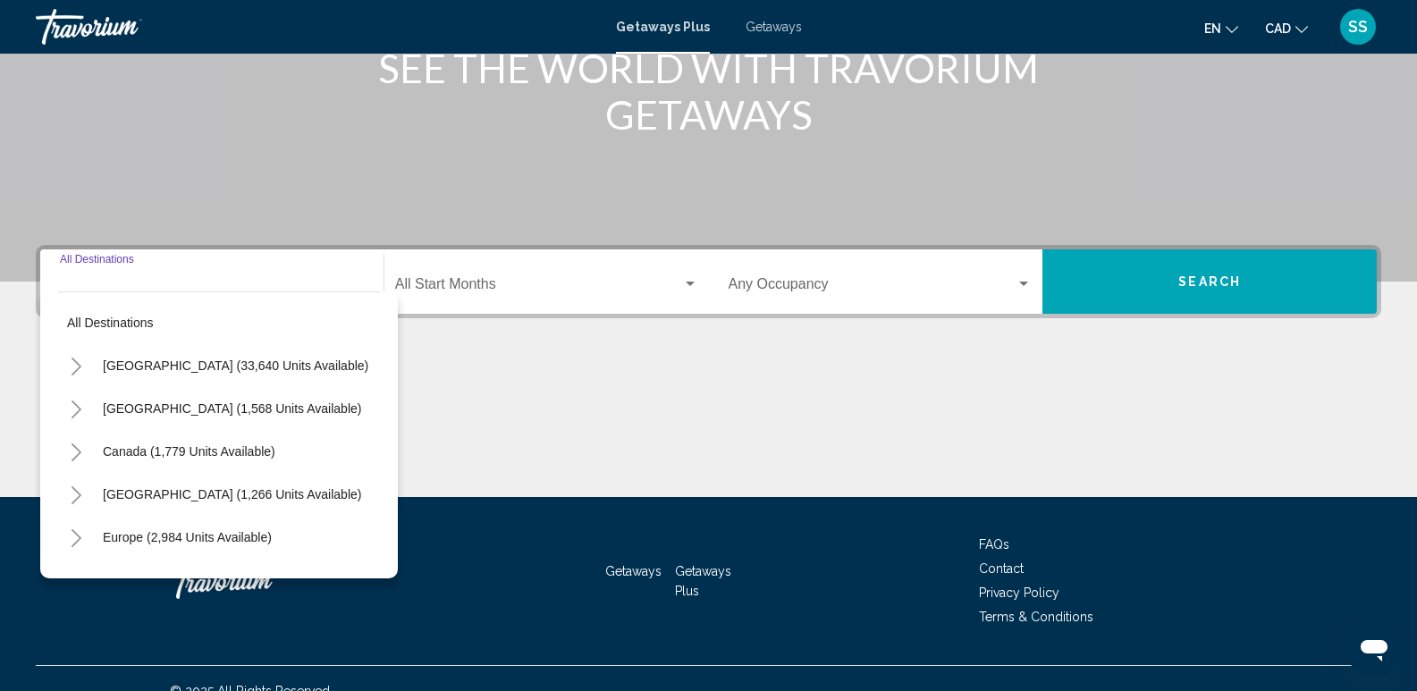
scroll to position [280, 0]
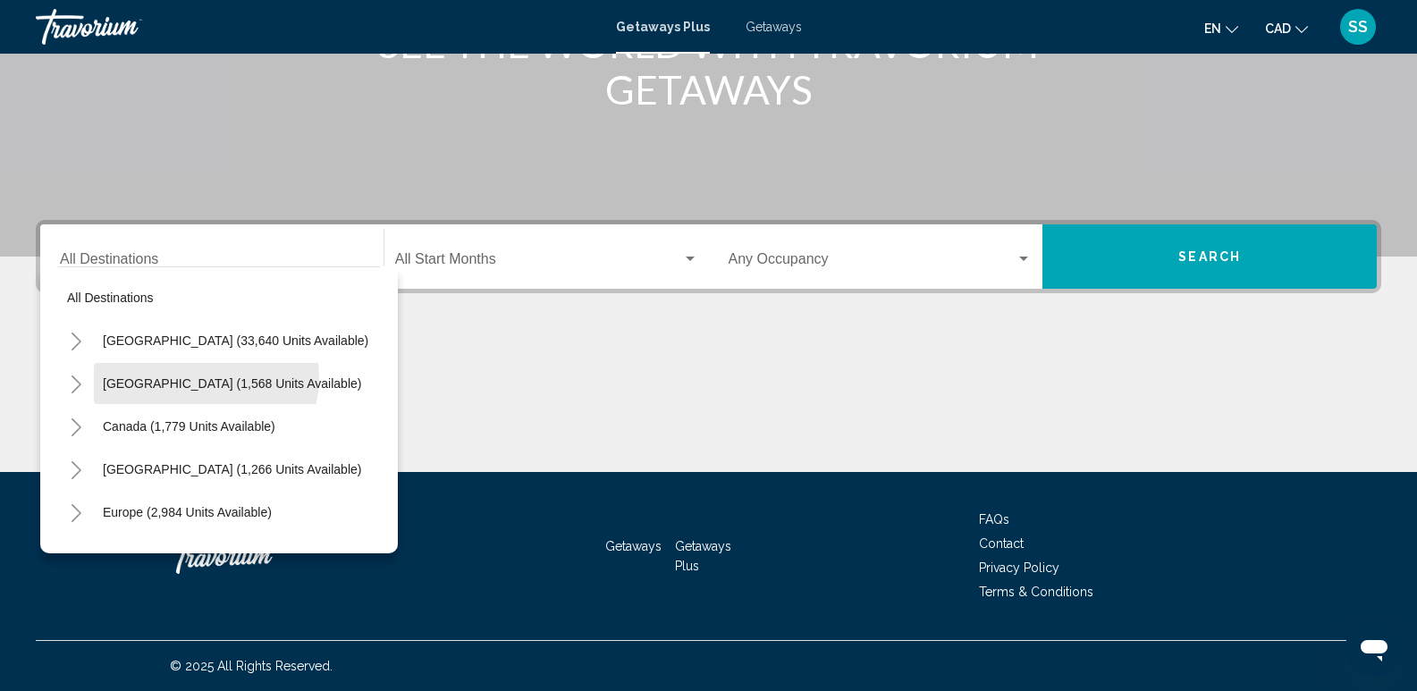
drag, startPoint x: 205, startPoint y: 377, endPoint x: 465, endPoint y: 308, distance: 269.2
click at [213, 376] on button "Mexico (1,568 units available)" at bounding box center [232, 383] width 276 height 41
type input "**********"
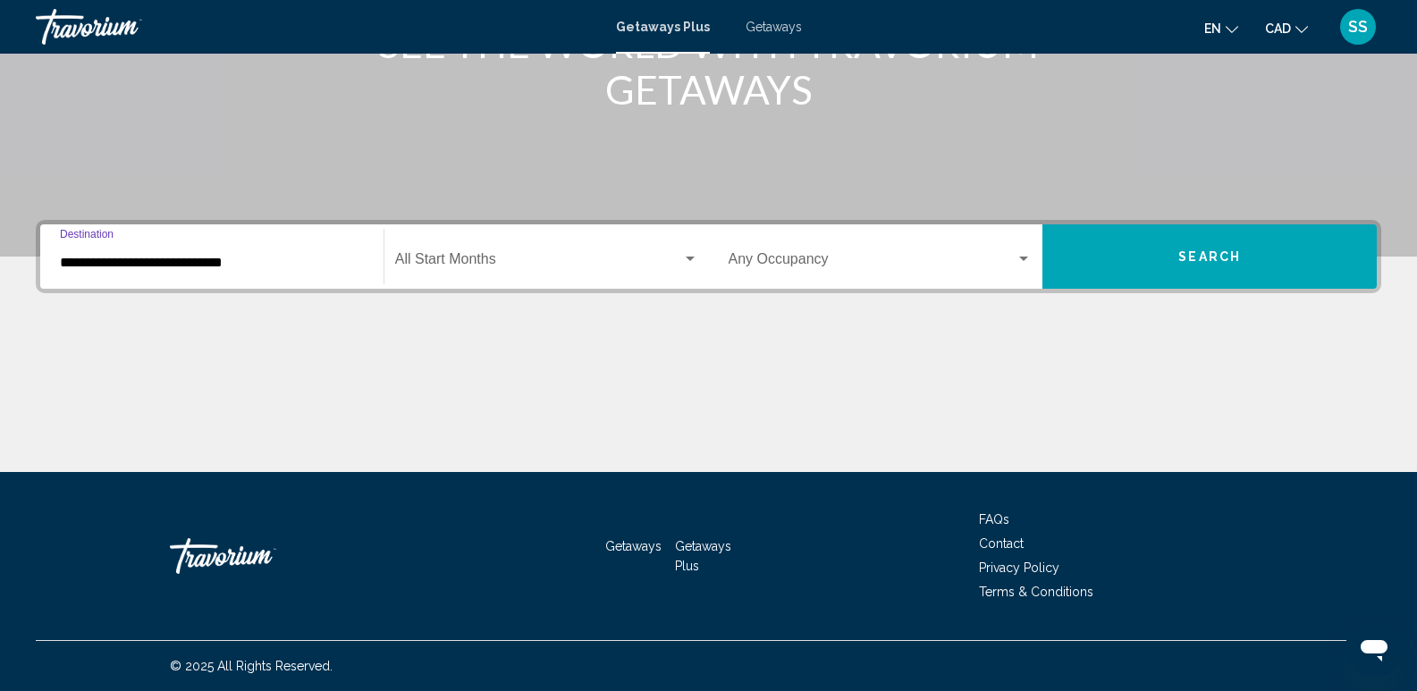
click at [1240, 275] on button "Search" at bounding box center [1210, 256] width 334 height 64
